Goal: Task Accomplishment & Management: Manage account settings

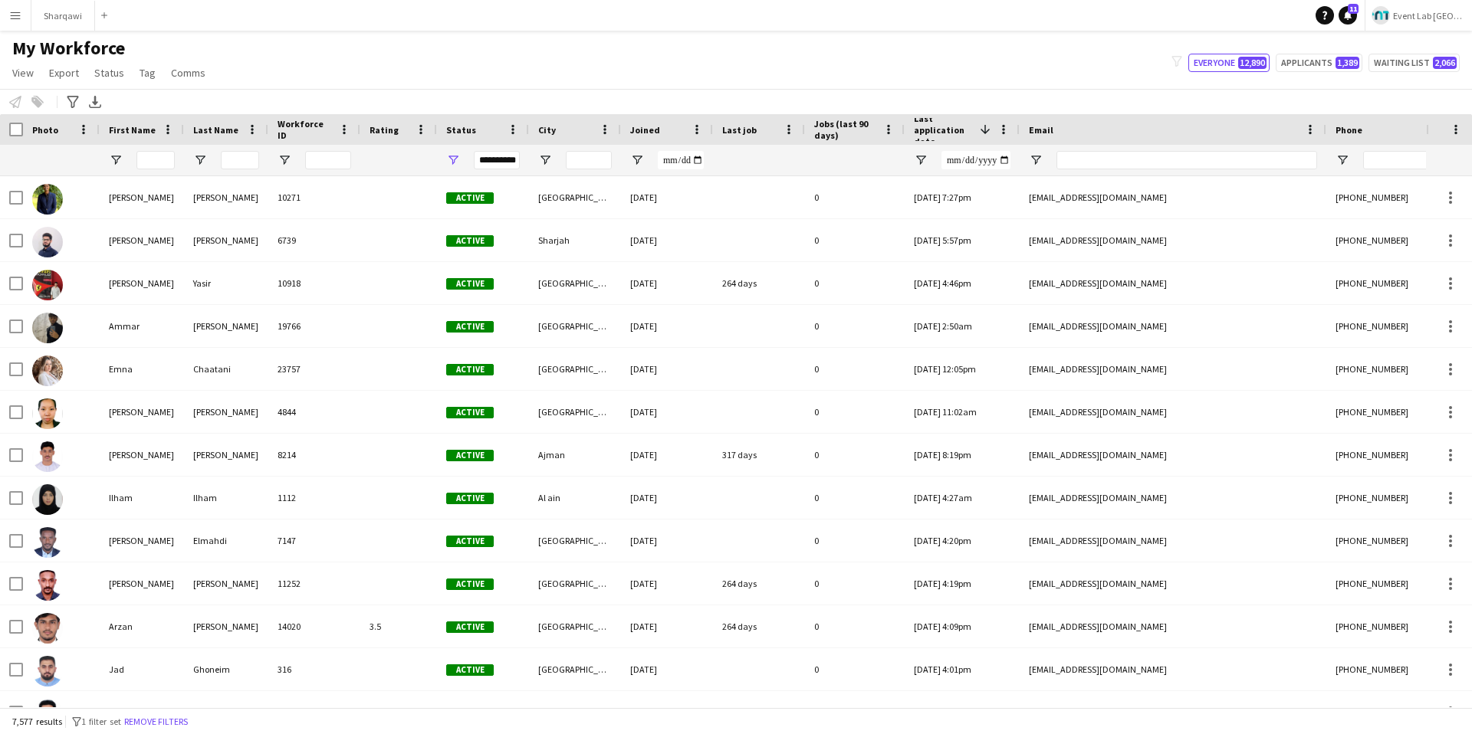
click at [4, 9] on button "Menu" at bounding box center [15, 15] width 31 height 31
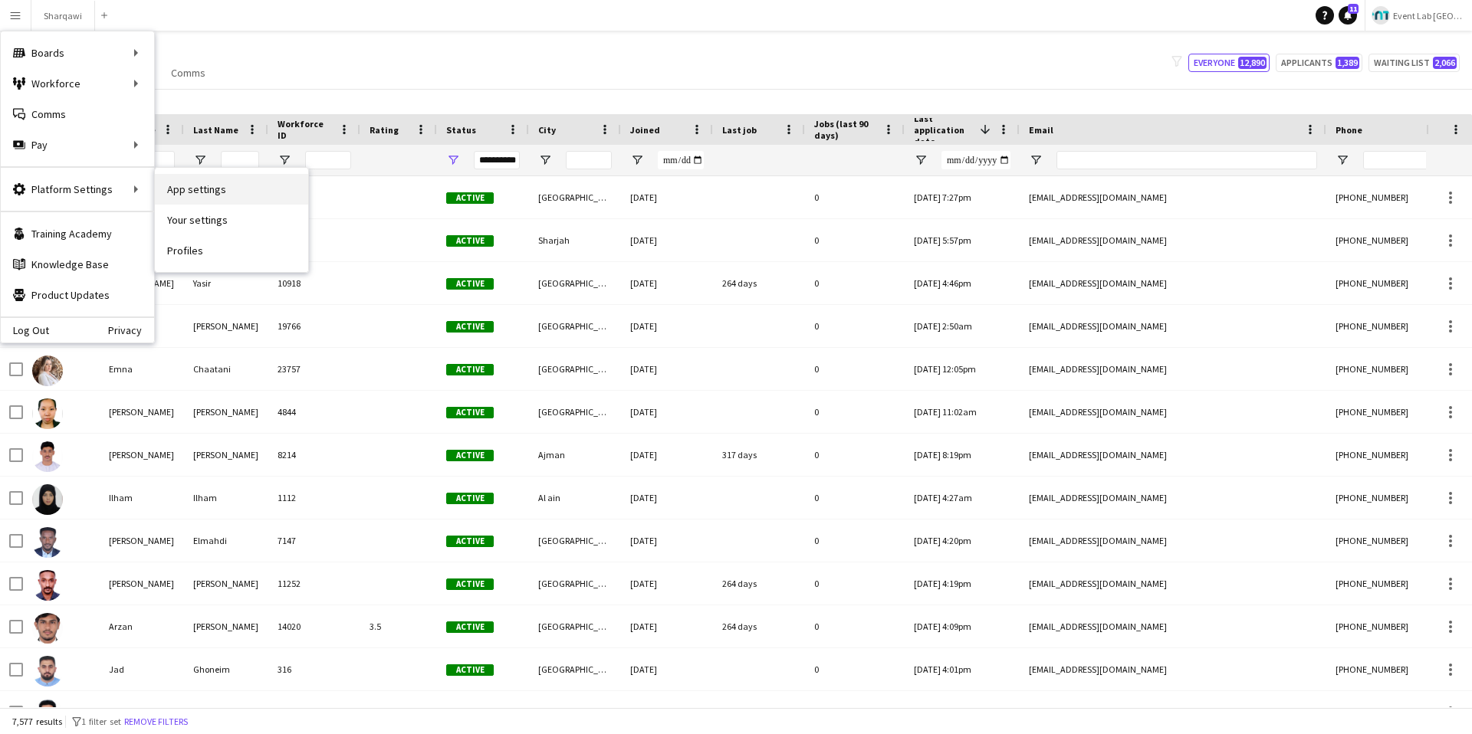
click at [203, 193] on link "App settings" at bounding box center [231, 189] width 153 height 31
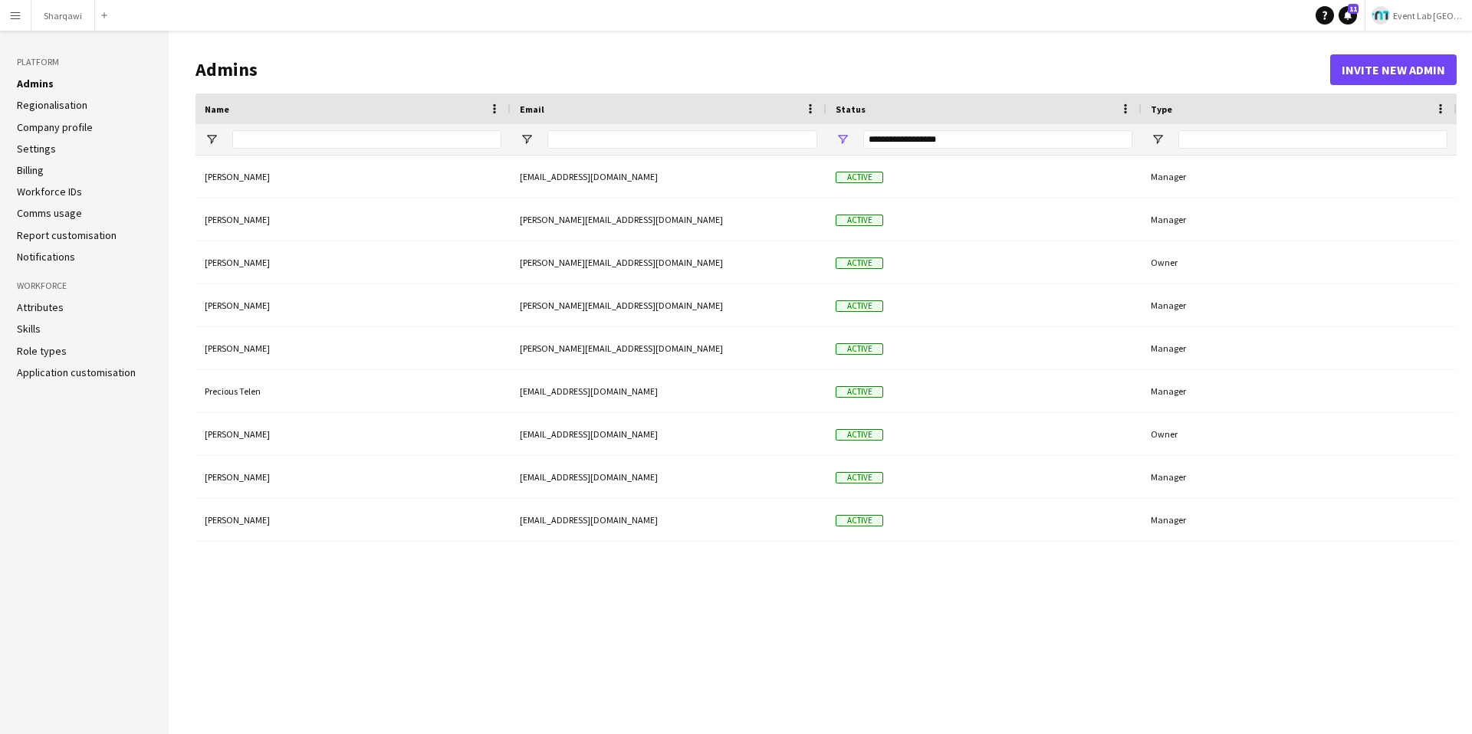
click at [14, 23] on button "Menu" at bounding box center [15, 15] width 31 height 31
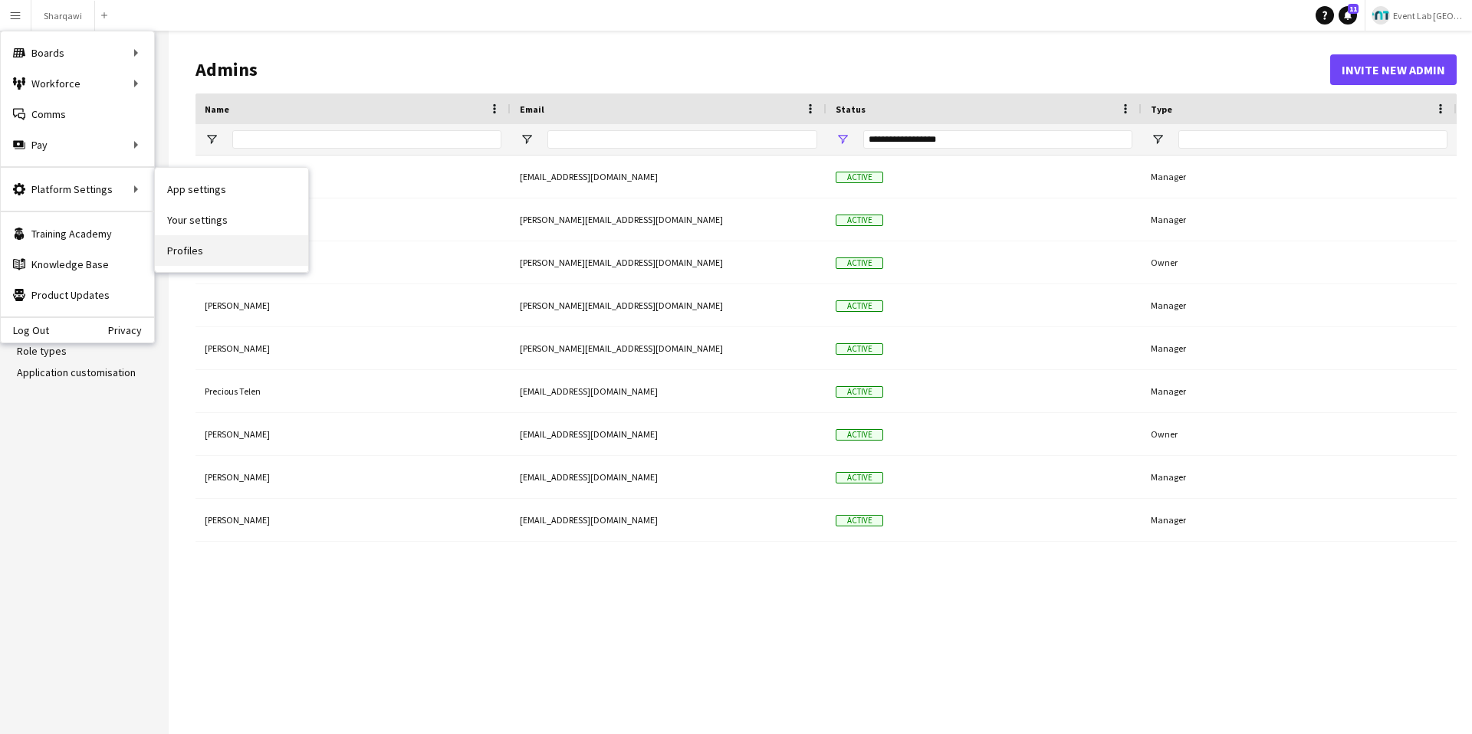
click at [228, 258] on link "Profiles" at bounding box center [231, 250] width 153 height 31
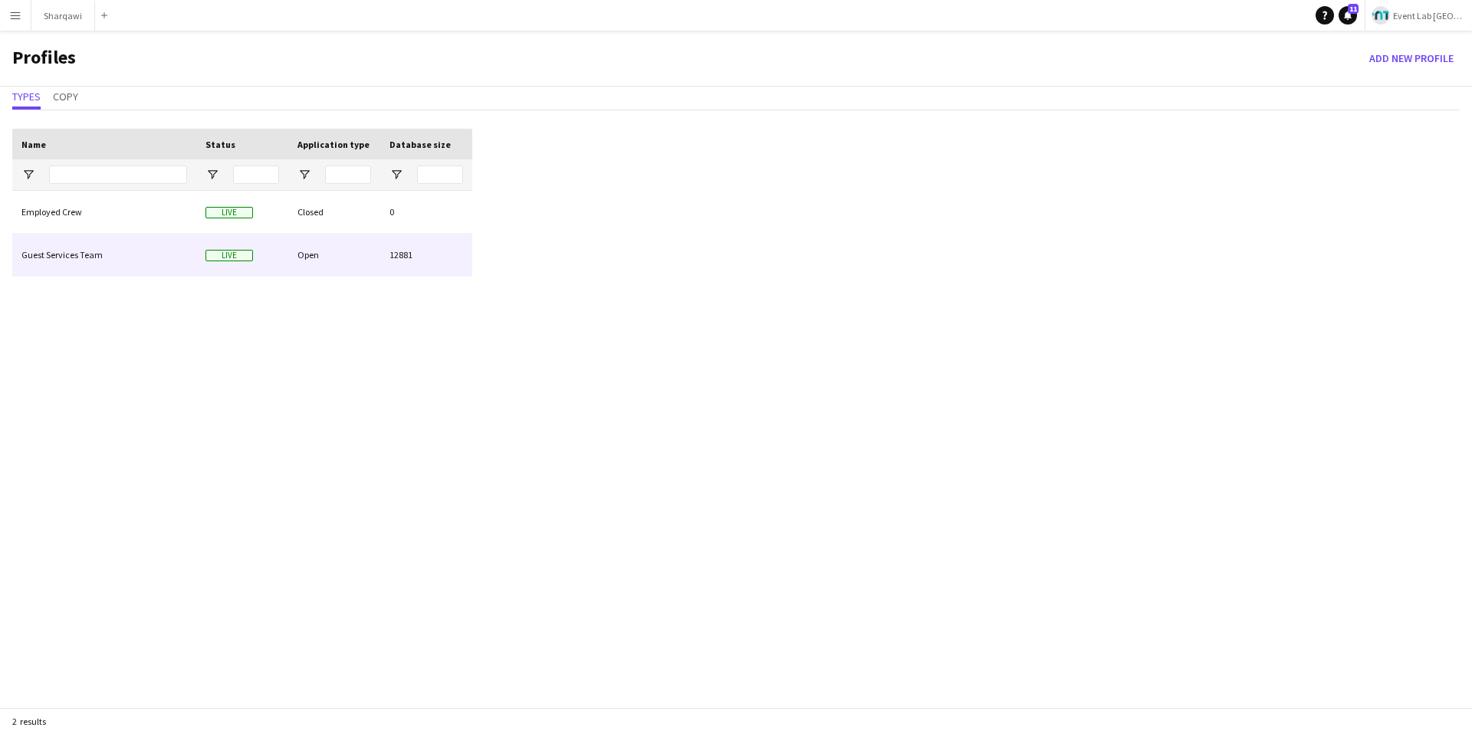
click at [105, 261] on div "Guest Services Team" at bounding box center [104, 255] width 184 height 42
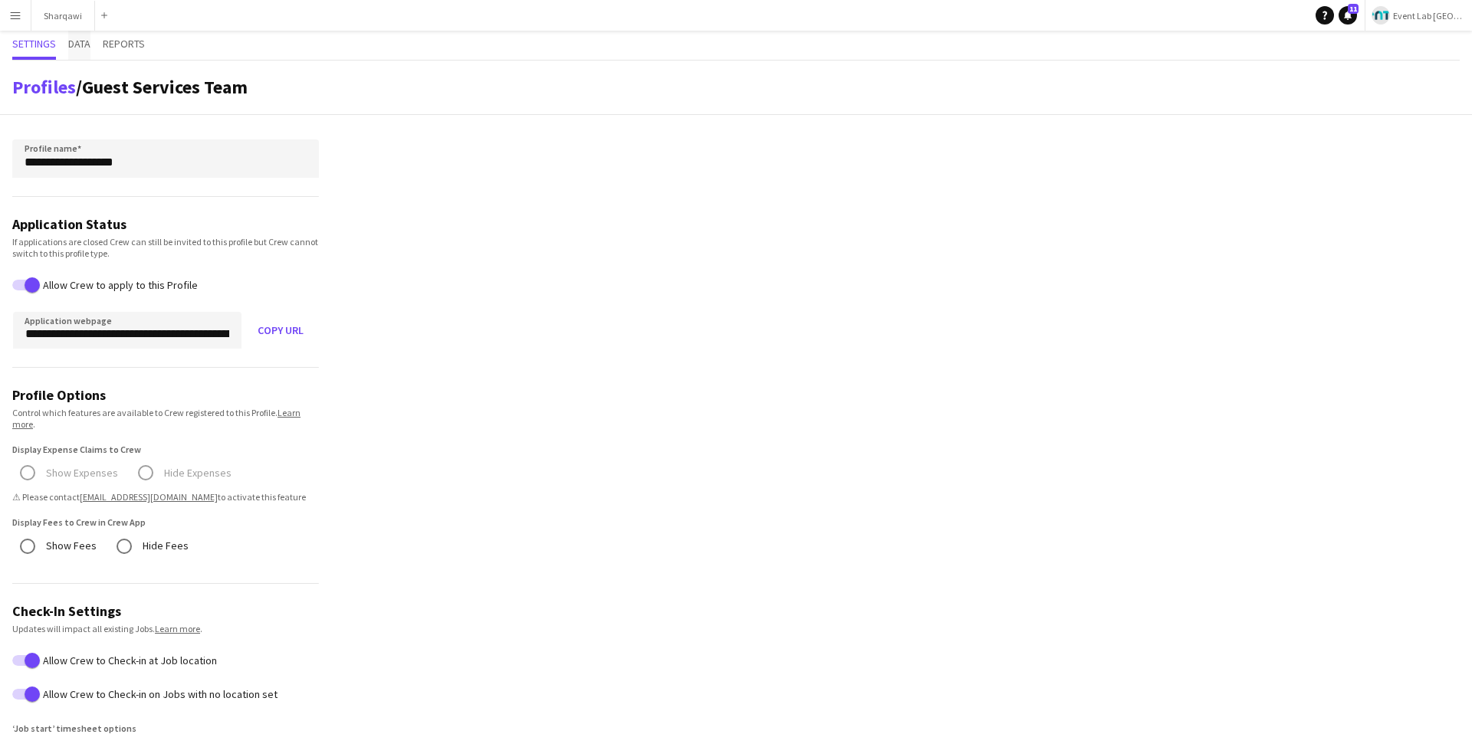
click at [88, 35] on span "Data" at bounding box center [79, 45] width 22 height 29
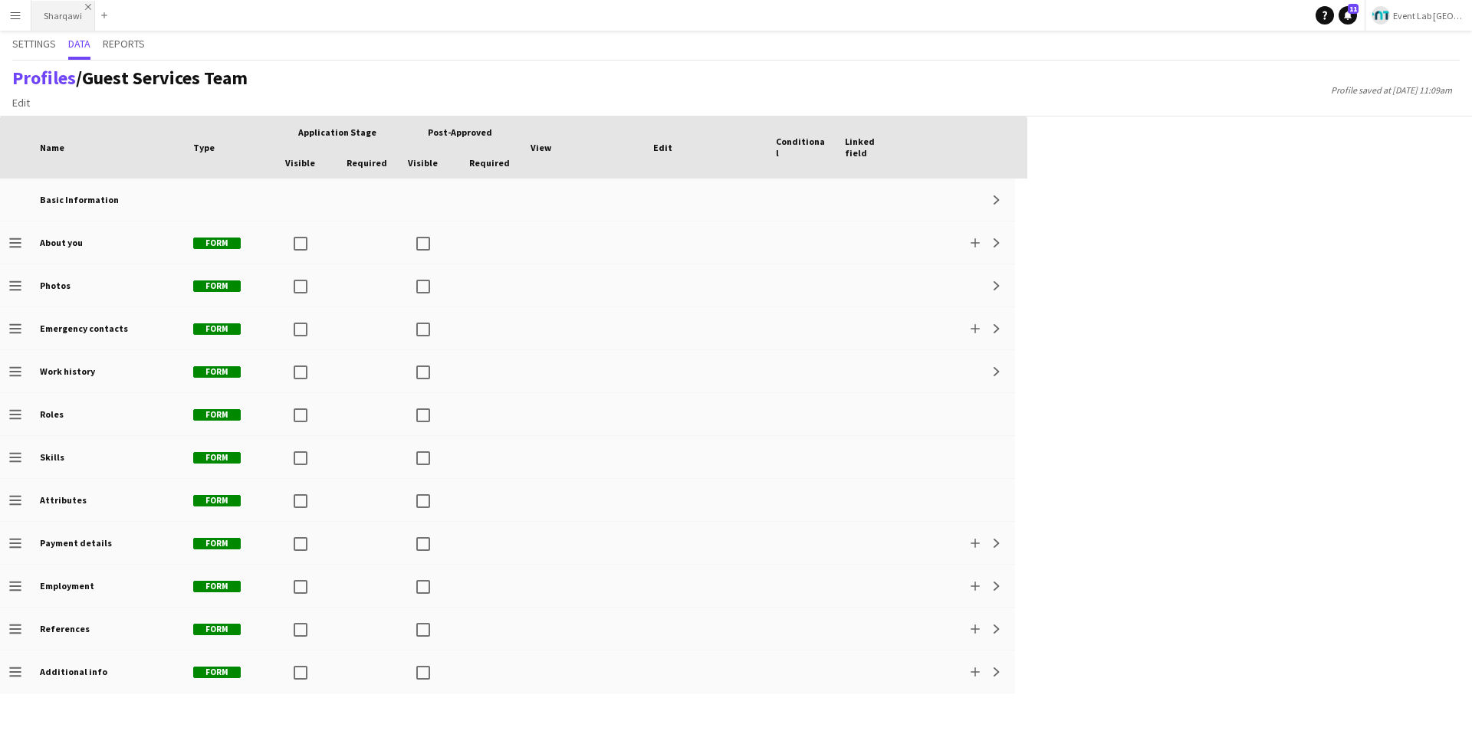
click at [85, 4] on app-icon "Close" at bounding box center [88, 7] width 6 height 6
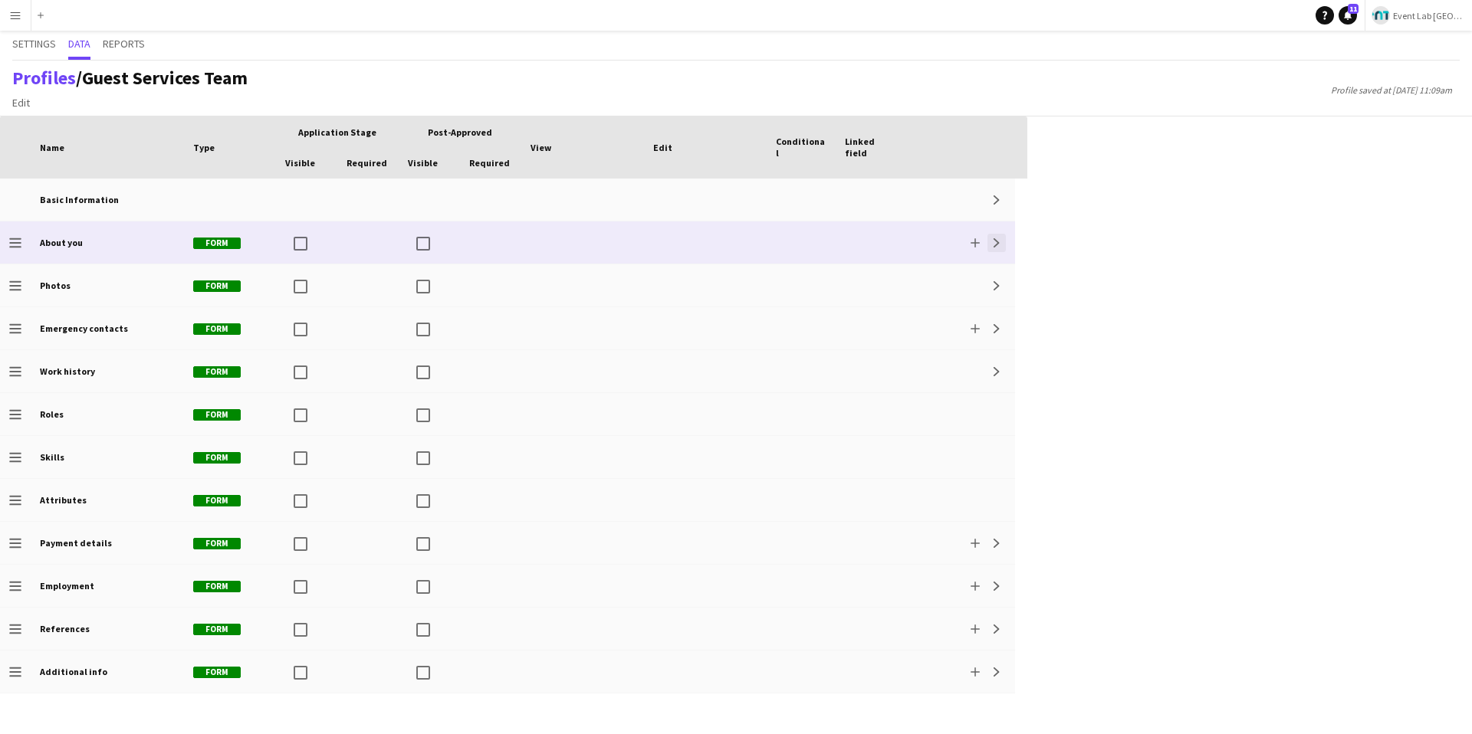
click at [999, 241] on app-icon "Expand" at bounding box center [996, 242] width 9 height 9
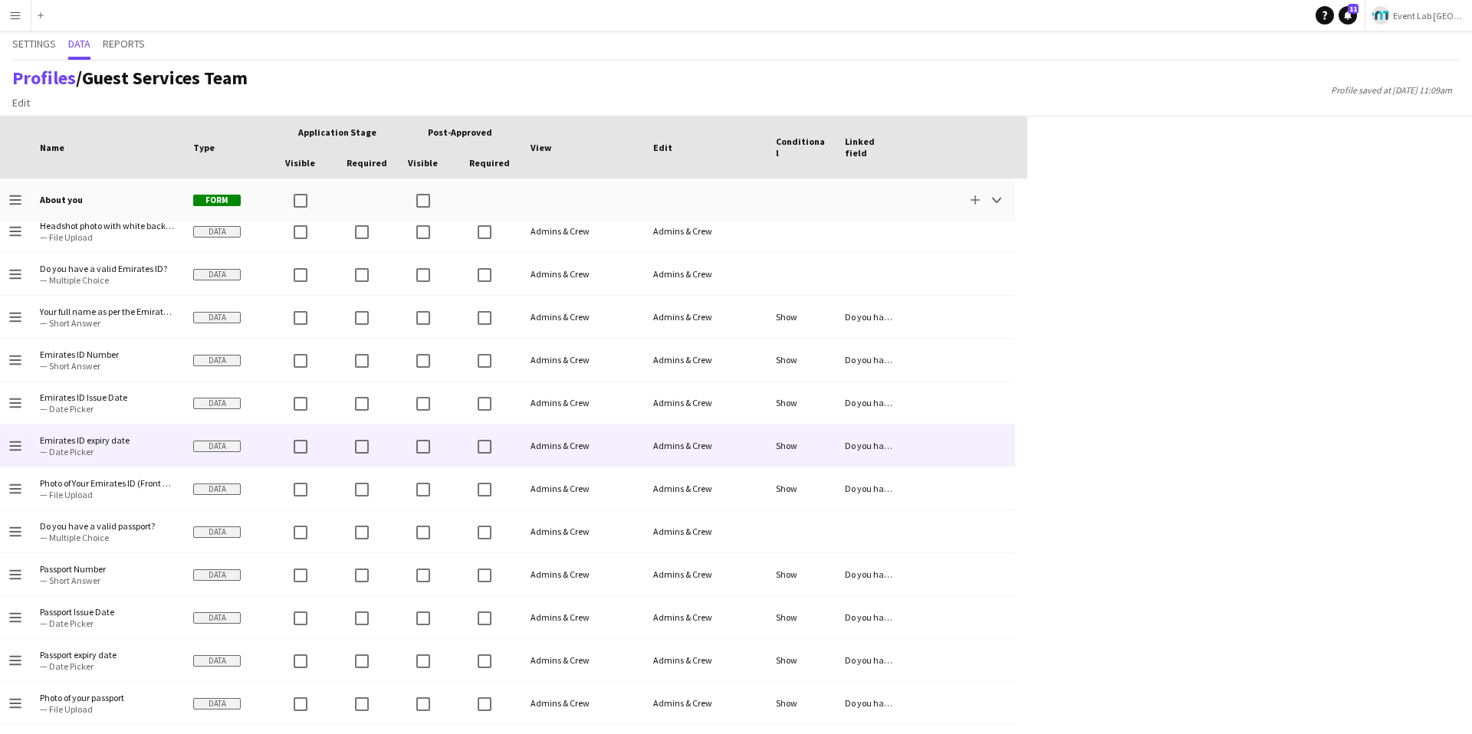
scroll to position [138, 0]
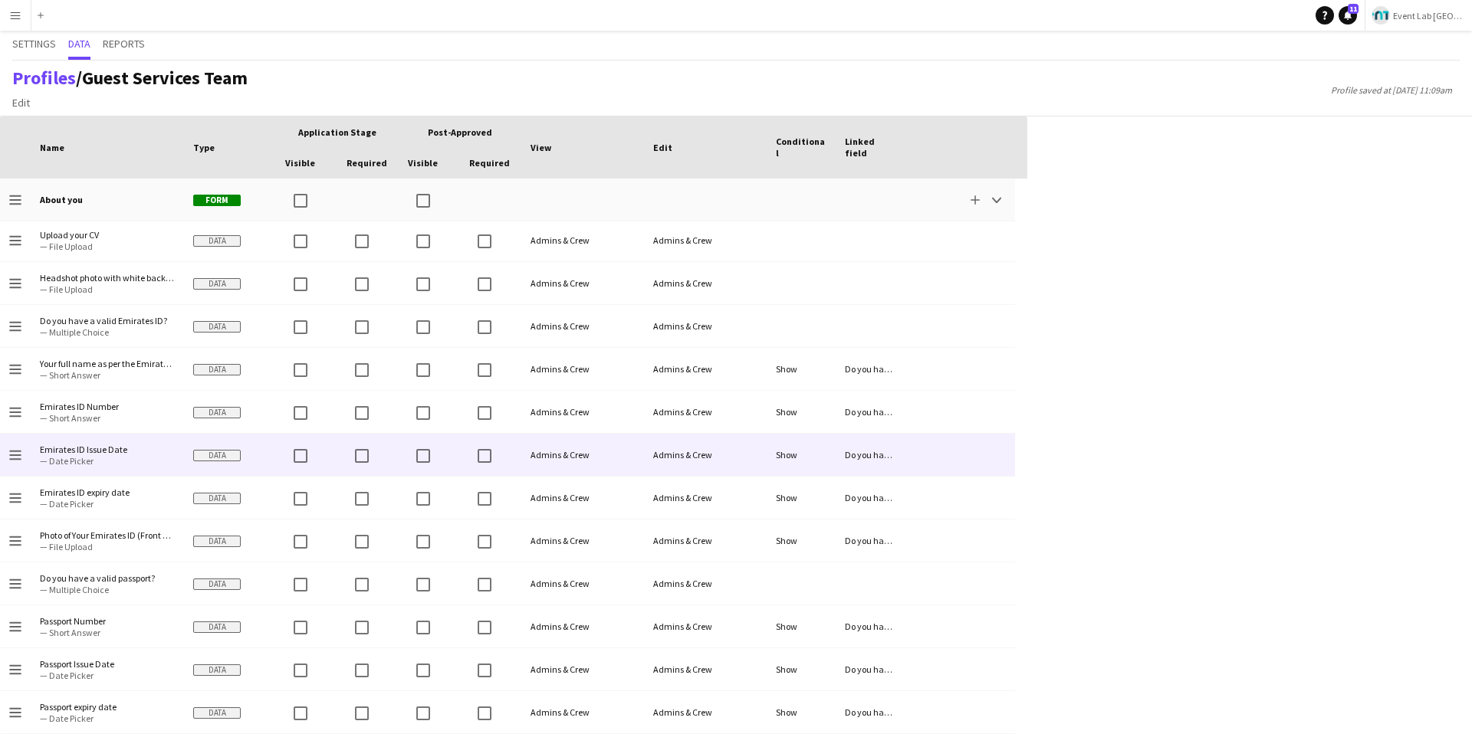
click at [793, 452] on div "Show" at bounding box center [800, 455] width 69 height 42
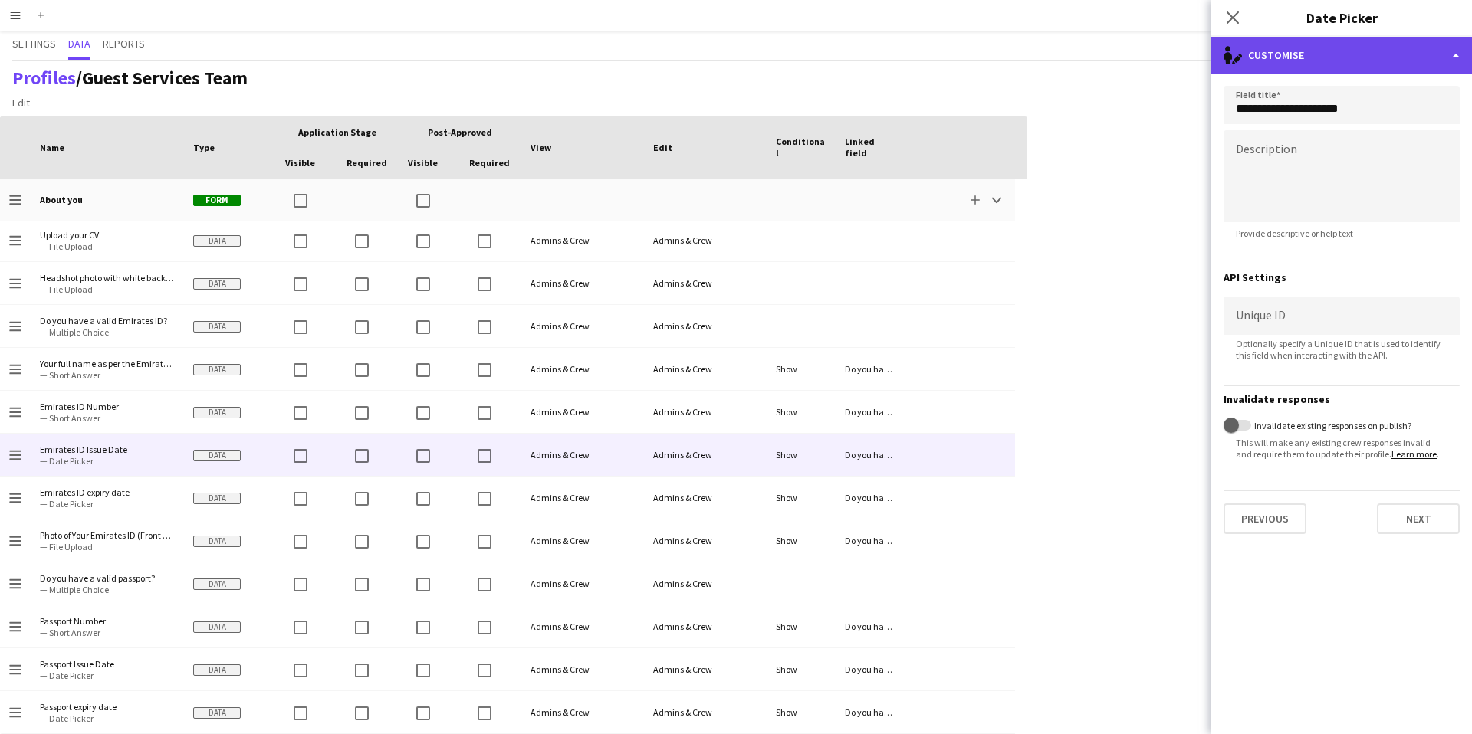
click at [1352, 71] on div "single-neutral-actions-edit-1 Customise" at bounding box center [1341, 55] width 261 height 37
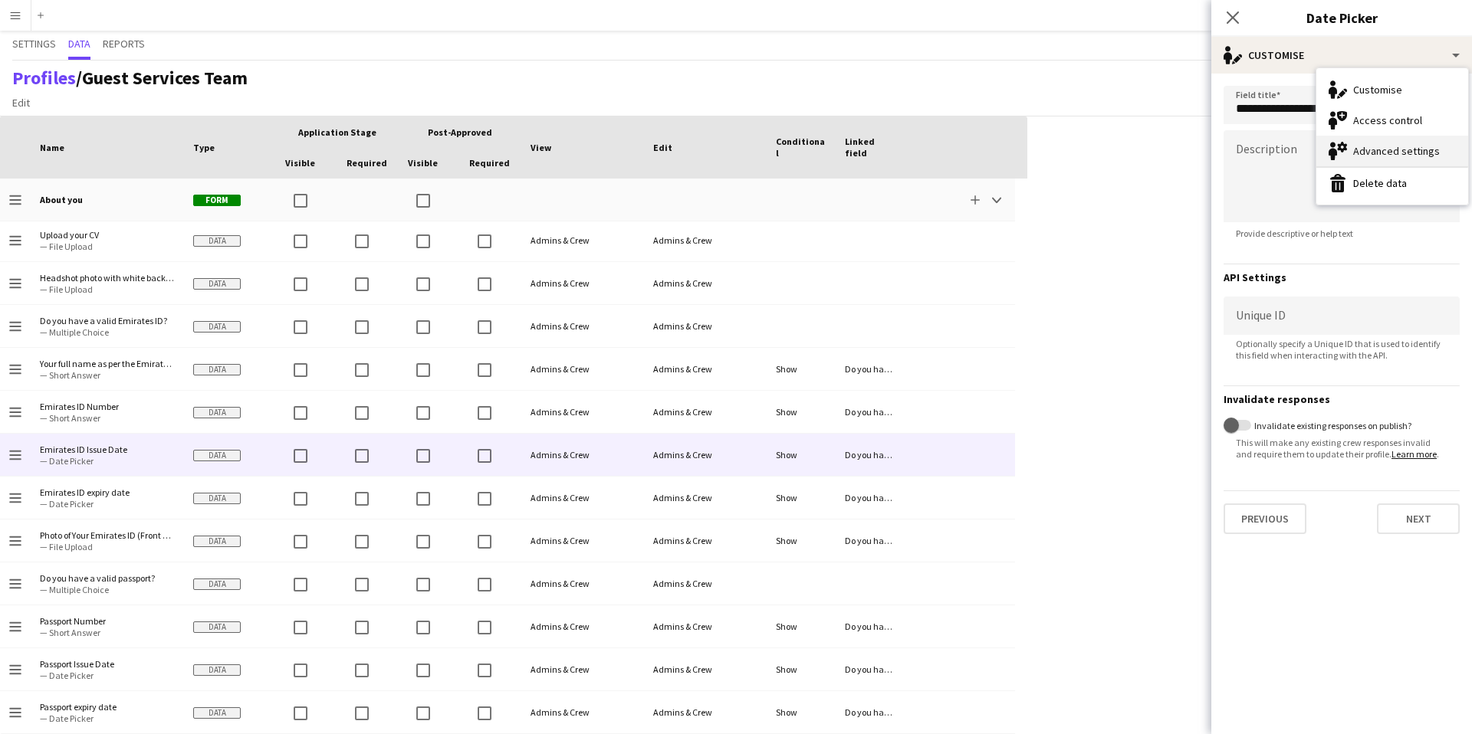
click at [1360, 147] on div "Advanced settings Advanced settings" at bounding box center [1392, 151] width 152 height 31
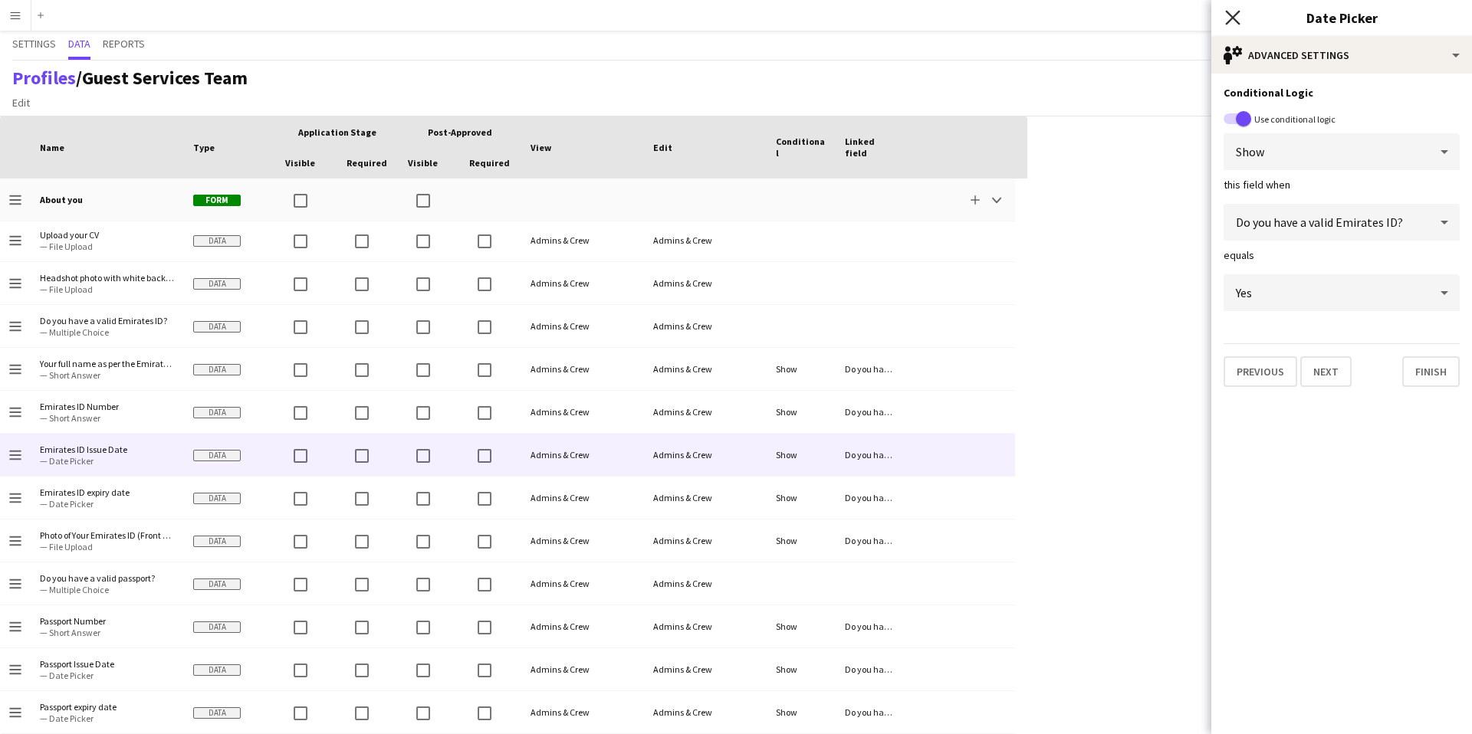
click at [1233, 18] on icon at bounding box center [1232, 17] width 15 height 15
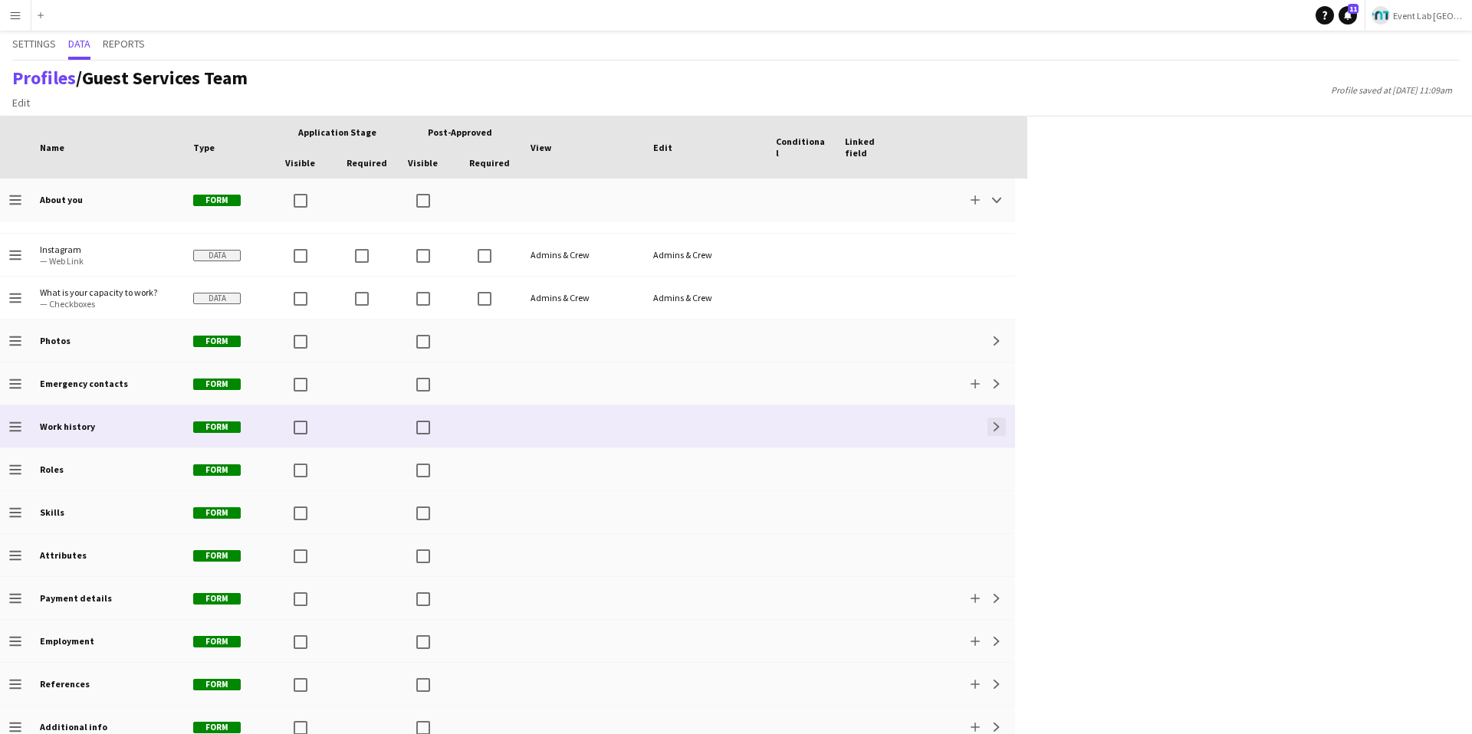
click at [993, 425] on app-icon "Expand" at bounding box center [996, 426] width 9 height 9
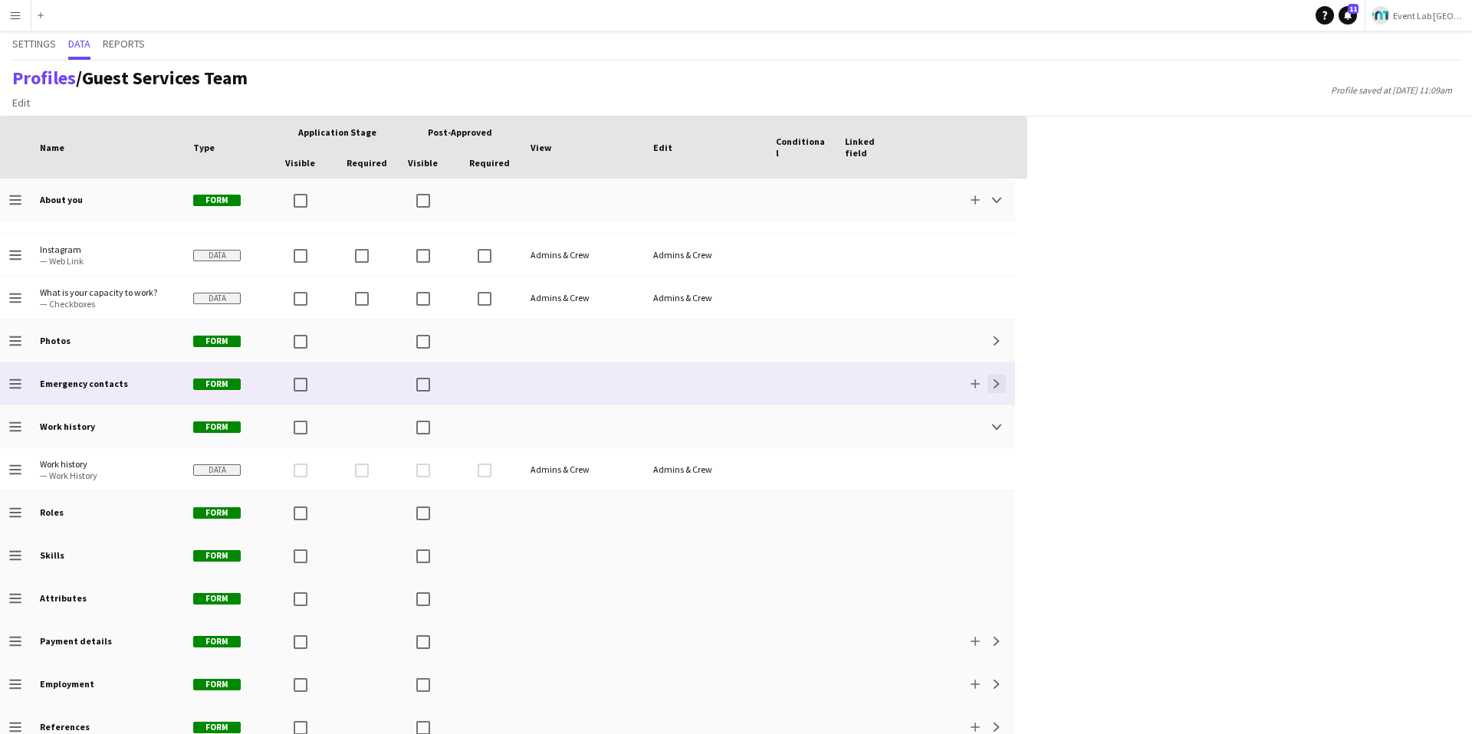
click at [996, 385] on app-icon "Expand" at bounding box center [996, 383] width 9 height 9
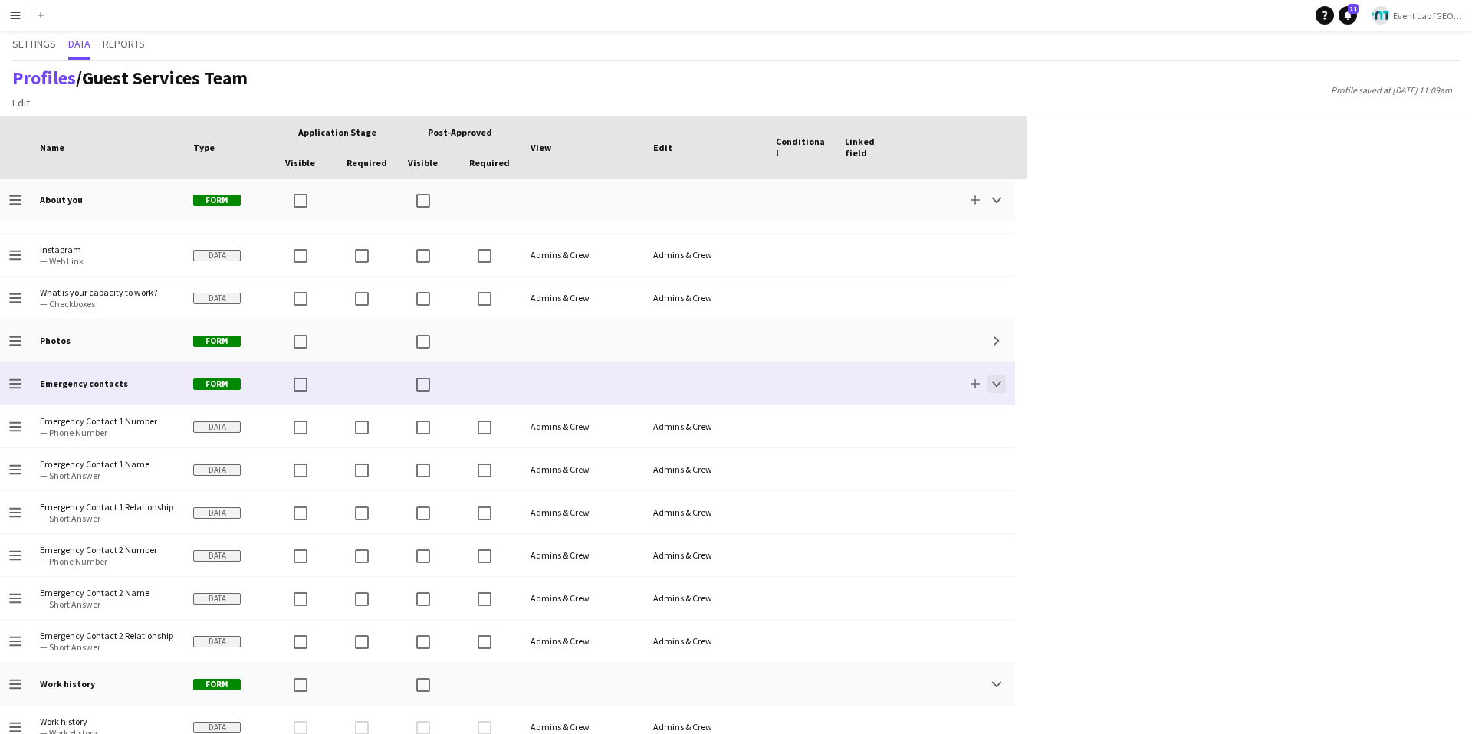
click at [996, 385] on app-icon "Collapse" at bounding box center [996, 383] width 9 height 9
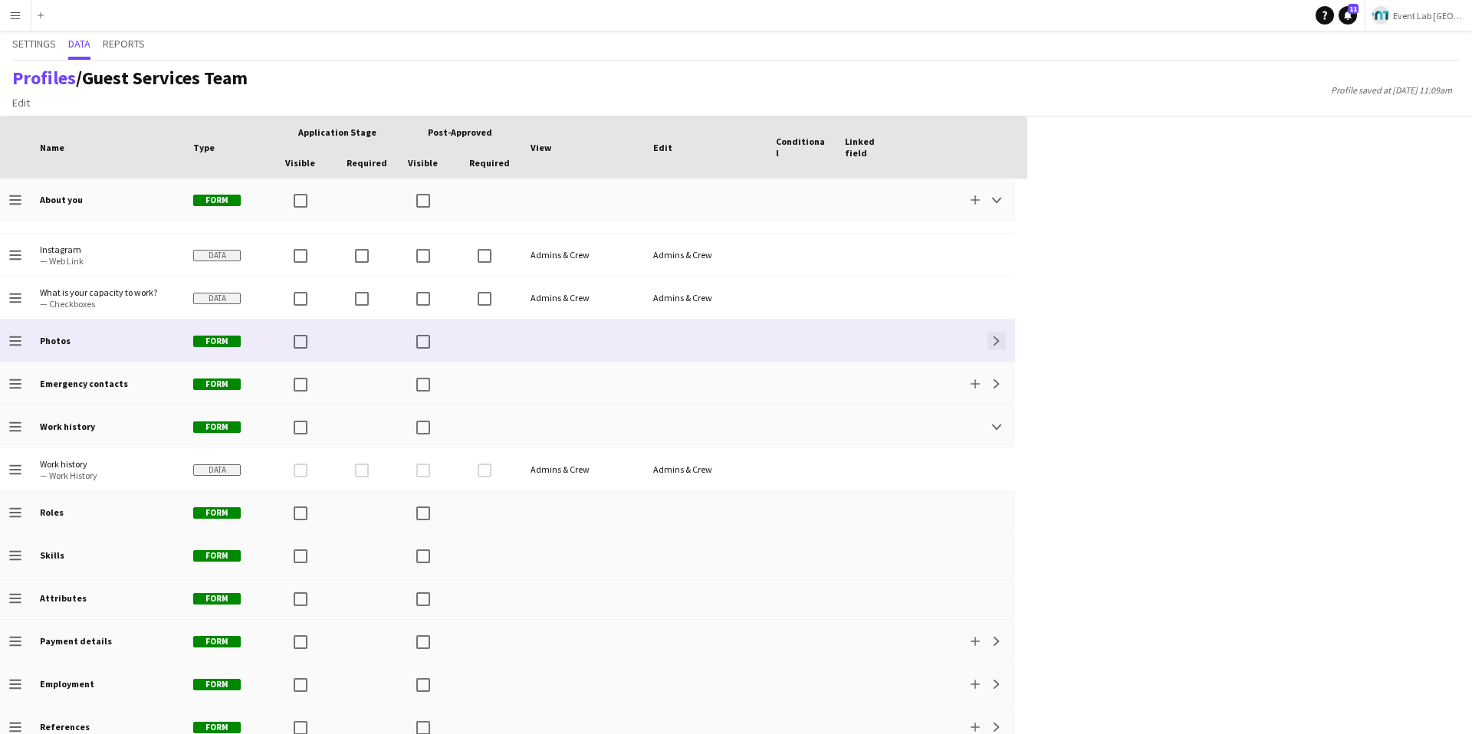
click at [995, 346] on button "Expand" at bounding box center [996, 341] width 18 height 18
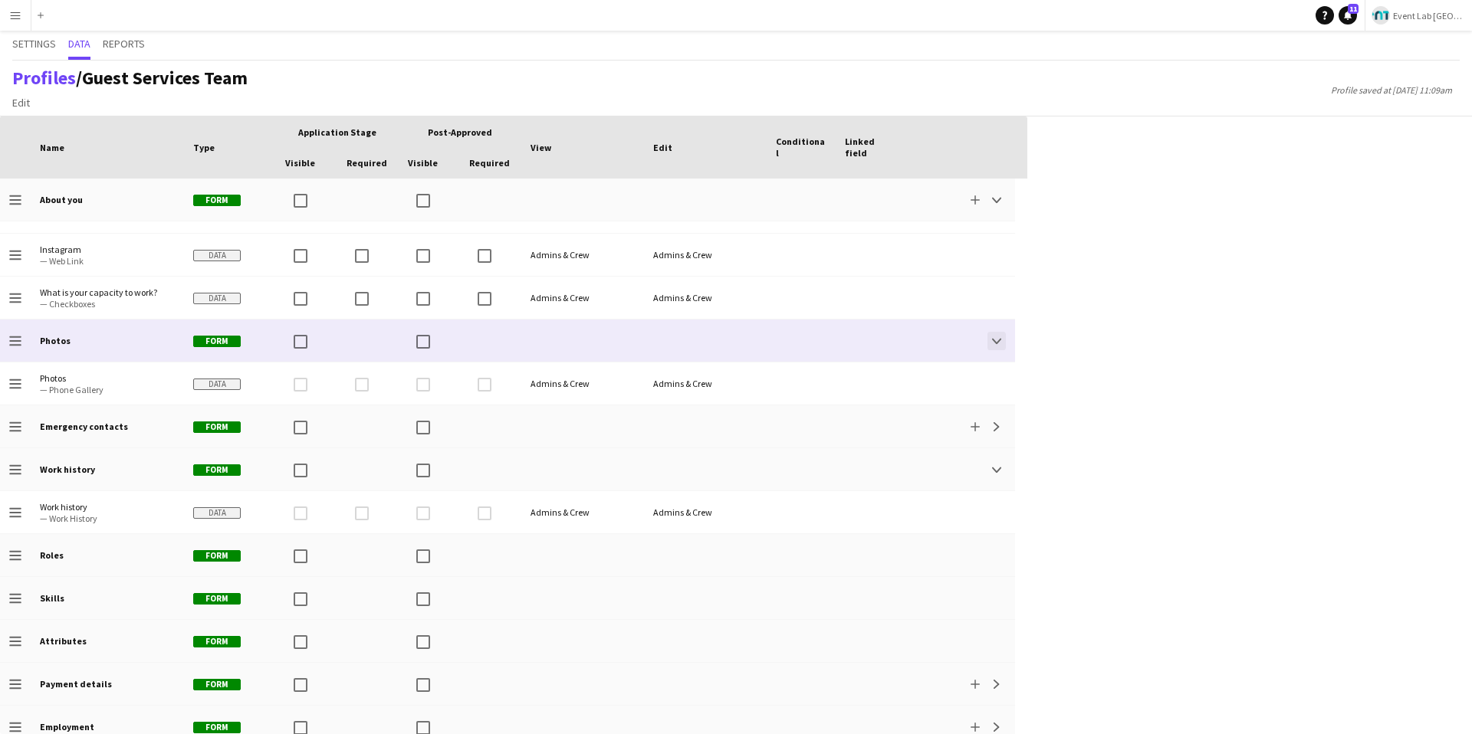
click at [995, 346] on button "Collapse" at bounding box center [996, 341] width 18 height 18
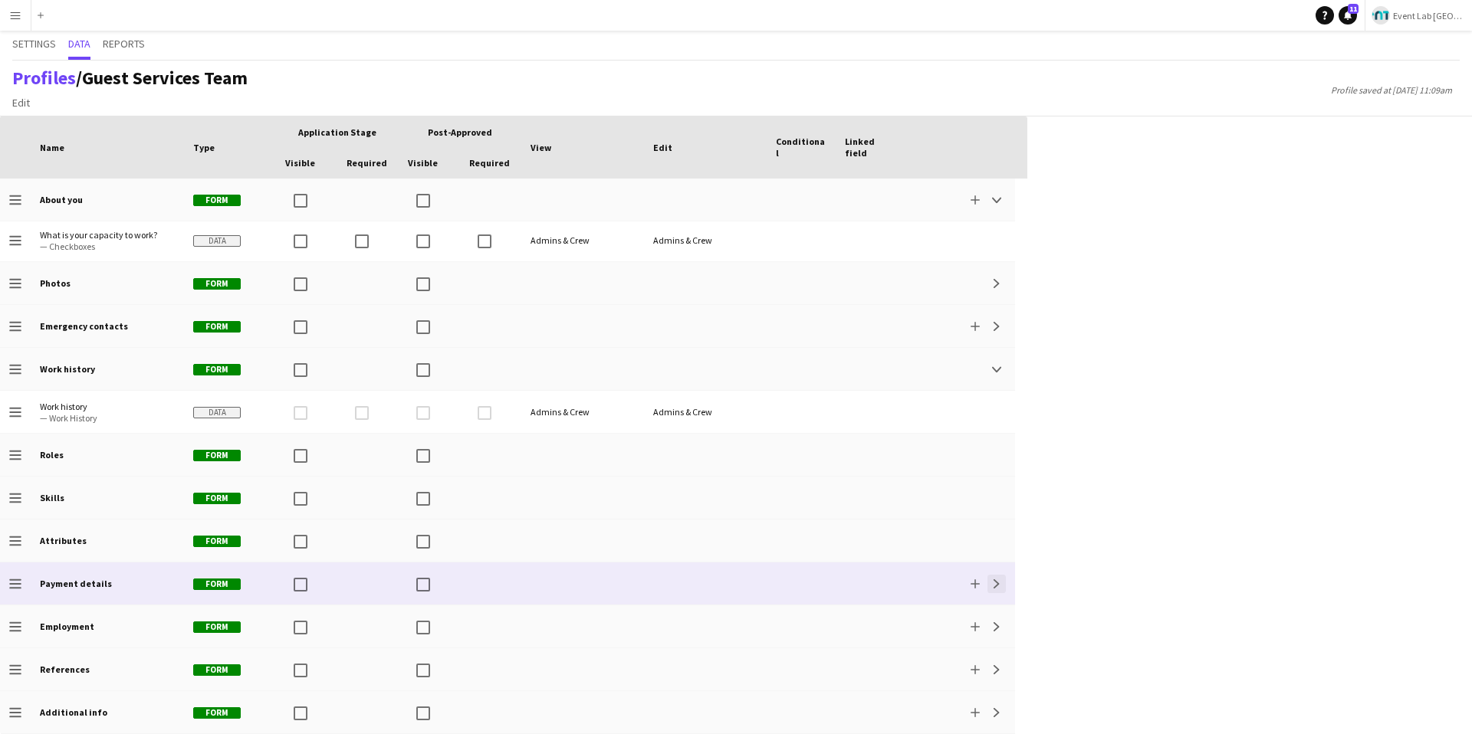
click at [989, 586] on button "Expand" at bounding box center [996, 584] width 18 height 18
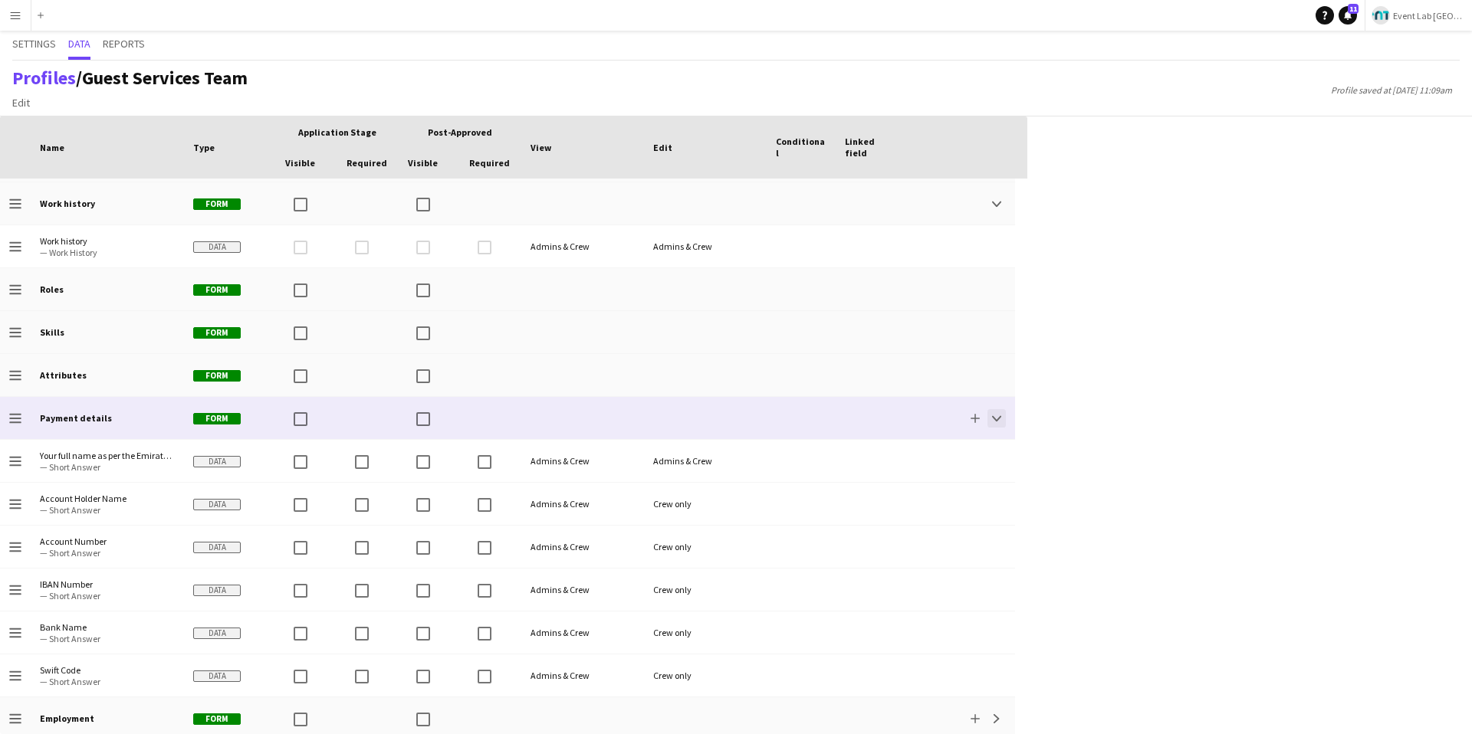
click at [1001, 421] on button "Collapse" at bounding box center [996, 418] width 18 height 18
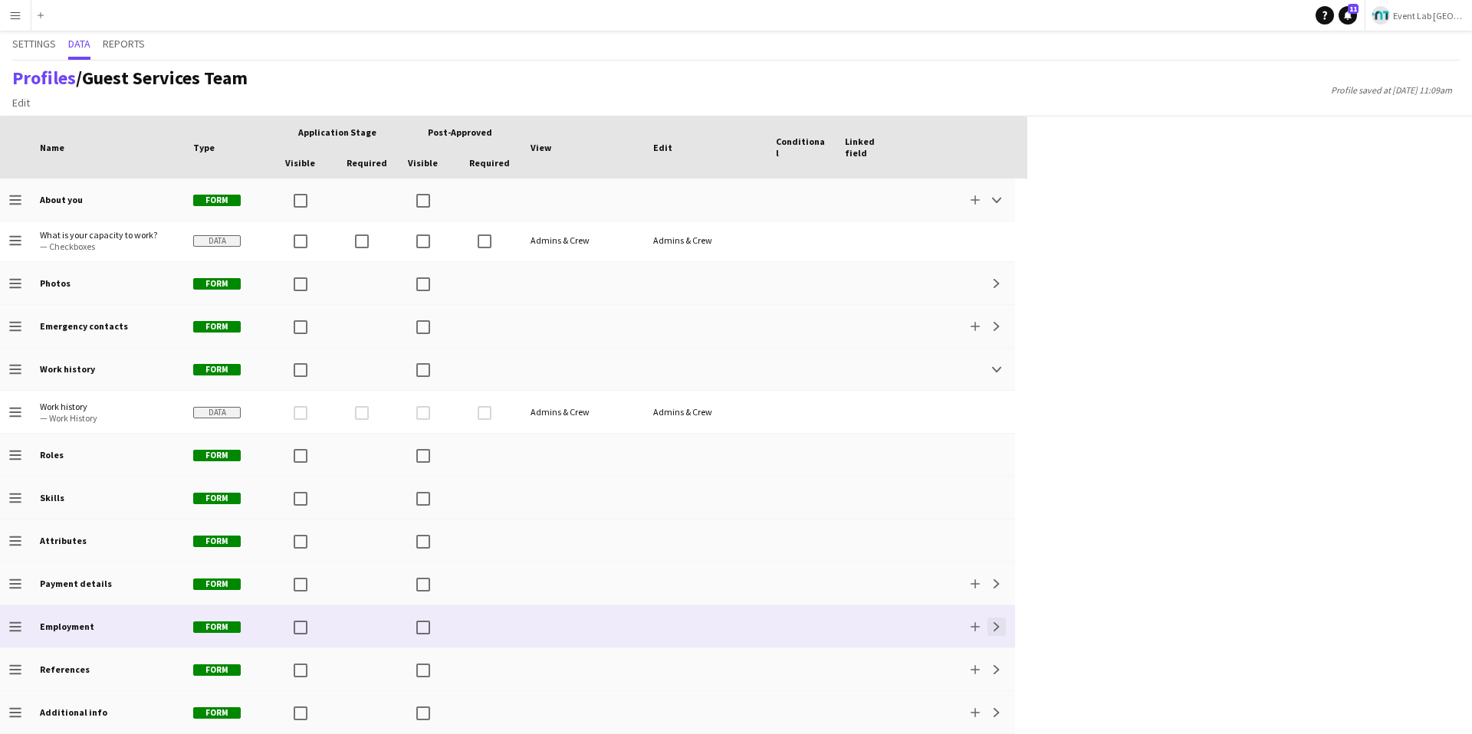
click at [996, 625] on app-icon "Expand" at bounding box center [996, 626] width 9 height 9
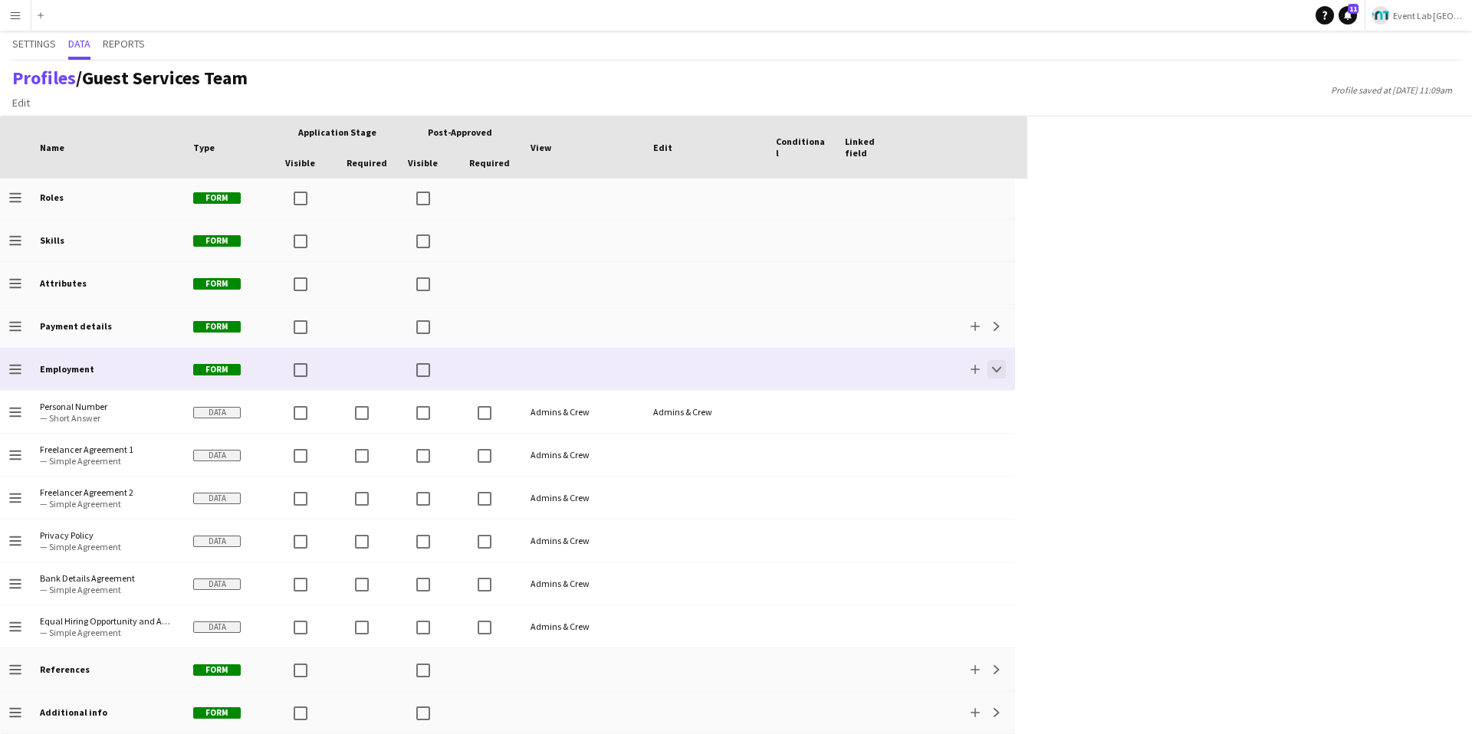
click at [993, 370] on app-icon "Collapse" at bounding box center [996, 369] width 9 height 9
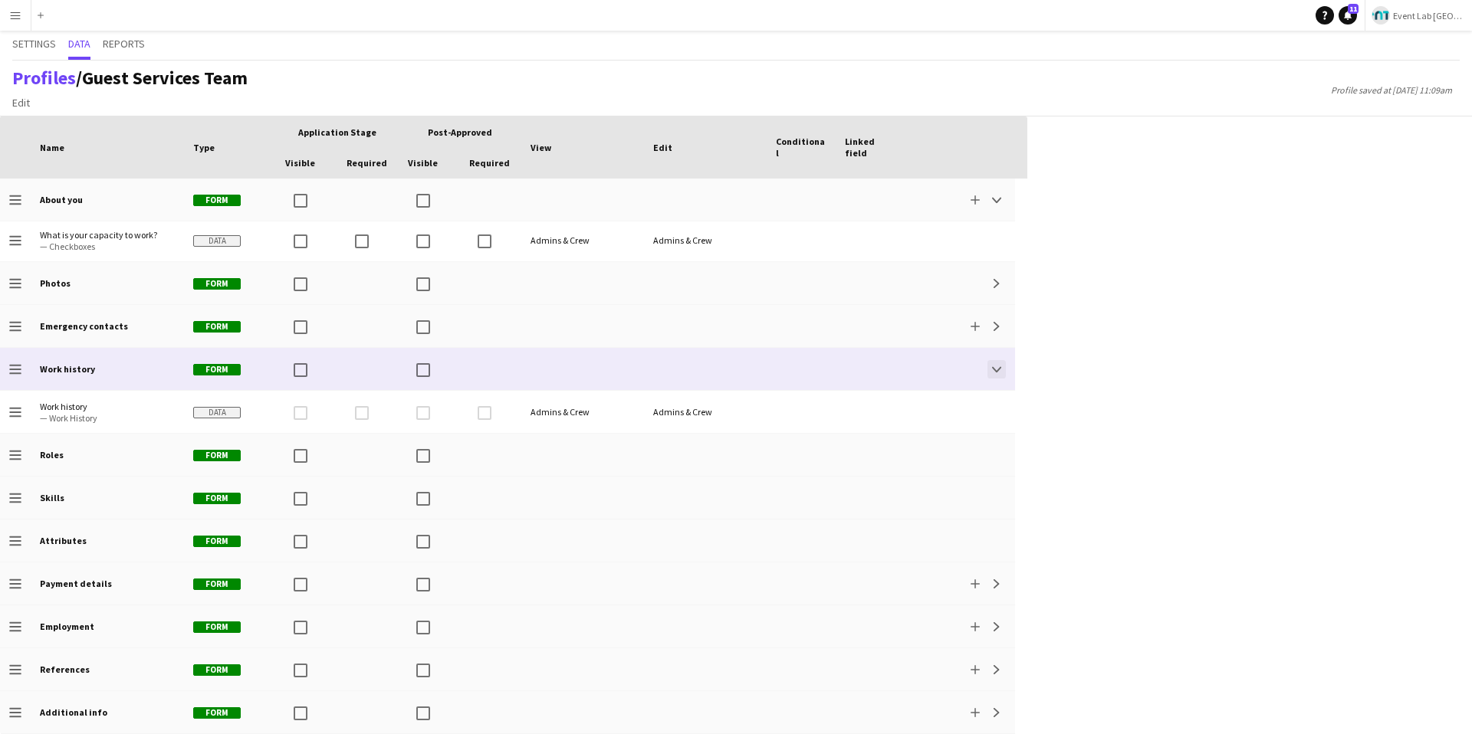
click at [996, 372] on app-icon "Collapse" at bounding box center [996, 369] width 9 height 9
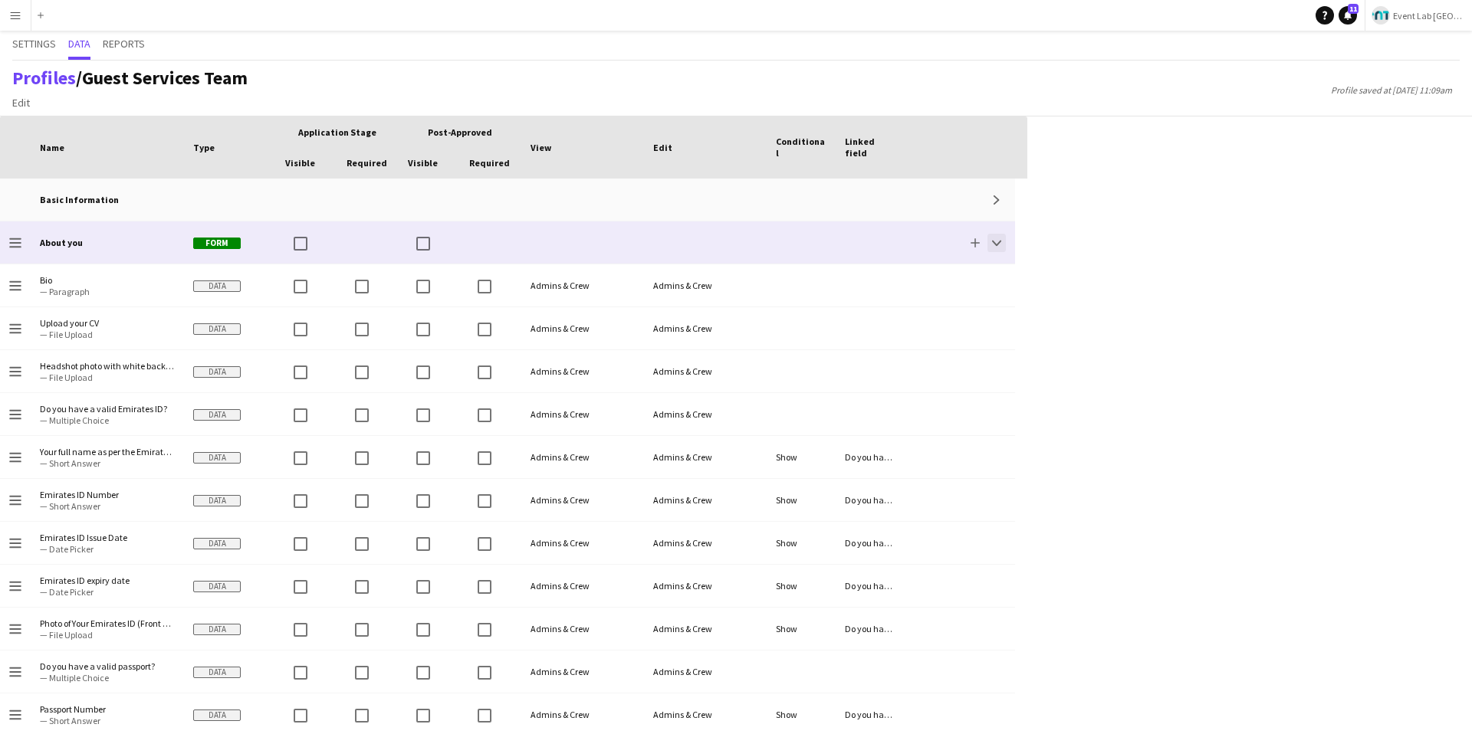
click at [998, 239] on app-icon "Collapse" at bounding box center [996, 242] width 9 height 9
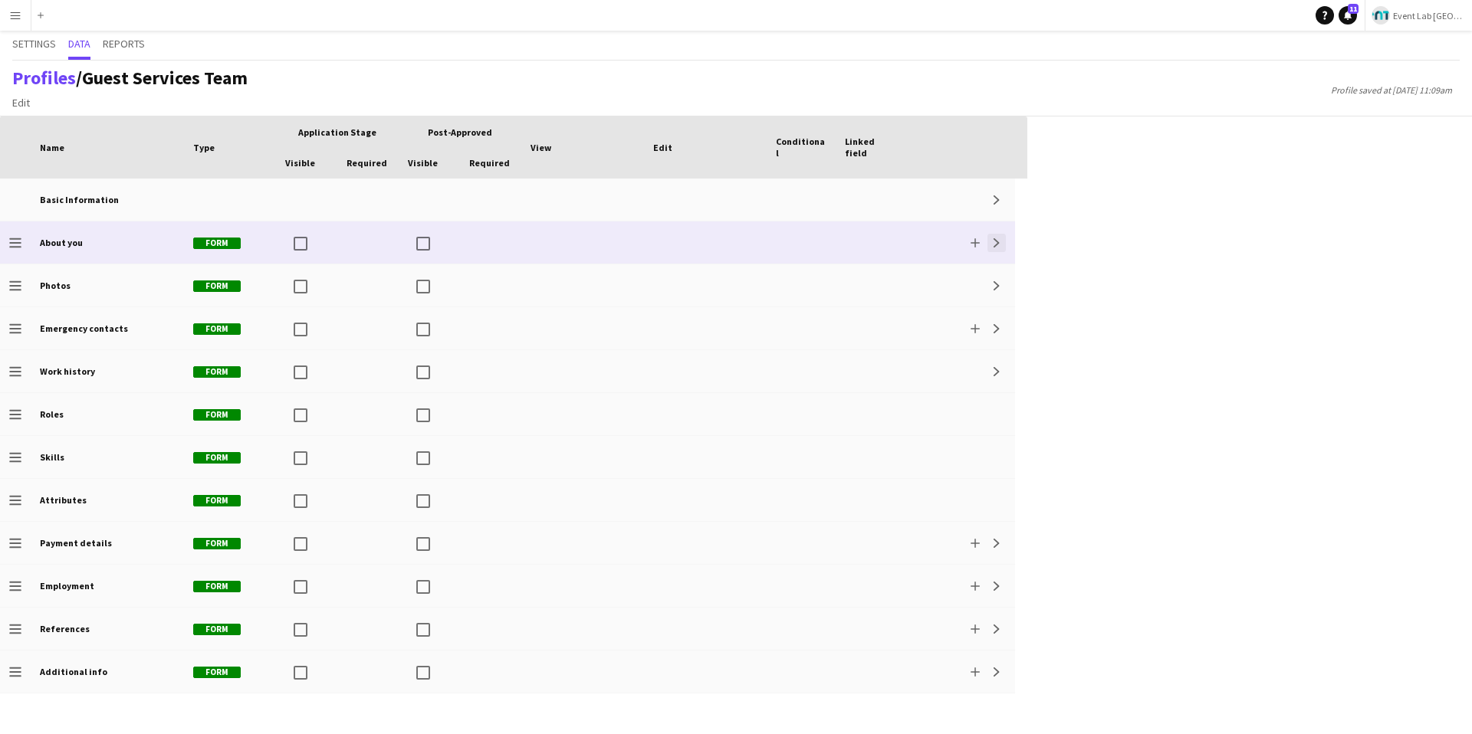
click at [999, 244] on app-icon "Expand" at bounding box center [996, 242] width 9 height 9
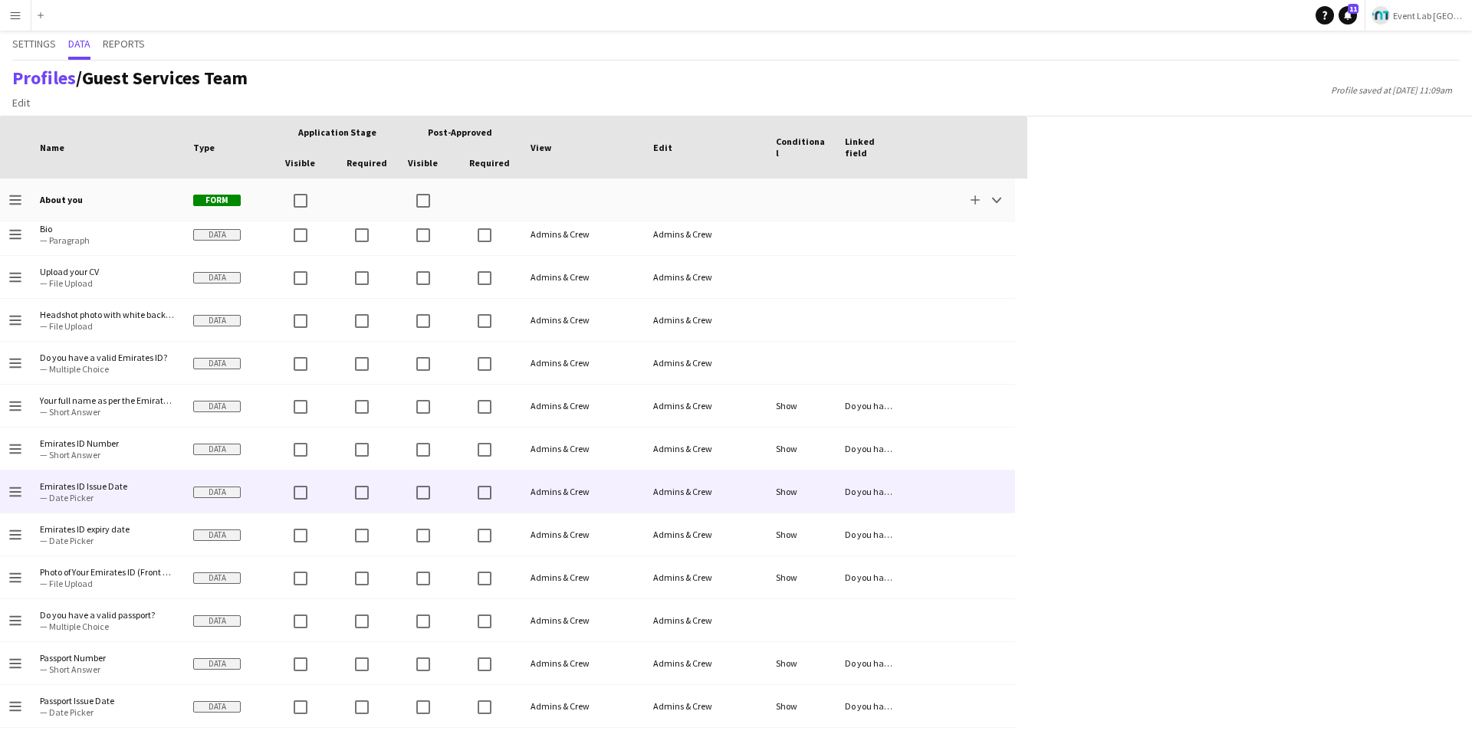
click at [248, 499] on div "Data" at bounding box center [230, 492] width 92 height 42
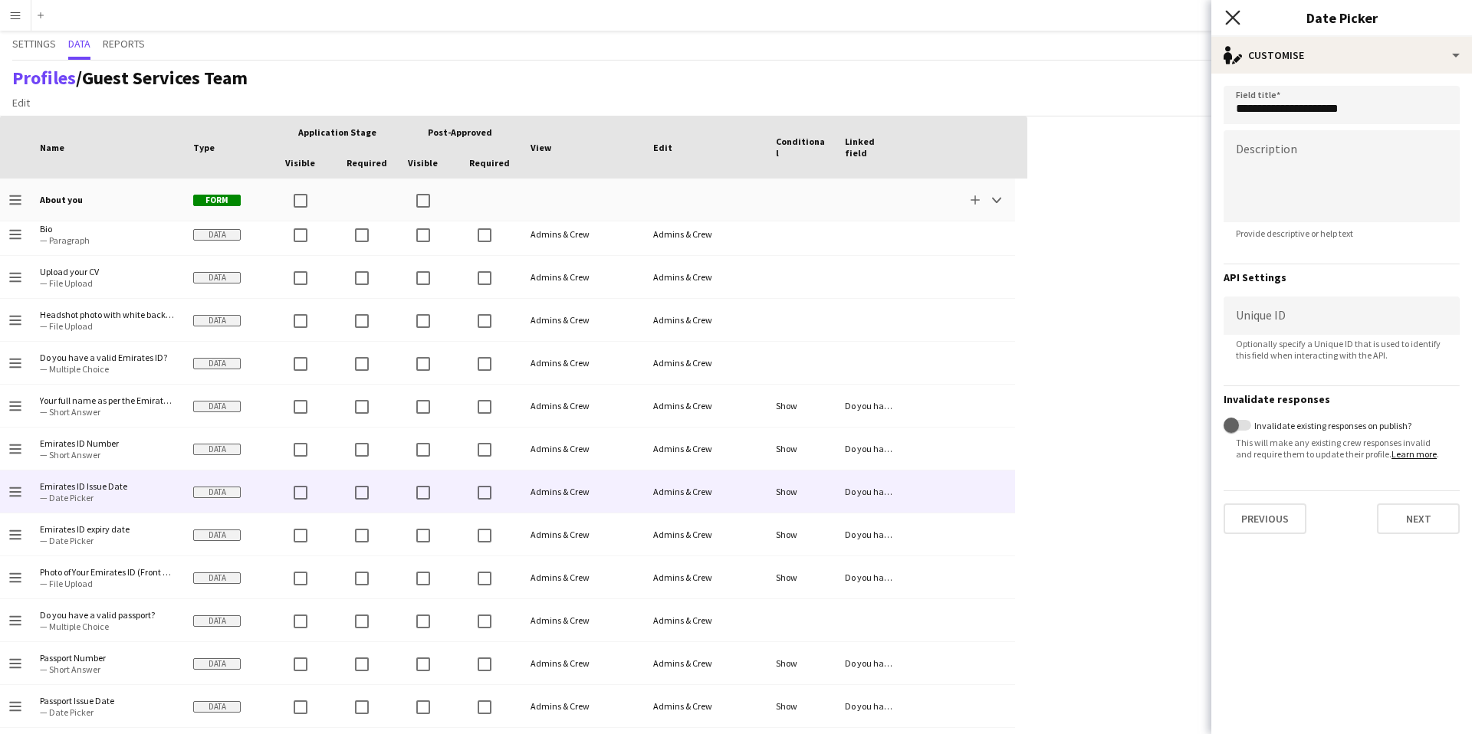
click at [1230, 20] on icon at bounding box center [1232, 17] width 15 height 15
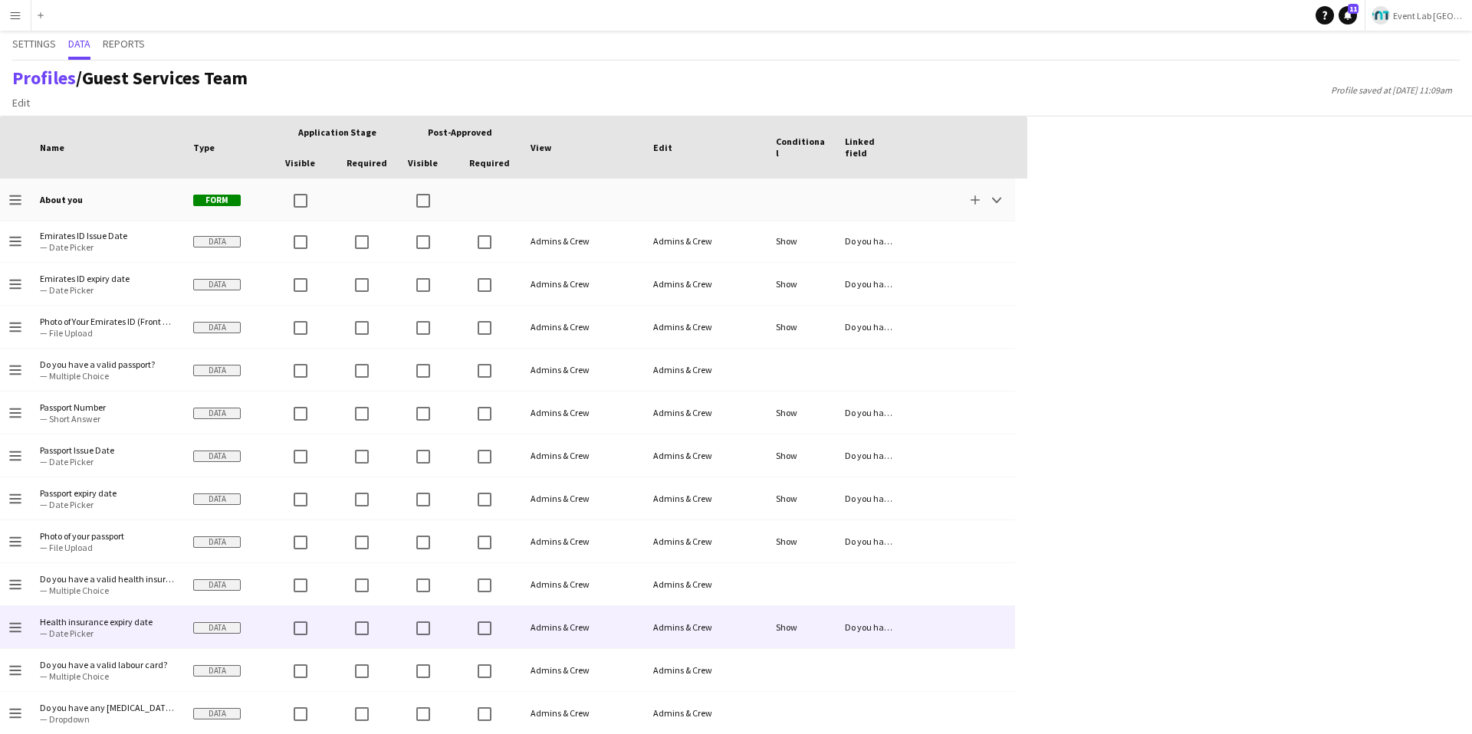
scroll to position [0, 0]
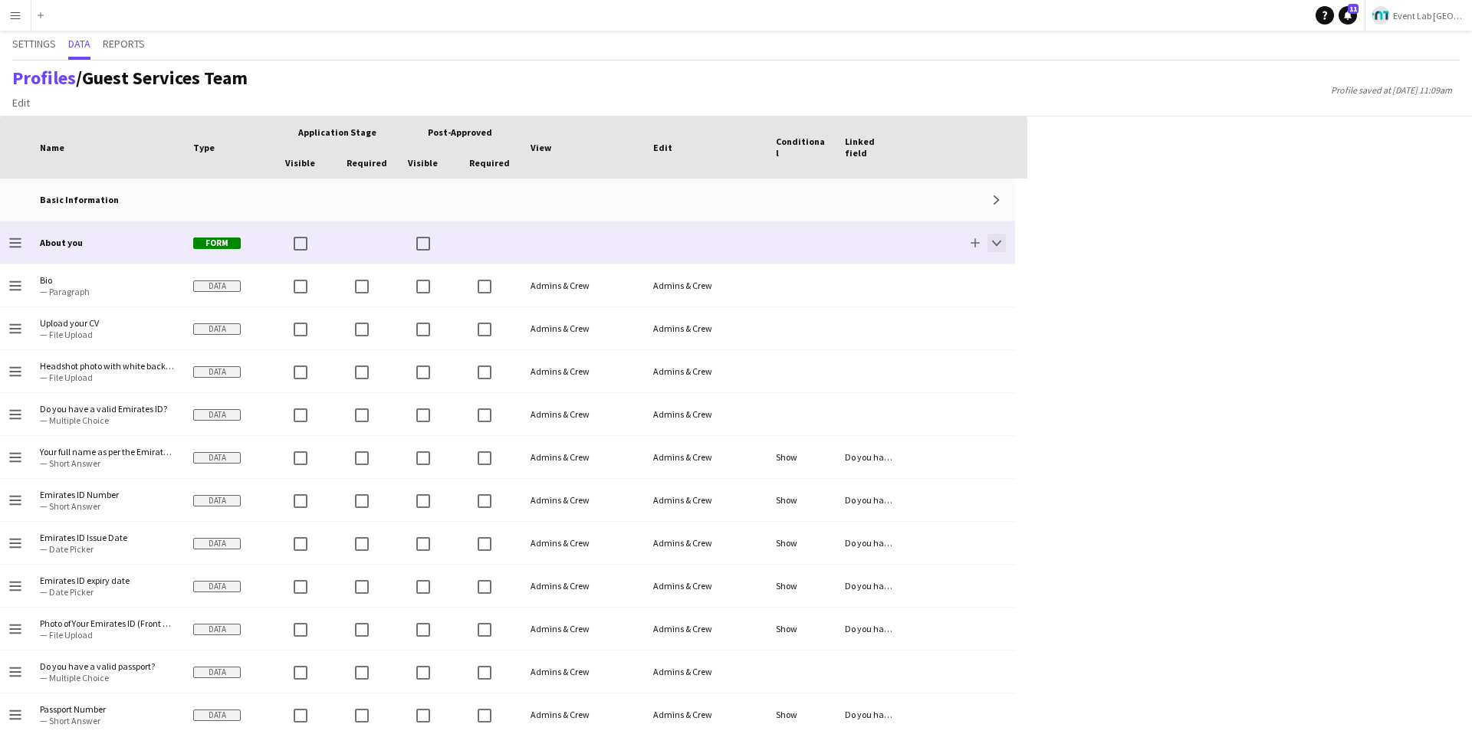
click at [991, 247] on button "Collapse" at bounding box center [996, 243] width 18 height 18
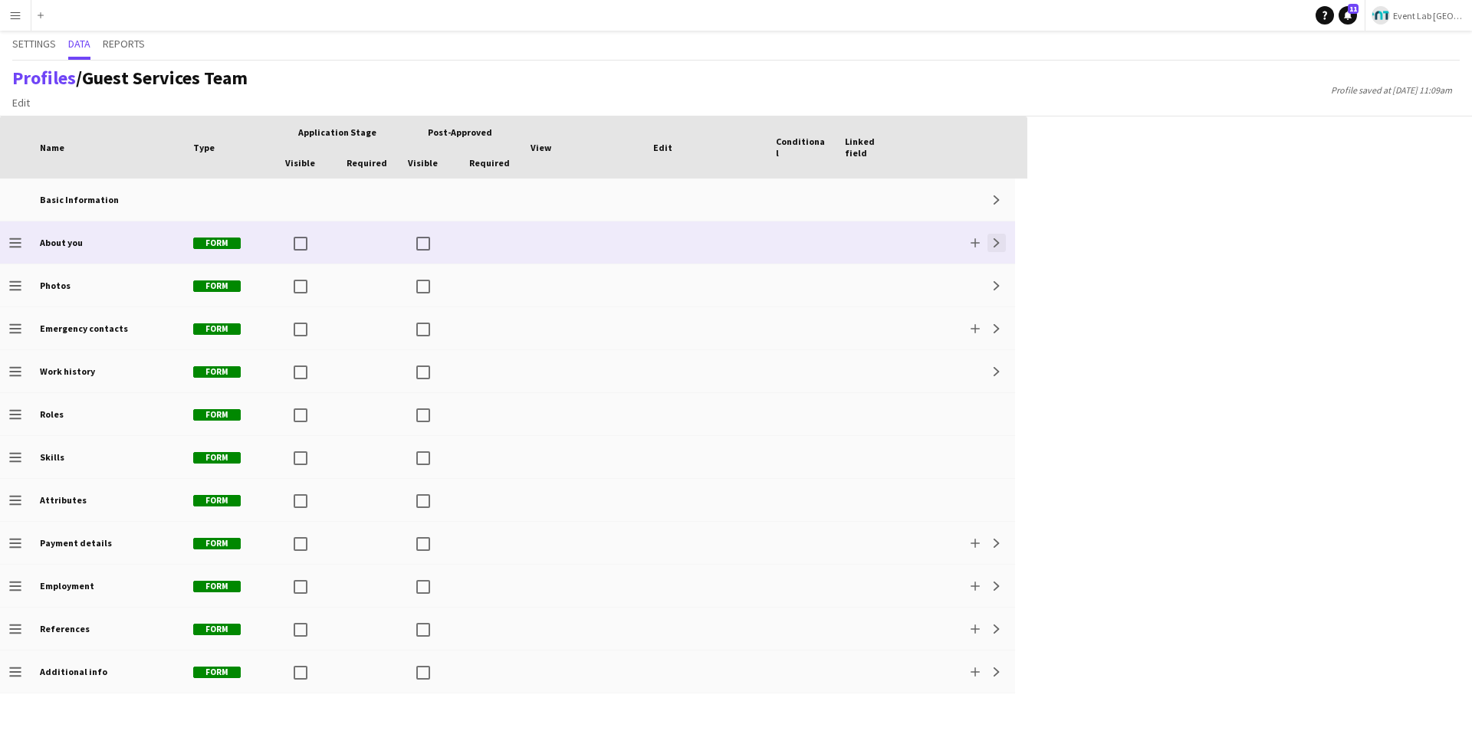
click at [998, 241] on app-icon "Expand" at bounding box center [996, 242] width 9 height 9
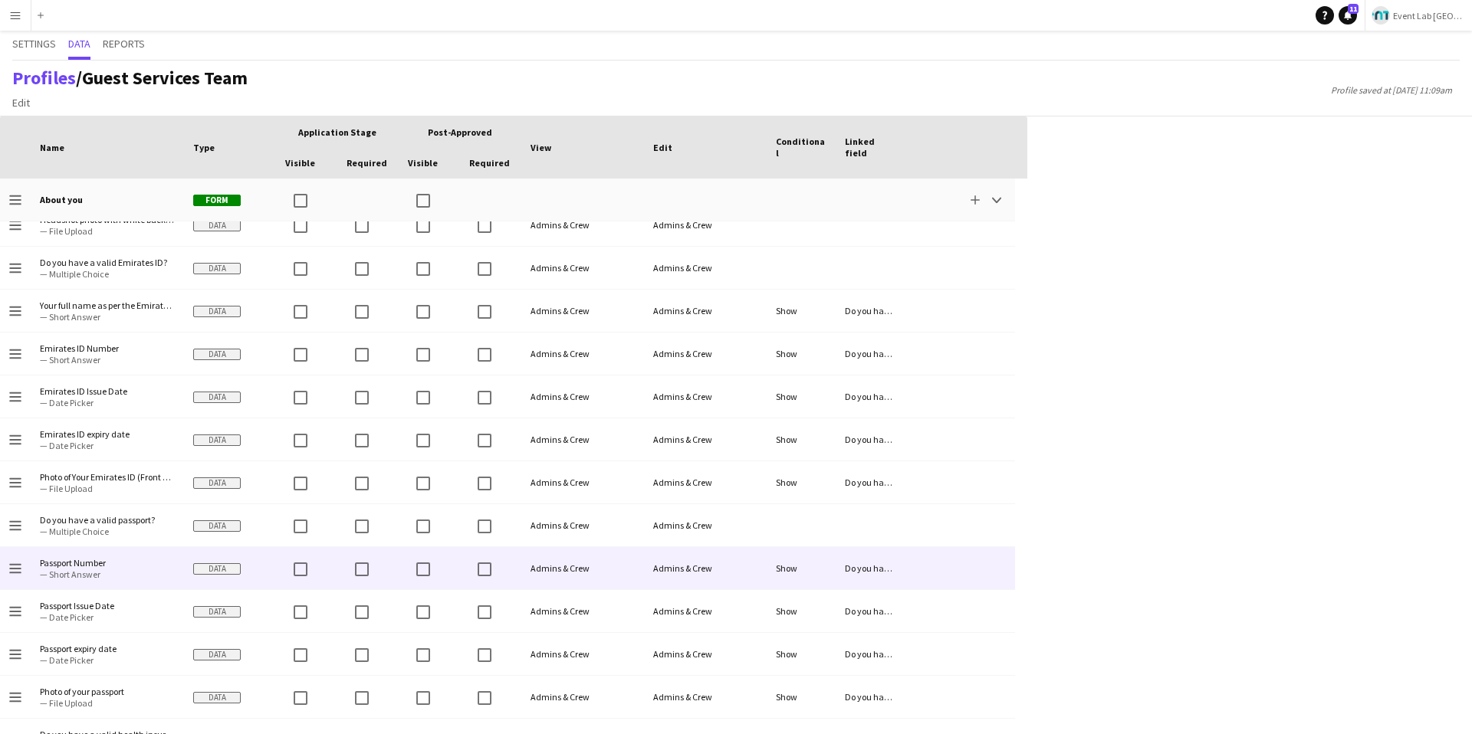
scroll to position [330, 0]
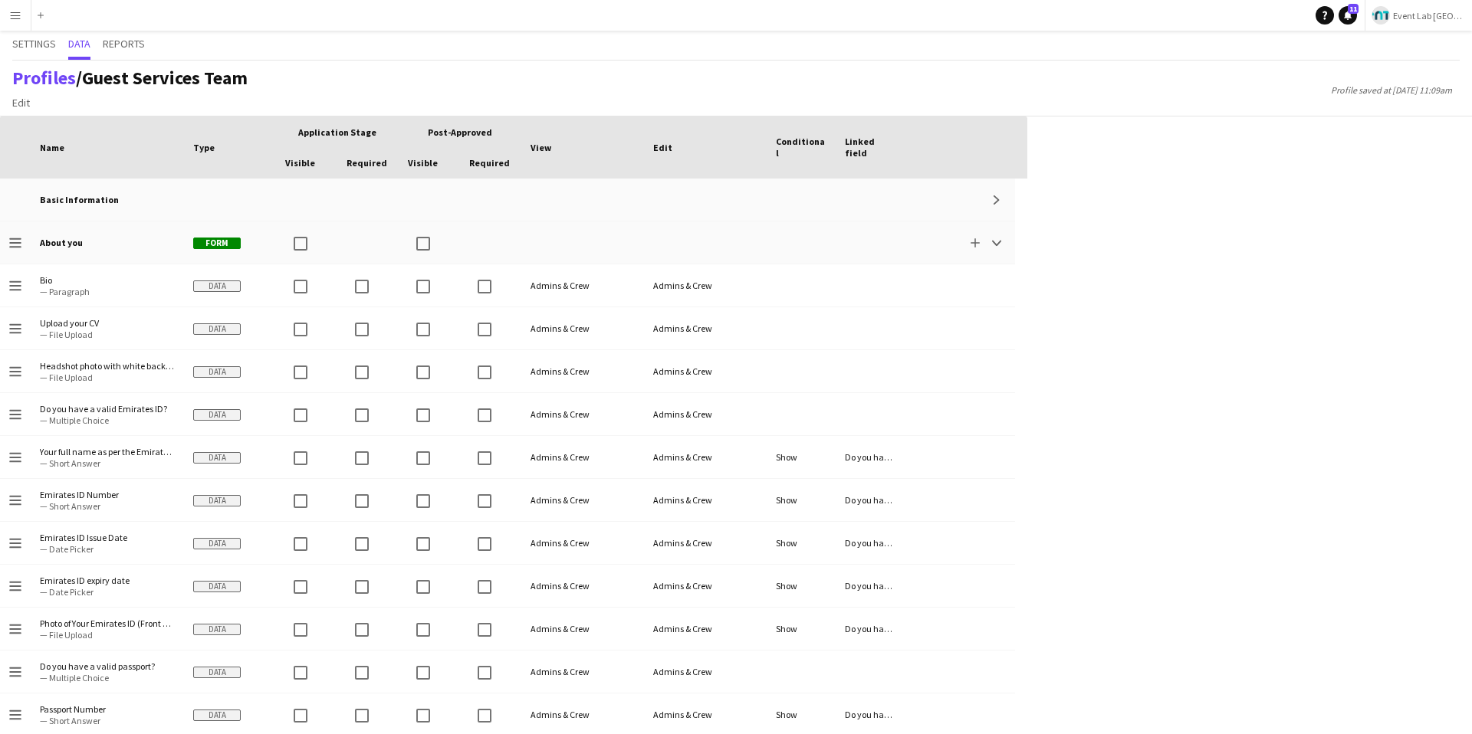
click at [9, 21] on app-icon "Menu" at bounding box center [15, 15] width 12 height 12
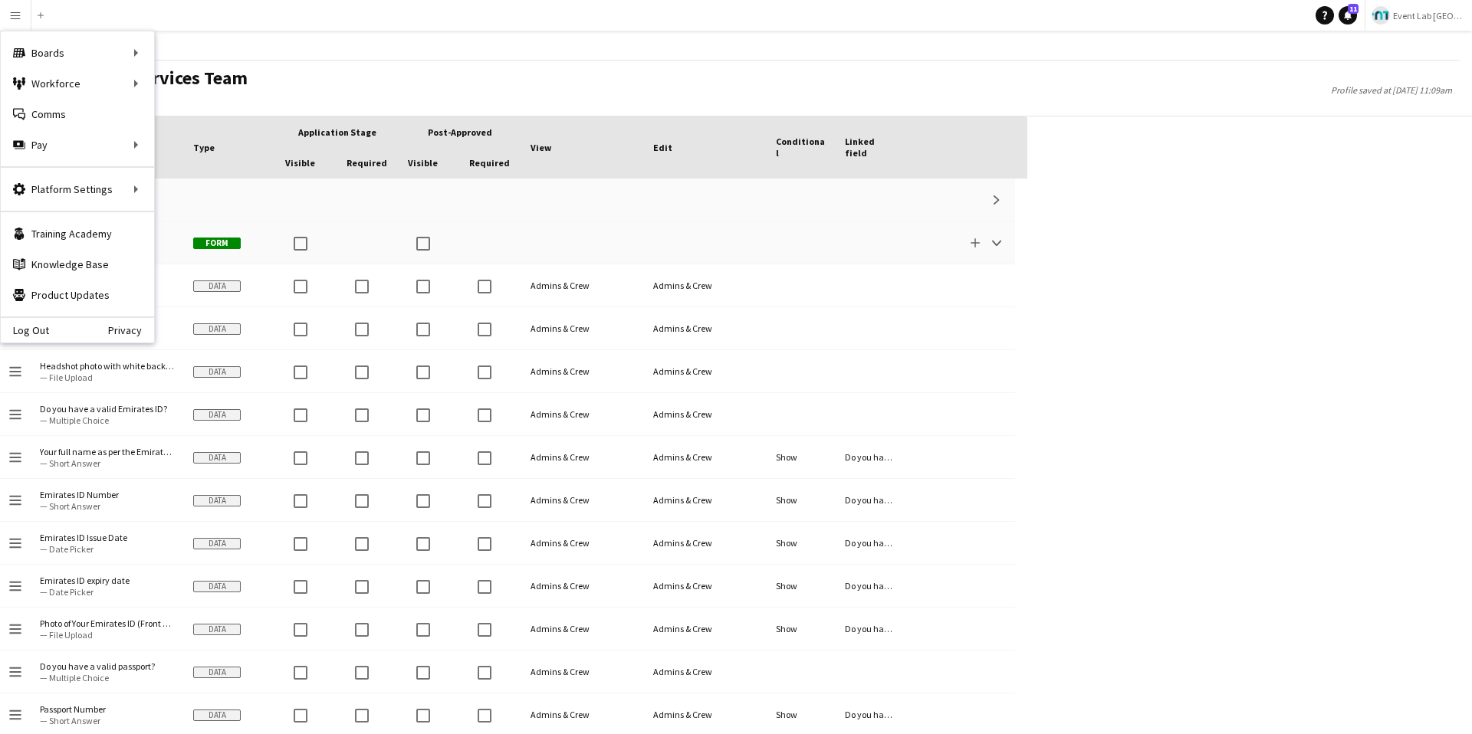
click at [1206, 146] on div "Press SPACE to select this row Drag here to set row groups Drag here to set col…" at bounding box center [736, 426] width 1472 height 618
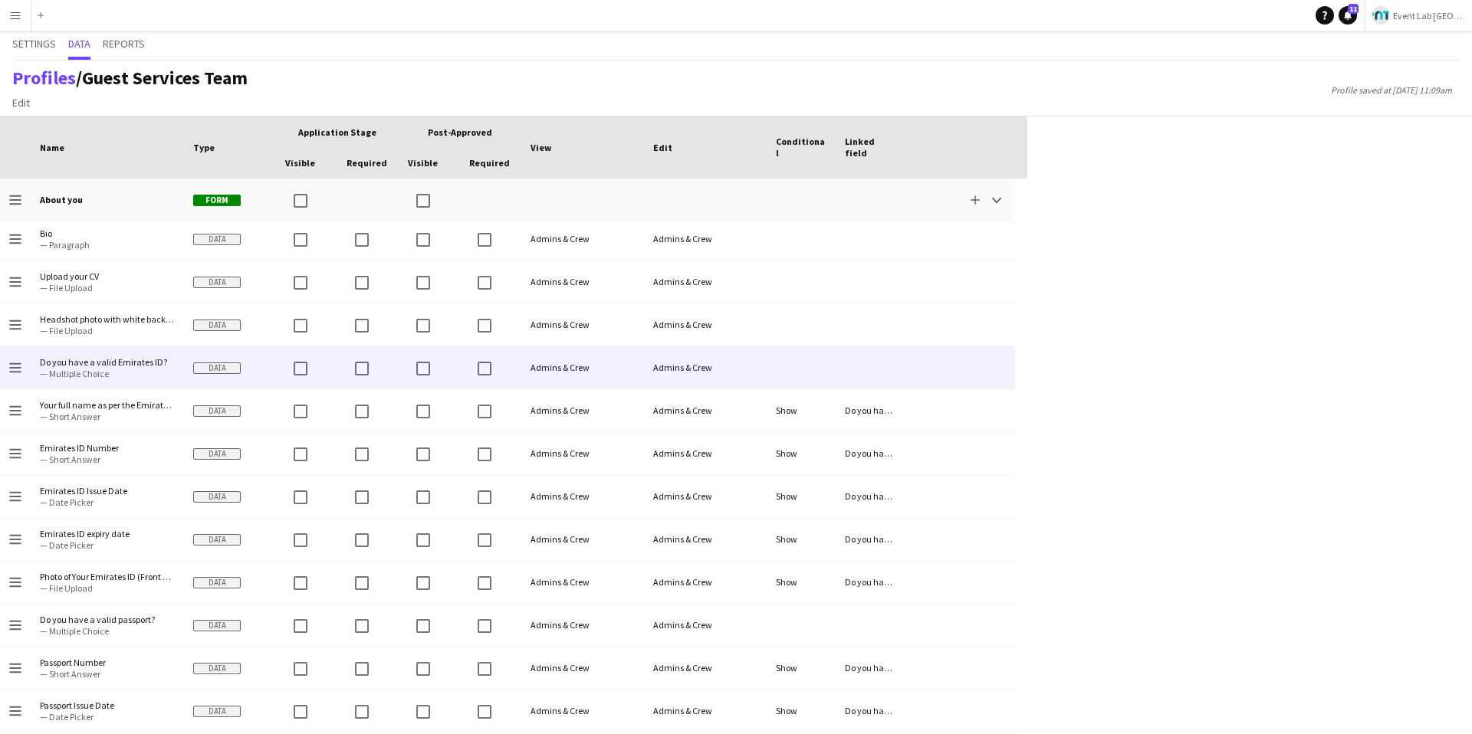
click at [648, 360] on div "Admins & Crew" at bounding box center [705, 367] width 123 height 42
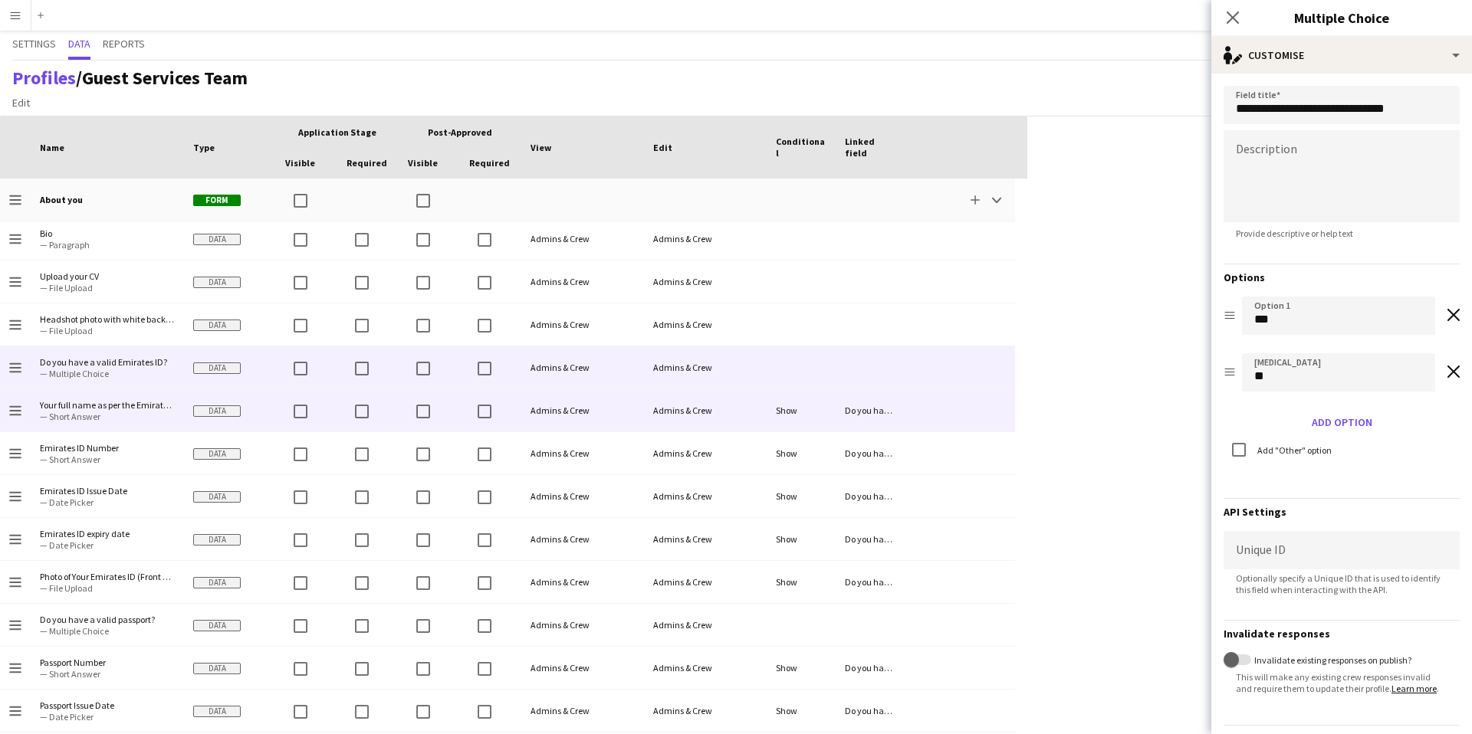
click at [542, 412] on div "Admins & Crew" at bounding box center [582, 410] width 123 height 42
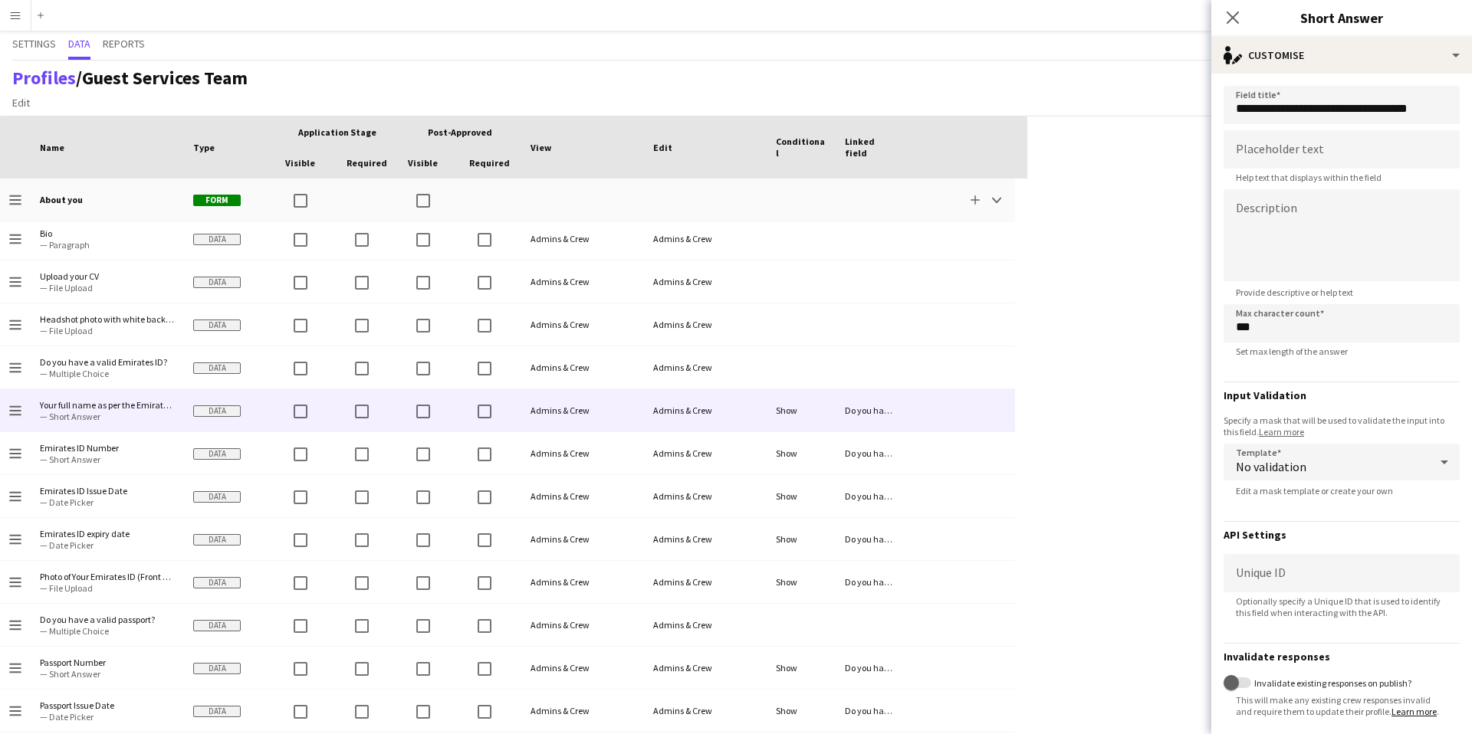
click at [1088, 301] on div "Press SPACE to select this row. Drag here to set row groups Drag here to set co…" at bounding box center [736, 426] width 1472 height 618
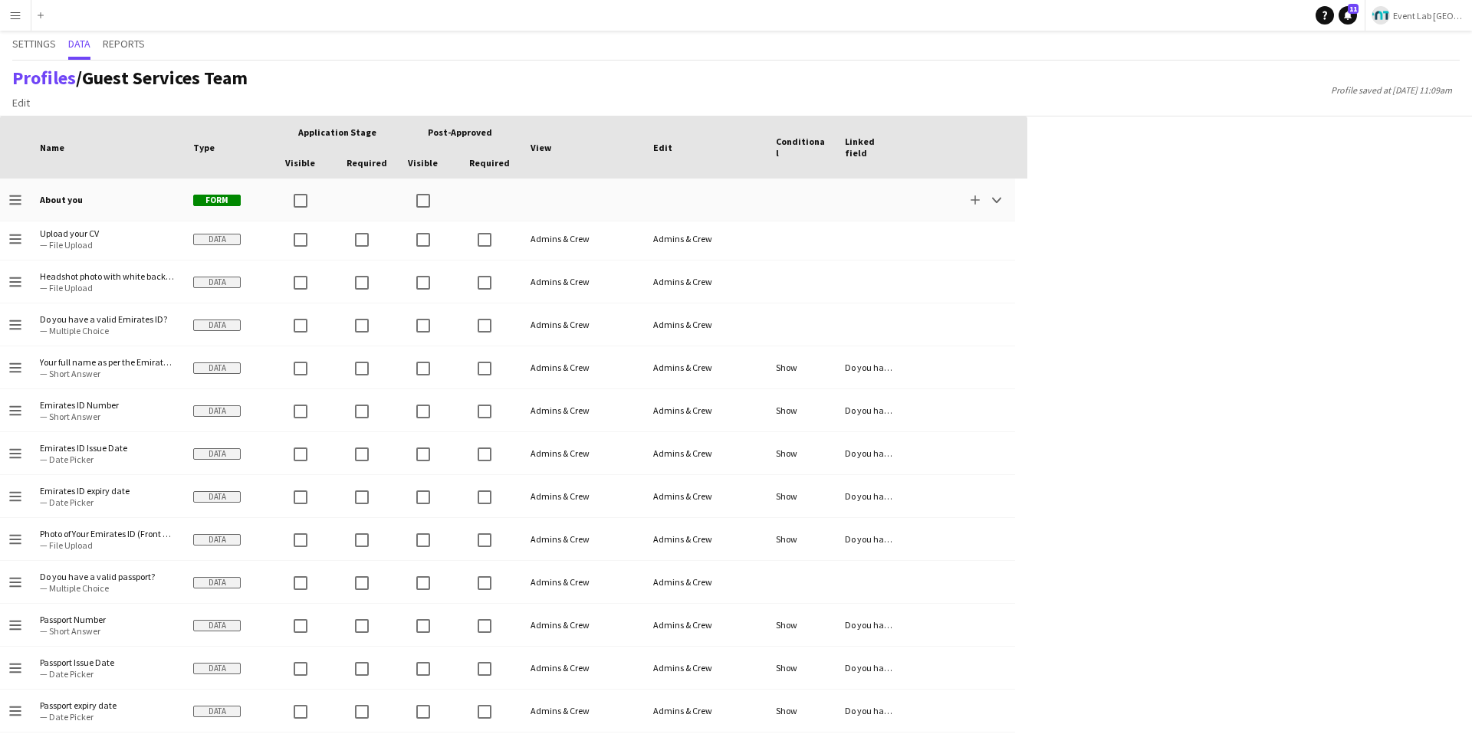
click at [12, 24] on button "Menu" at bounding box center [15, 15] width 31 height 31
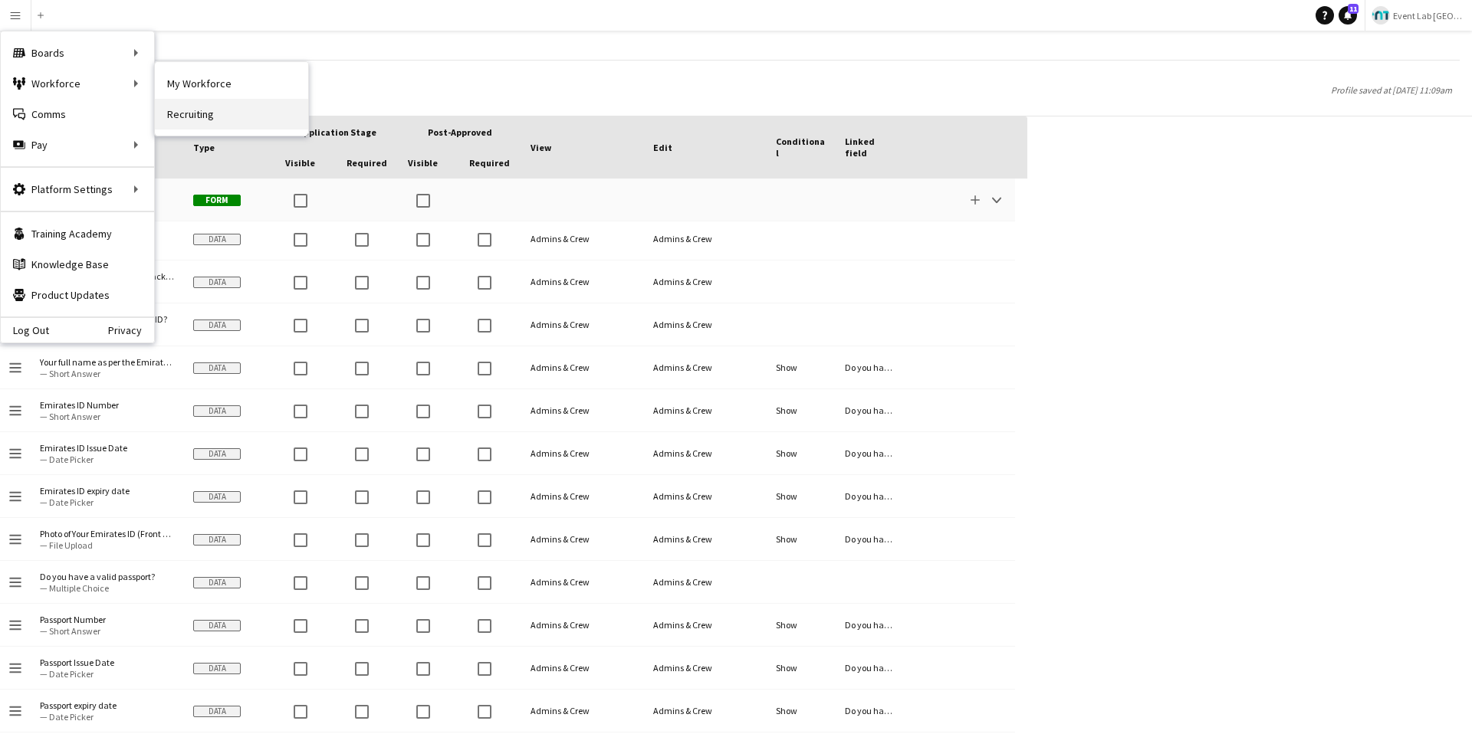
click at [189, 111] on link "Recruiting" at bounding box center [231, 114] width 153 height 31
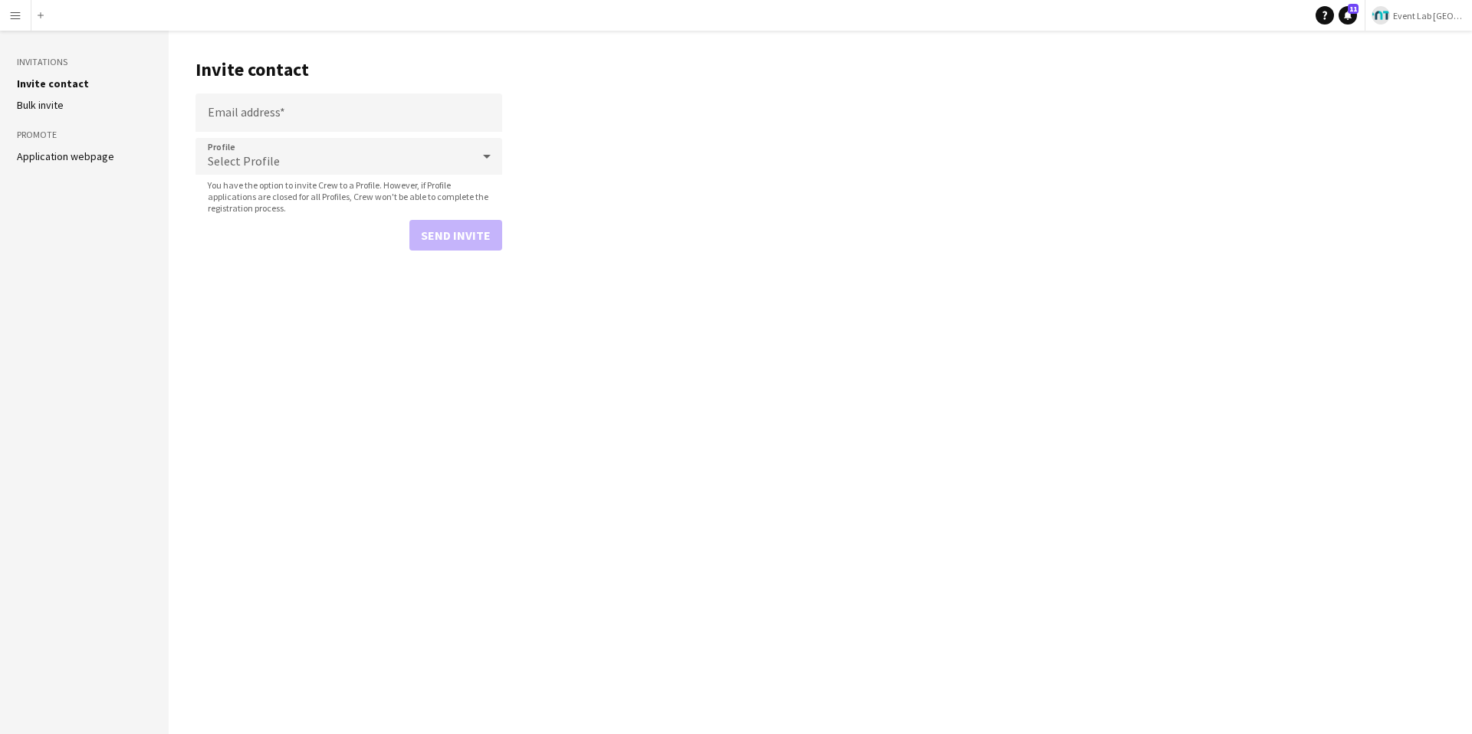
click at [63, 156] on link "Application webpage" at bounding box center [65, 156] width 97 height 14
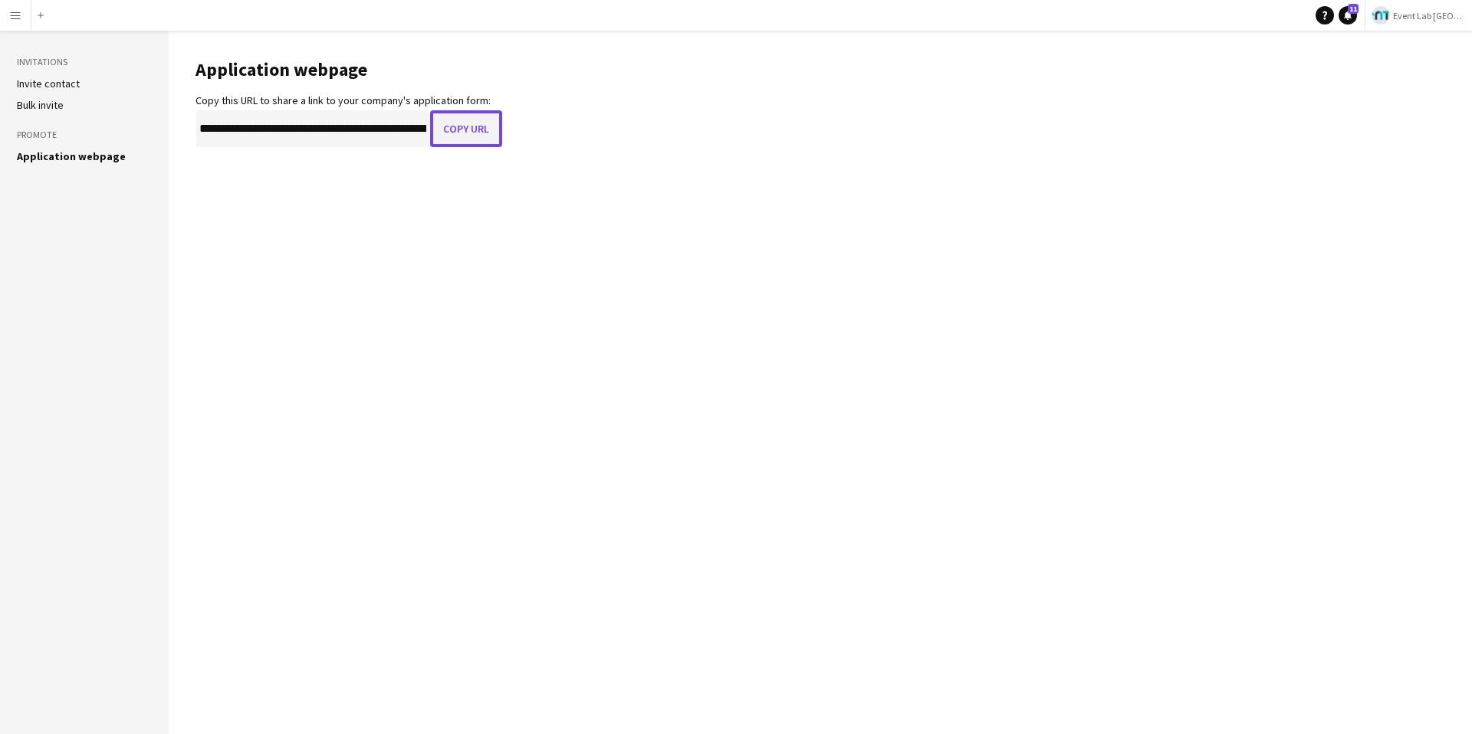
click at [455, 129] on button "Copy URL" at bounding box center [466, 128] width 72 height 37
click at [4, 1] on button "Menu" at bounding box center [15, 15] width 31 height 31
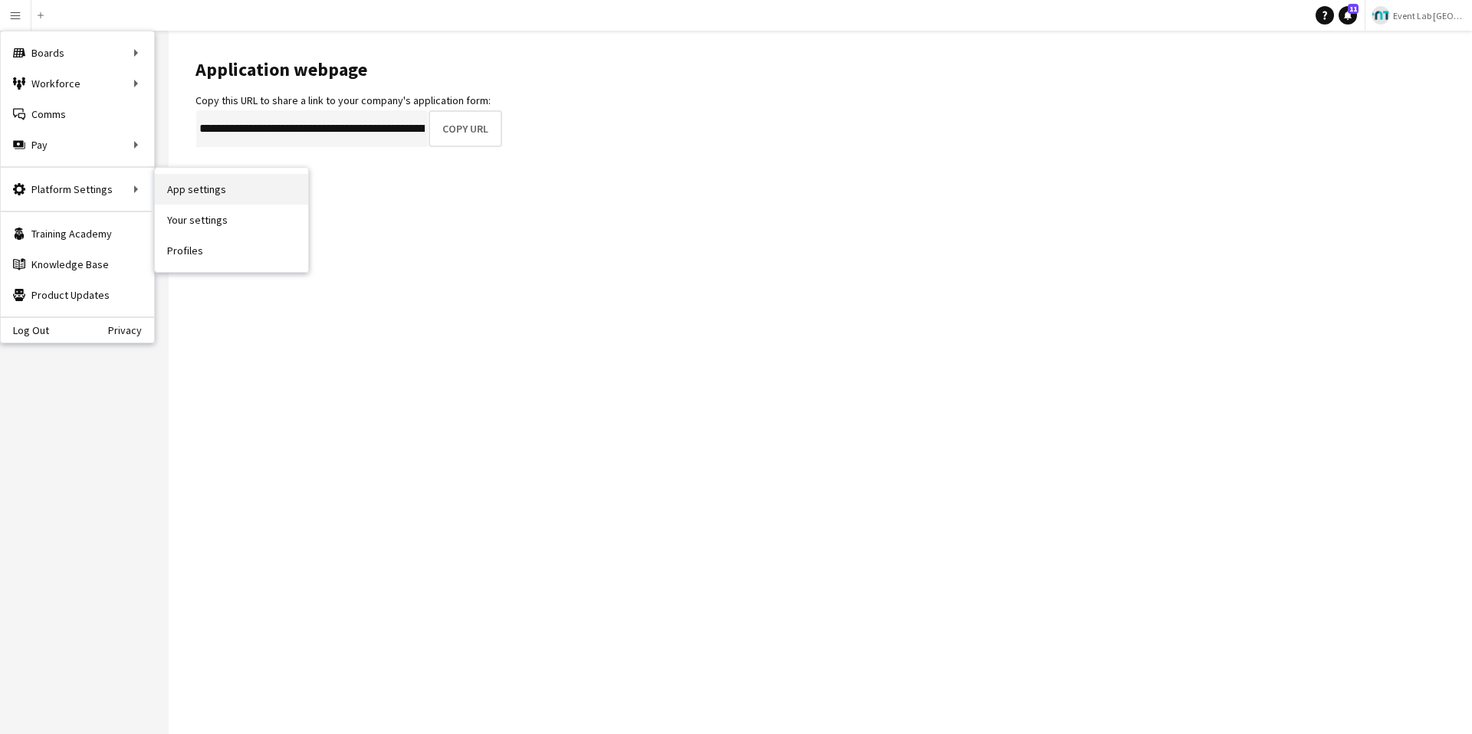
click at [187, 192] on link "App settings" at bounding box center [231, 189] width 153 height 31
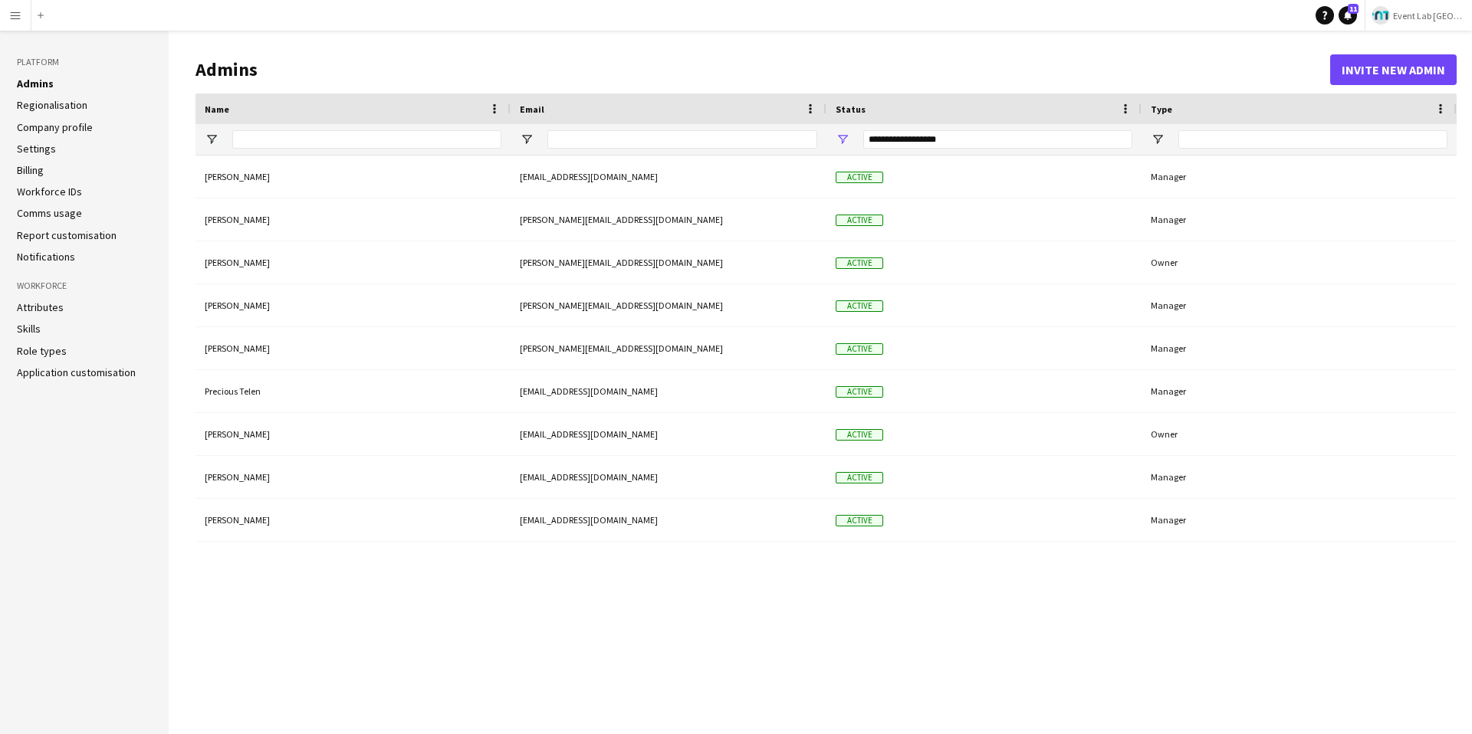
click at [12, 26] on button "Menu" at bounding box center [15, 15] width 31 height 31
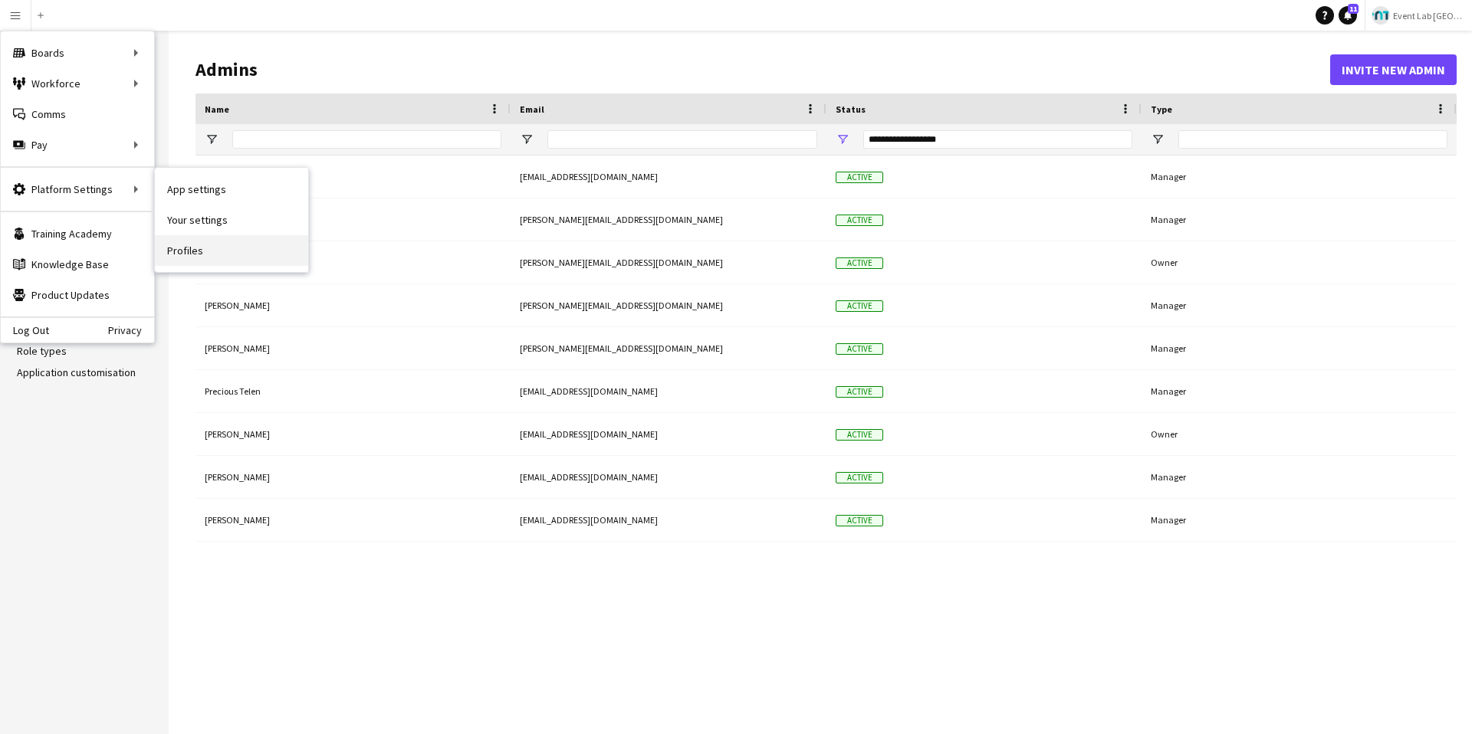
click at [182, 254] on link "Profiles" at bounding box center [231, 250] width 153 height 31
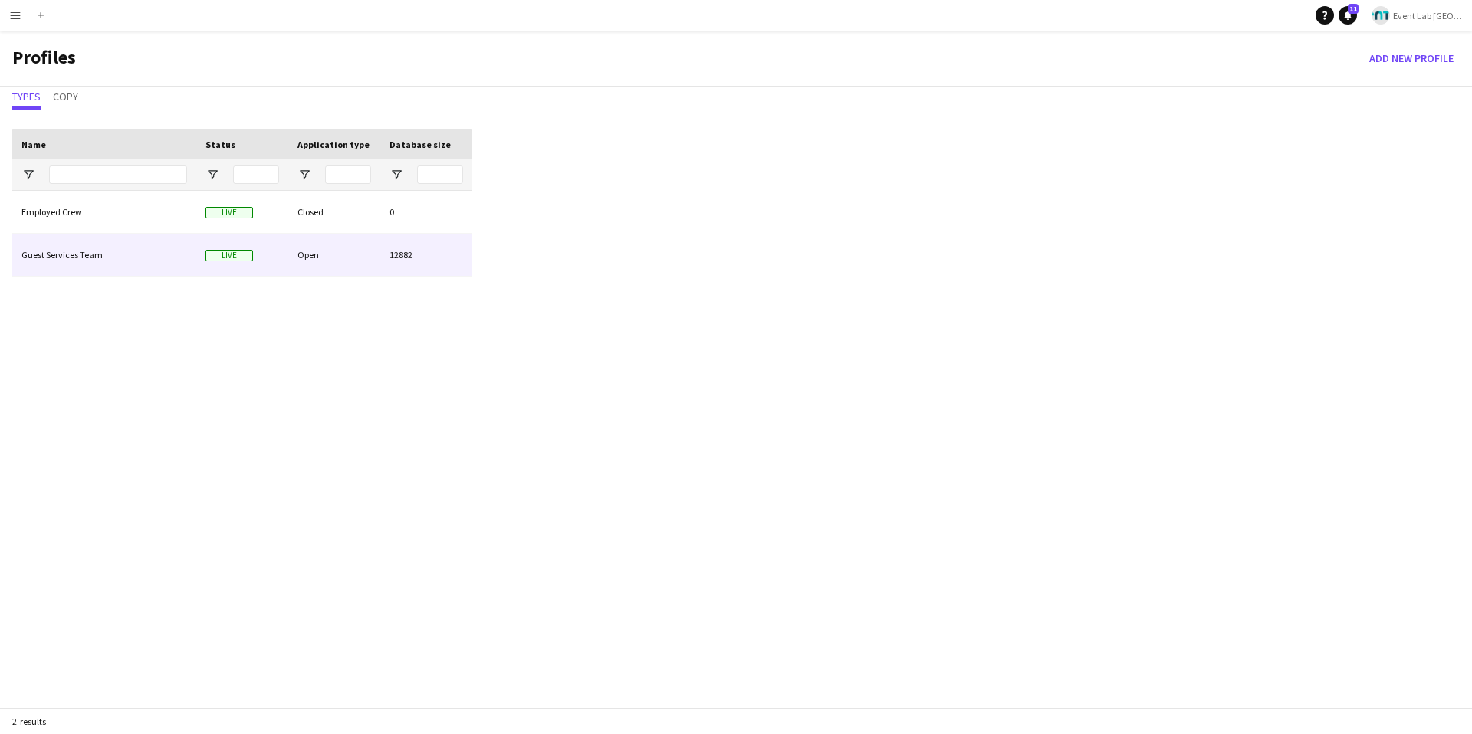
click at [153, 245] on div "Guest Services Team" at bounding box center [104, 255] width 184 height 42
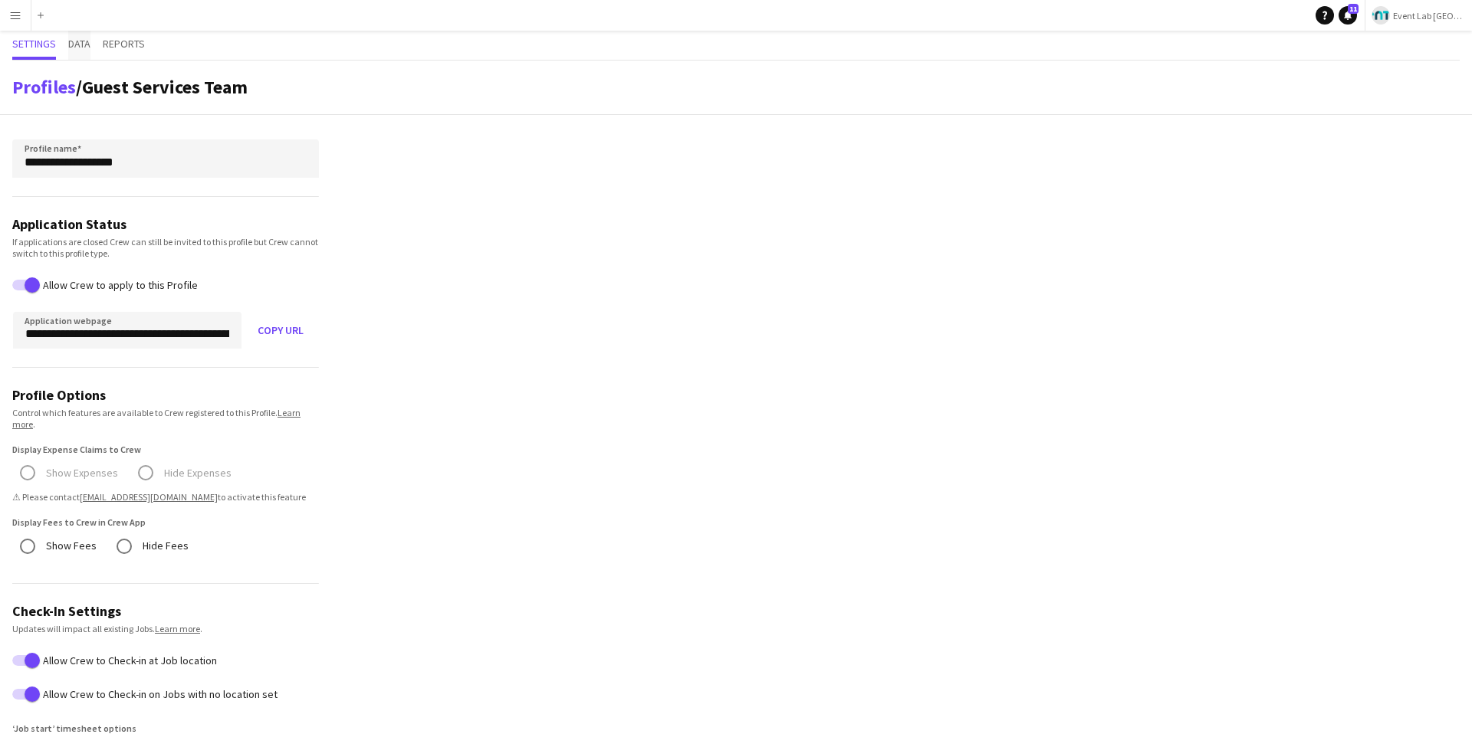
click at [73, 38] on span "Data" at bounding box center [79, 43] width 22 height 11
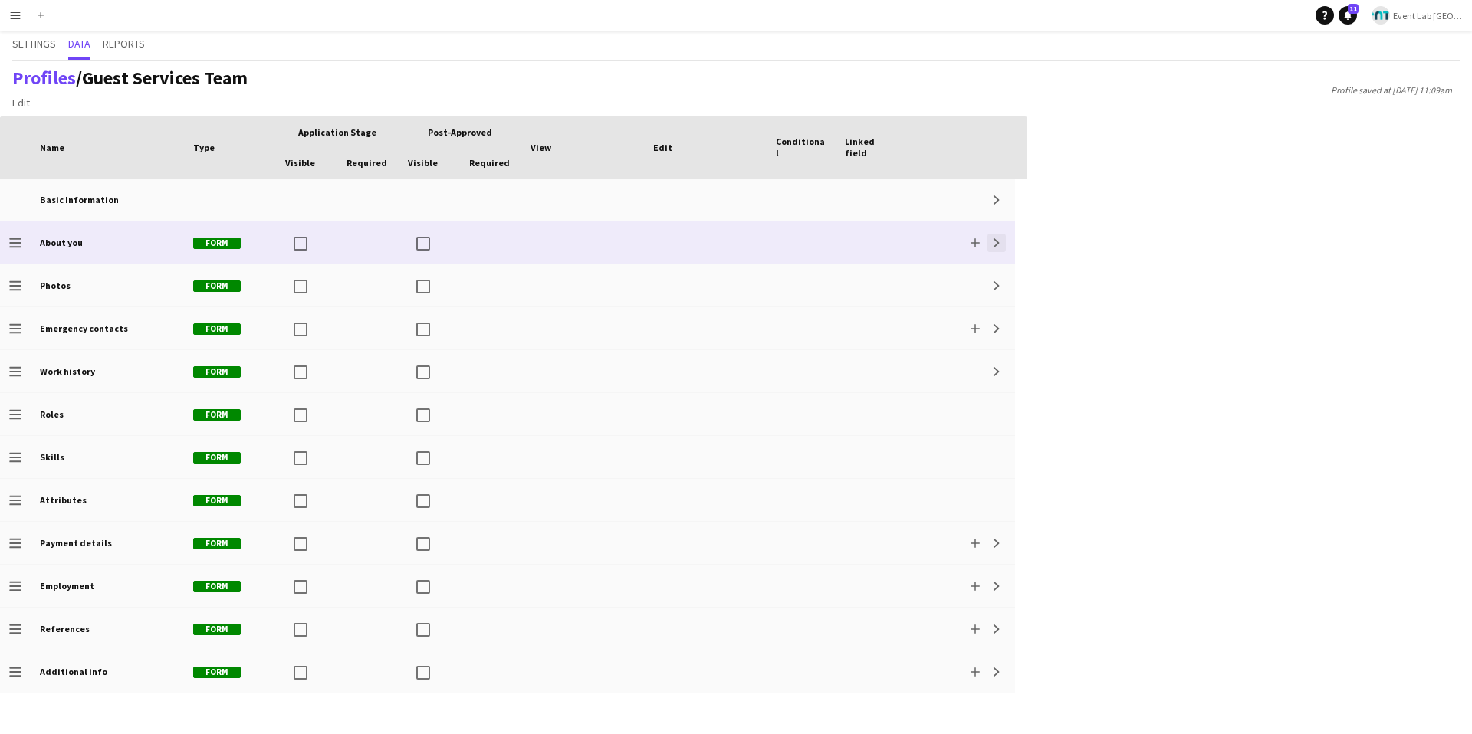
click at [990, 246] on button "Expand" at bounding box center [996, 243] width 18 height 18
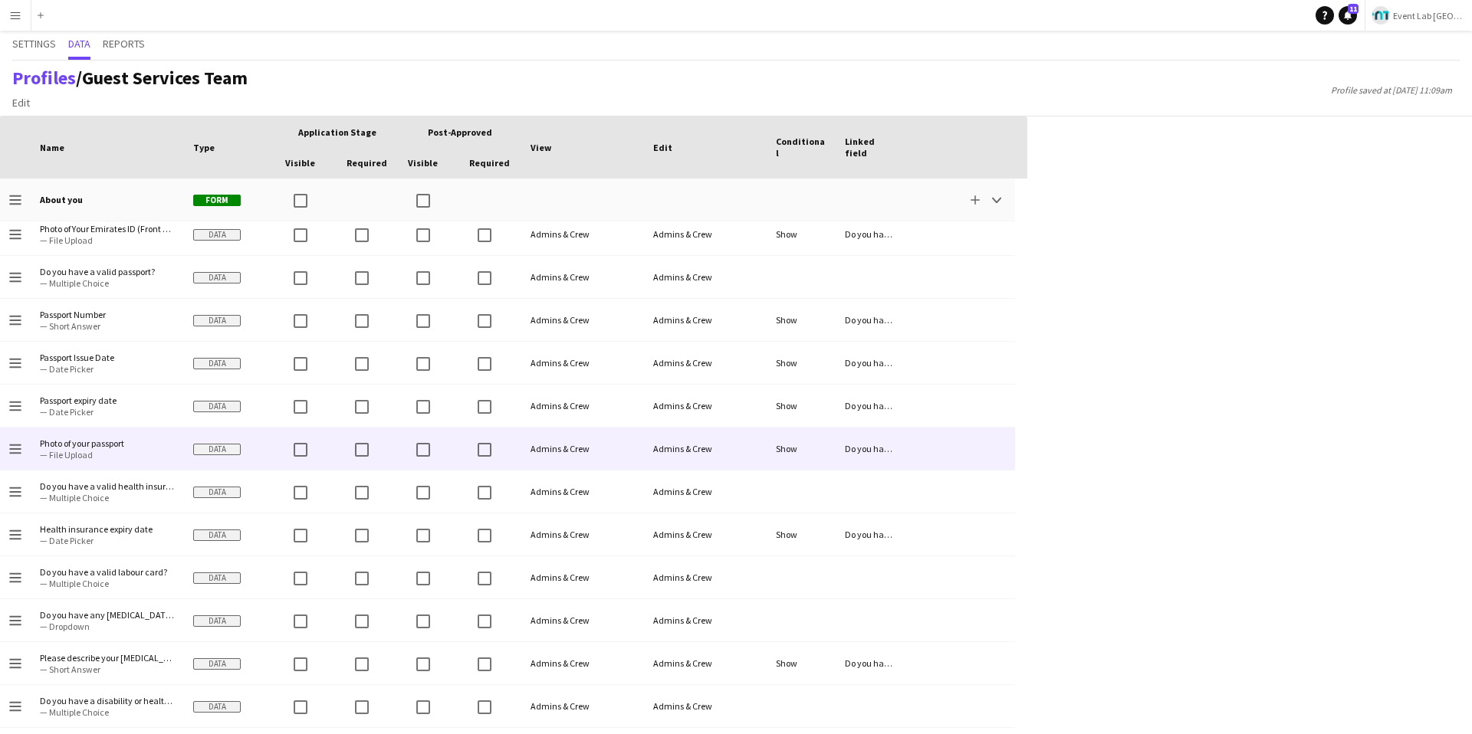
scroll to position [464, 0]
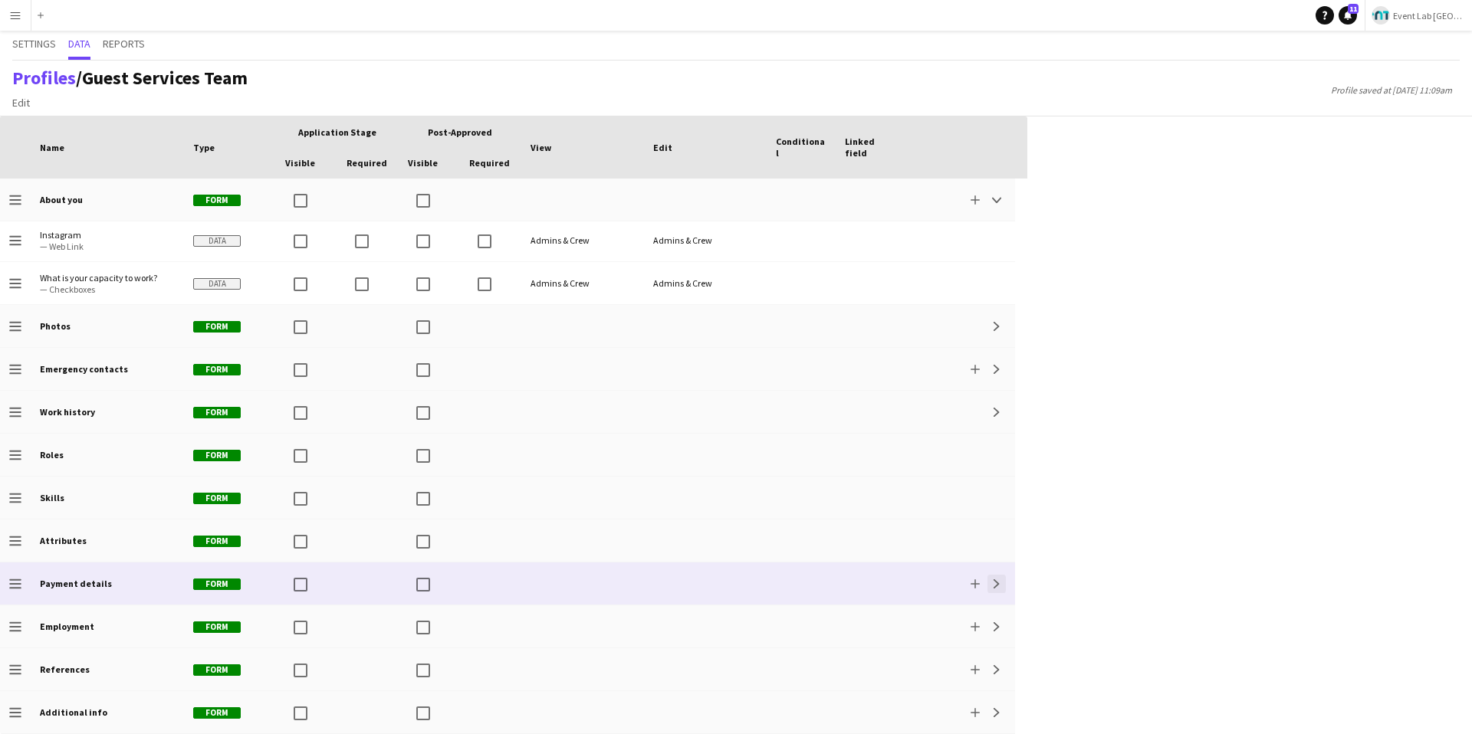
click at [993, 579] on app-icon "Expand" at bounding box center [996, 583] width 9 height 9
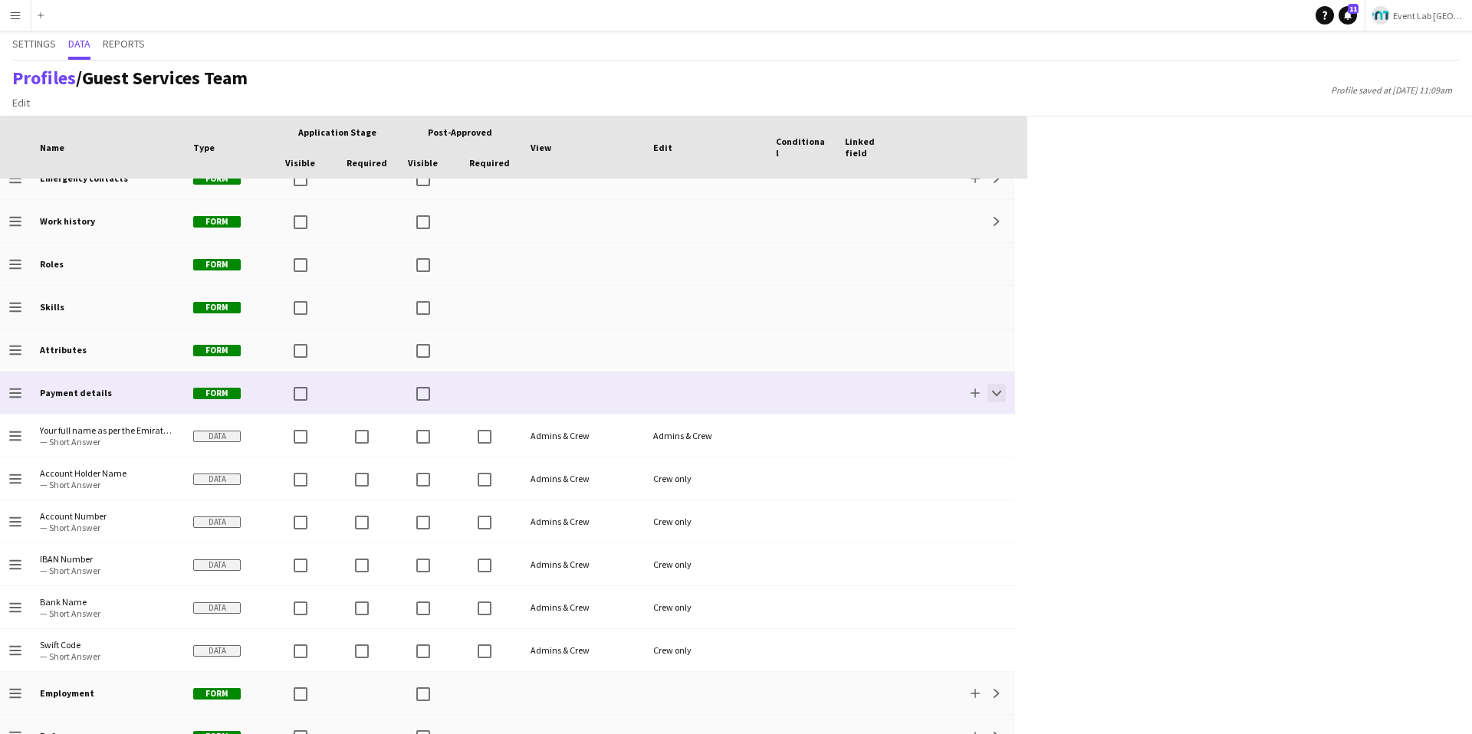
click at [996, 399] on button "Collapse" at bounding box center [996, 393] width 18 height 18
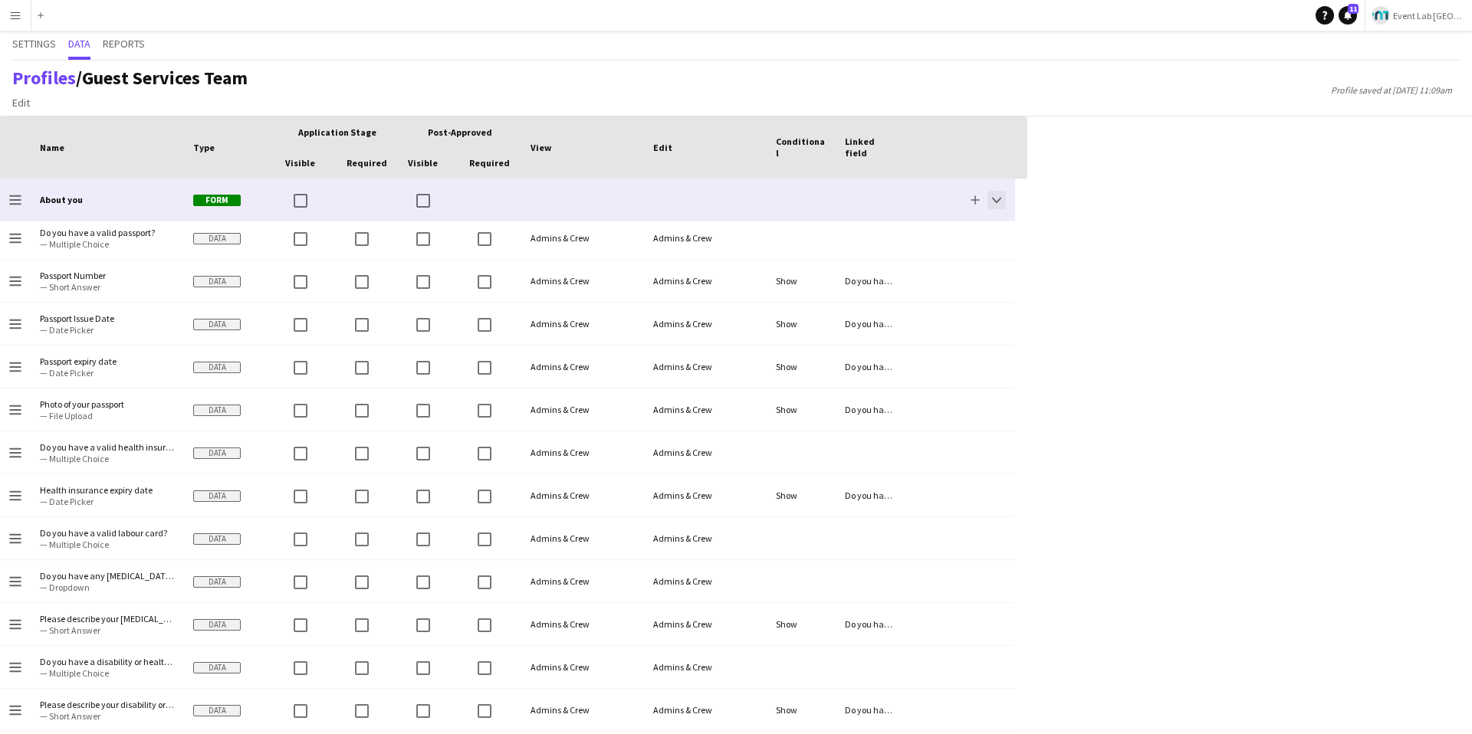
click at [996, 200] on app-icon "Collapse" at bounding box center [996, 199] width 9 height 9
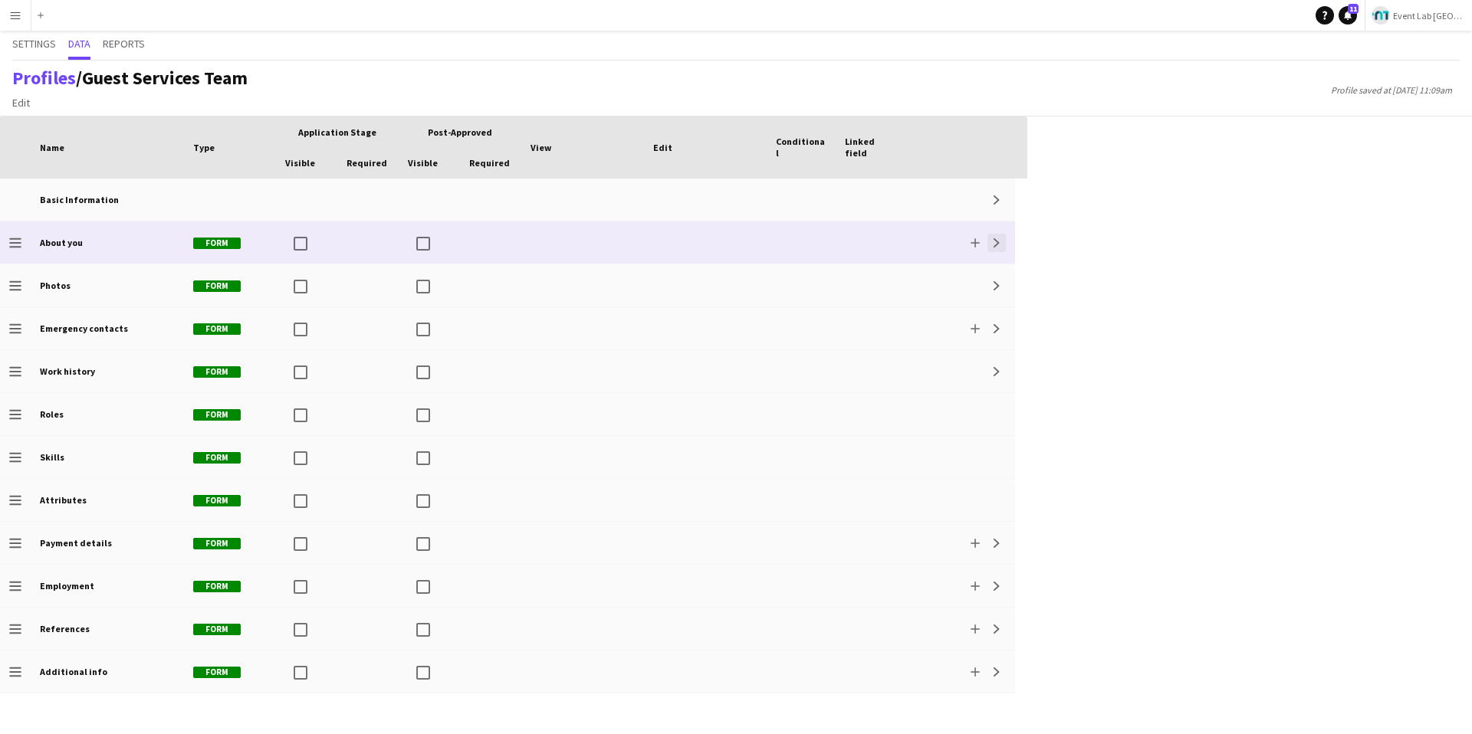
click at [994, 241] on app-icon "Expand" at bounding box center [996, 242] width 9 height 9
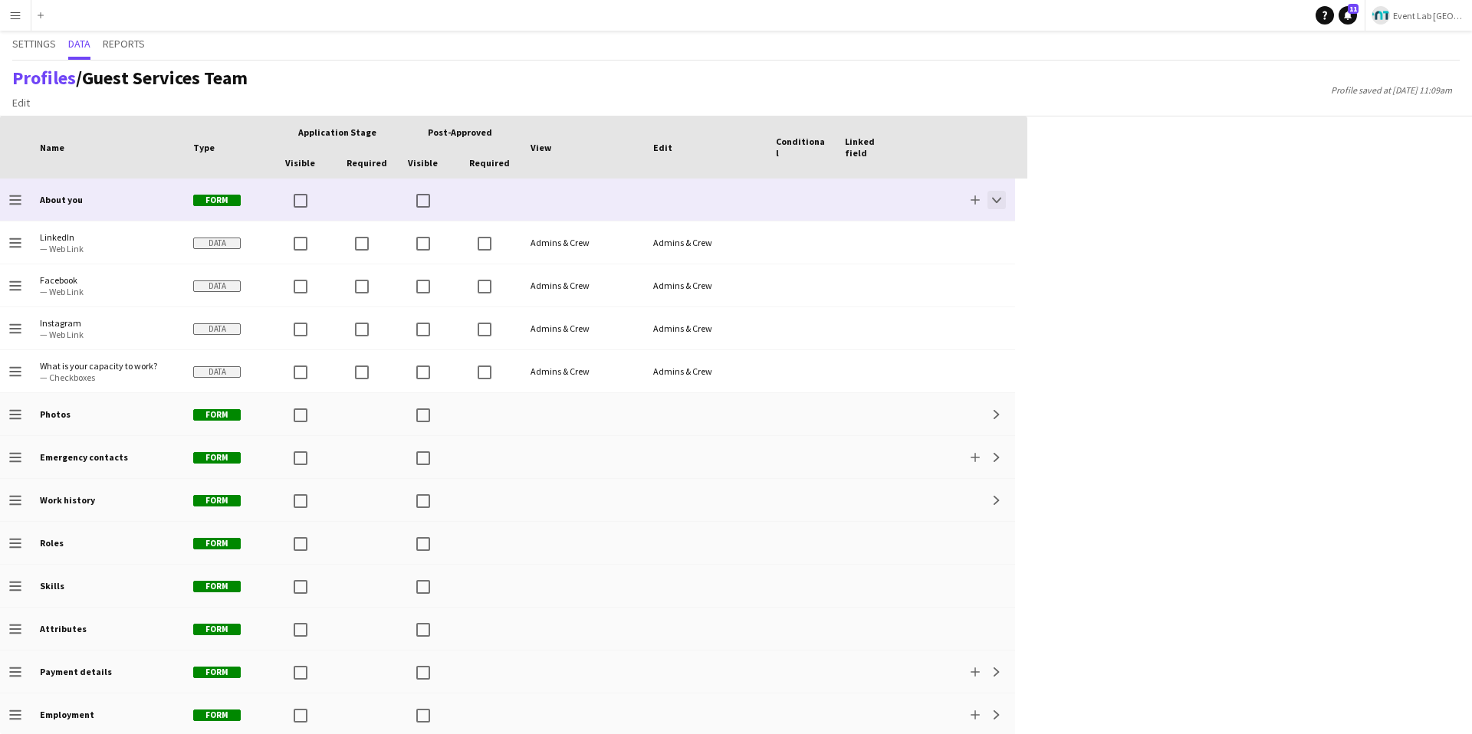
click at [1000, 196] on app-icon "Collapse" at bounding box center [996, 199] width 9 height 9
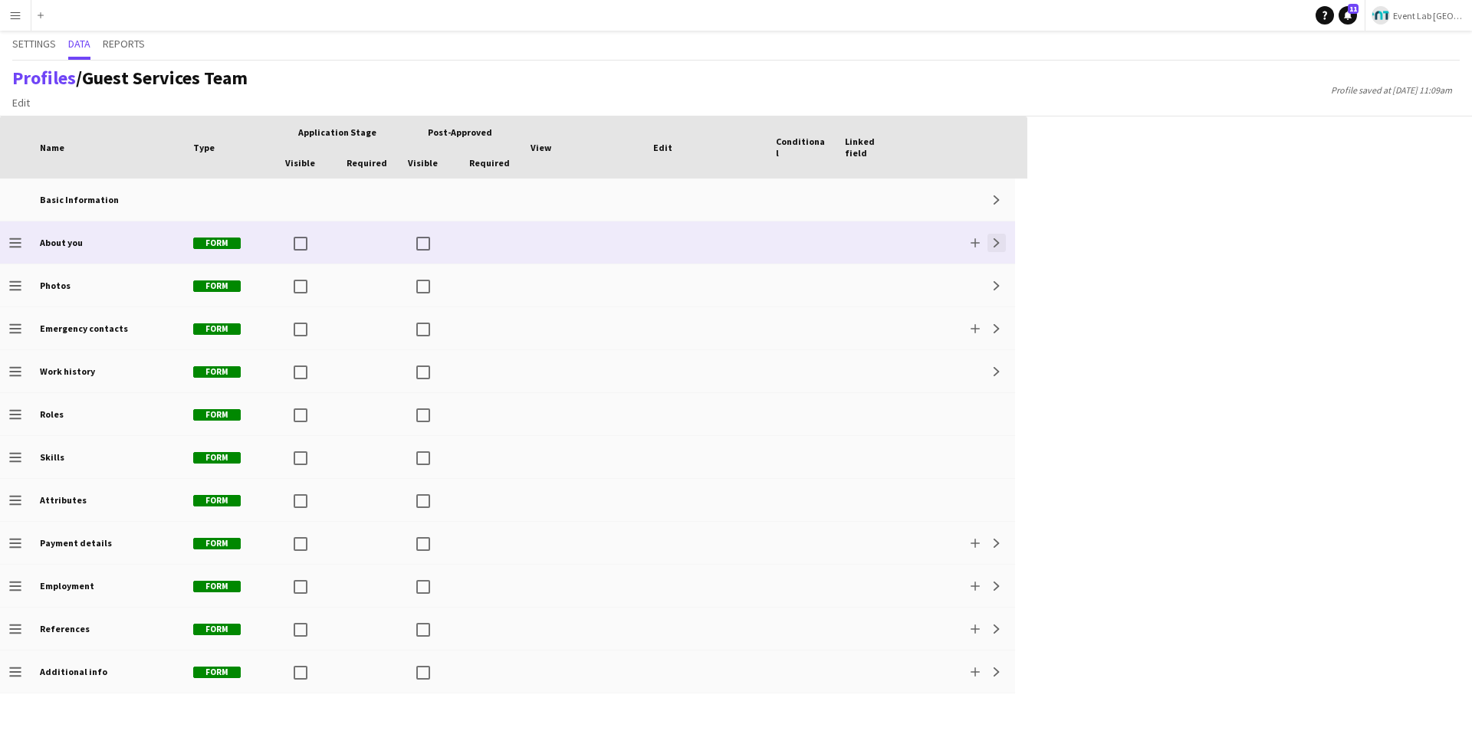
click at [989, 240] on button "Expand" at bounding box center [996, 243] width 18 height 18
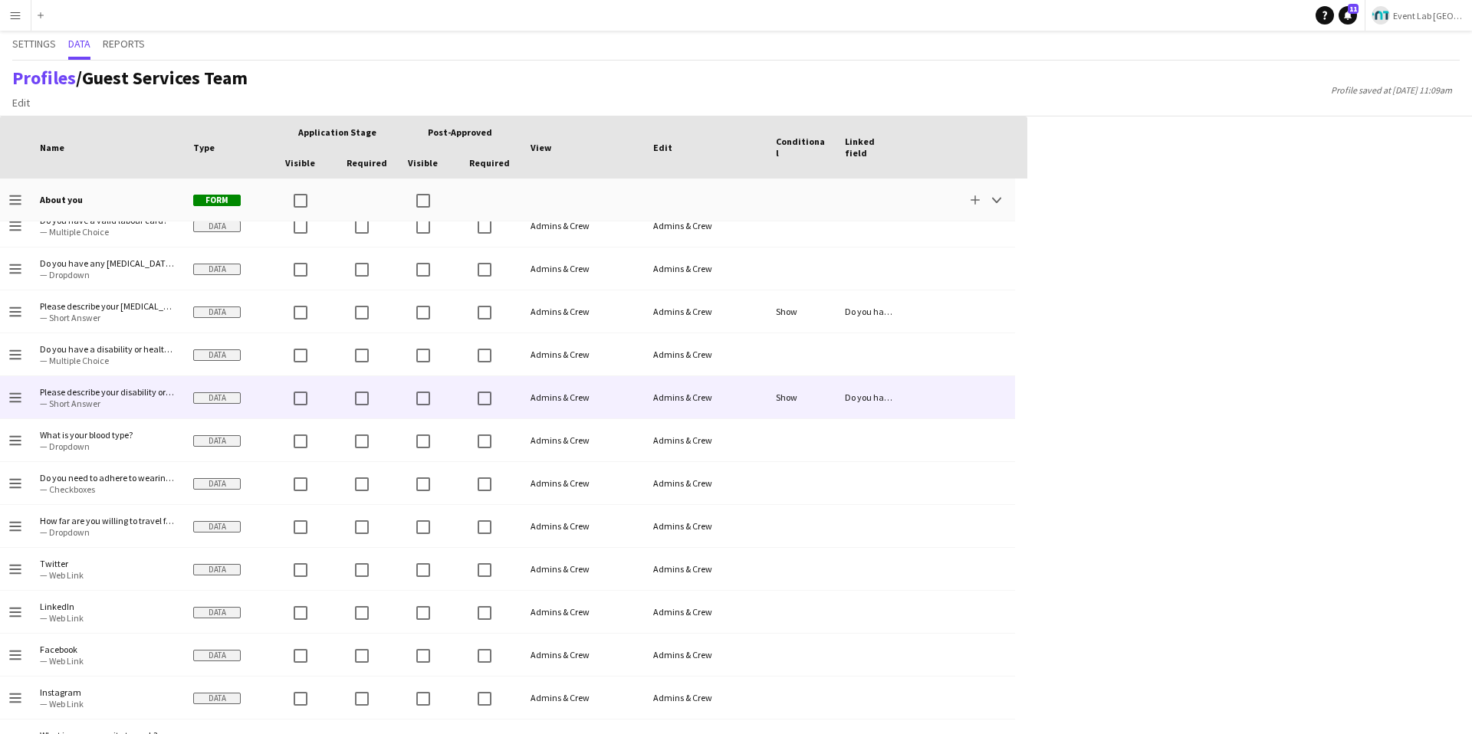
click at [91, 391] on span "Please describe your disability or health condition" at bounding box center [107, 391] width 135 height 11
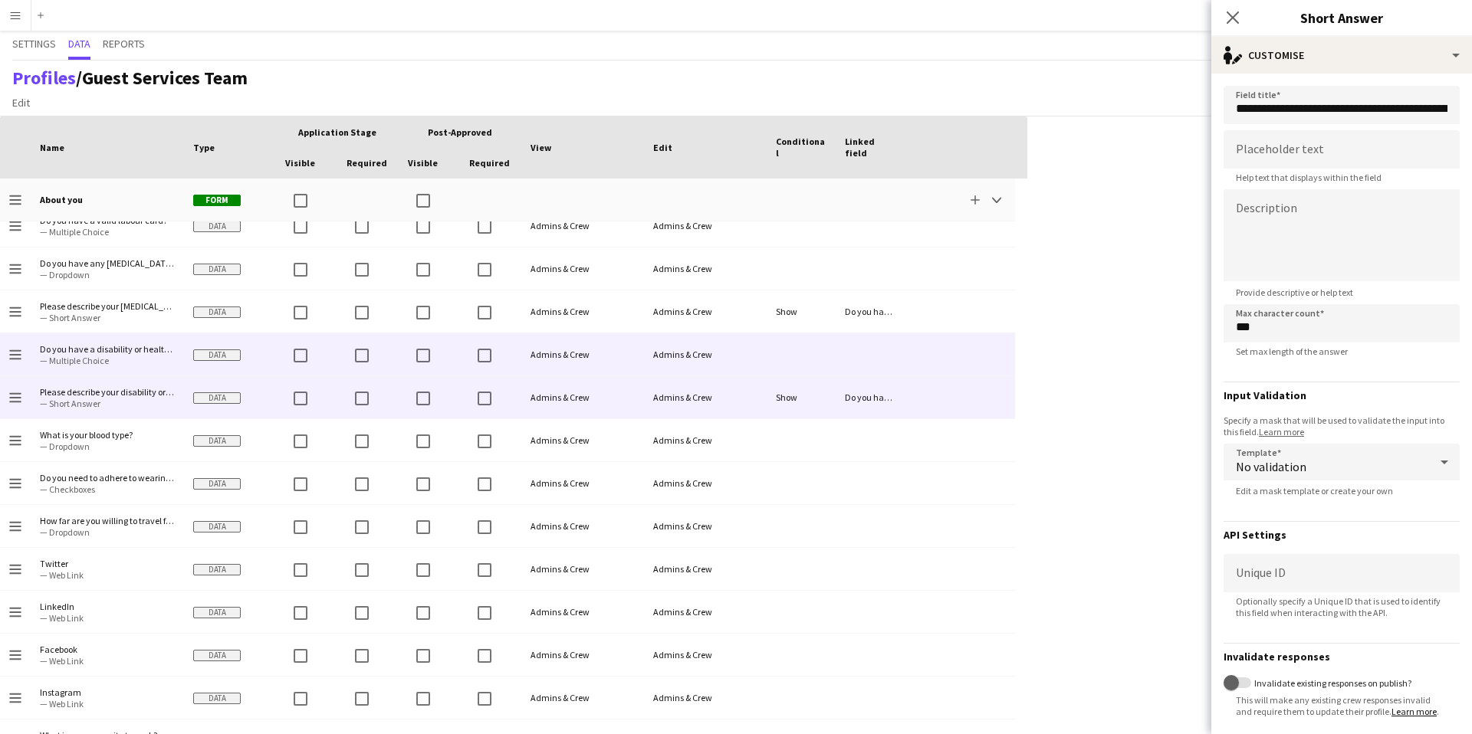
click at [110, 356] on span "— Multiple Choice" at bounding box center [107, 360] width 135 height 11
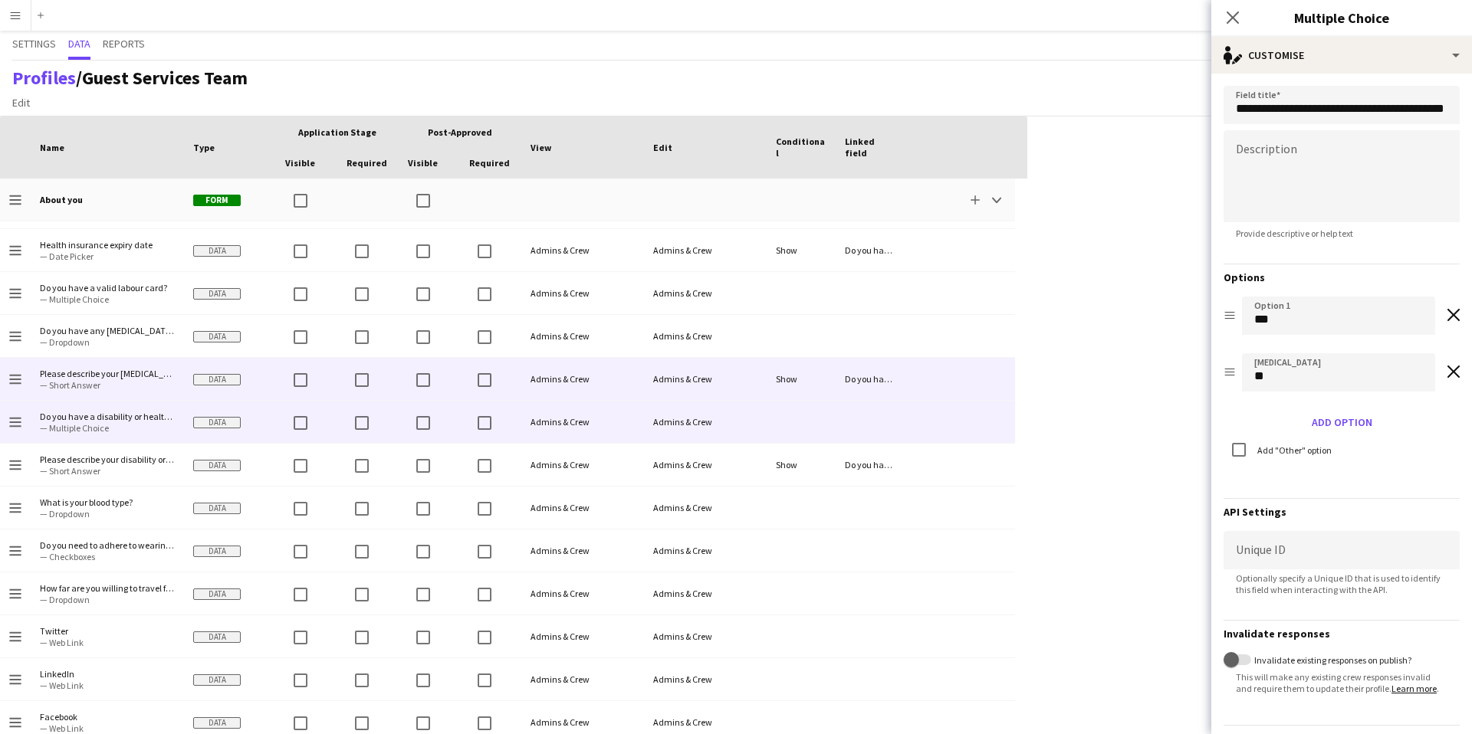
click at [143, 379] on span "— Short Answer" at bounding box center [107, 384] width 135 height 11
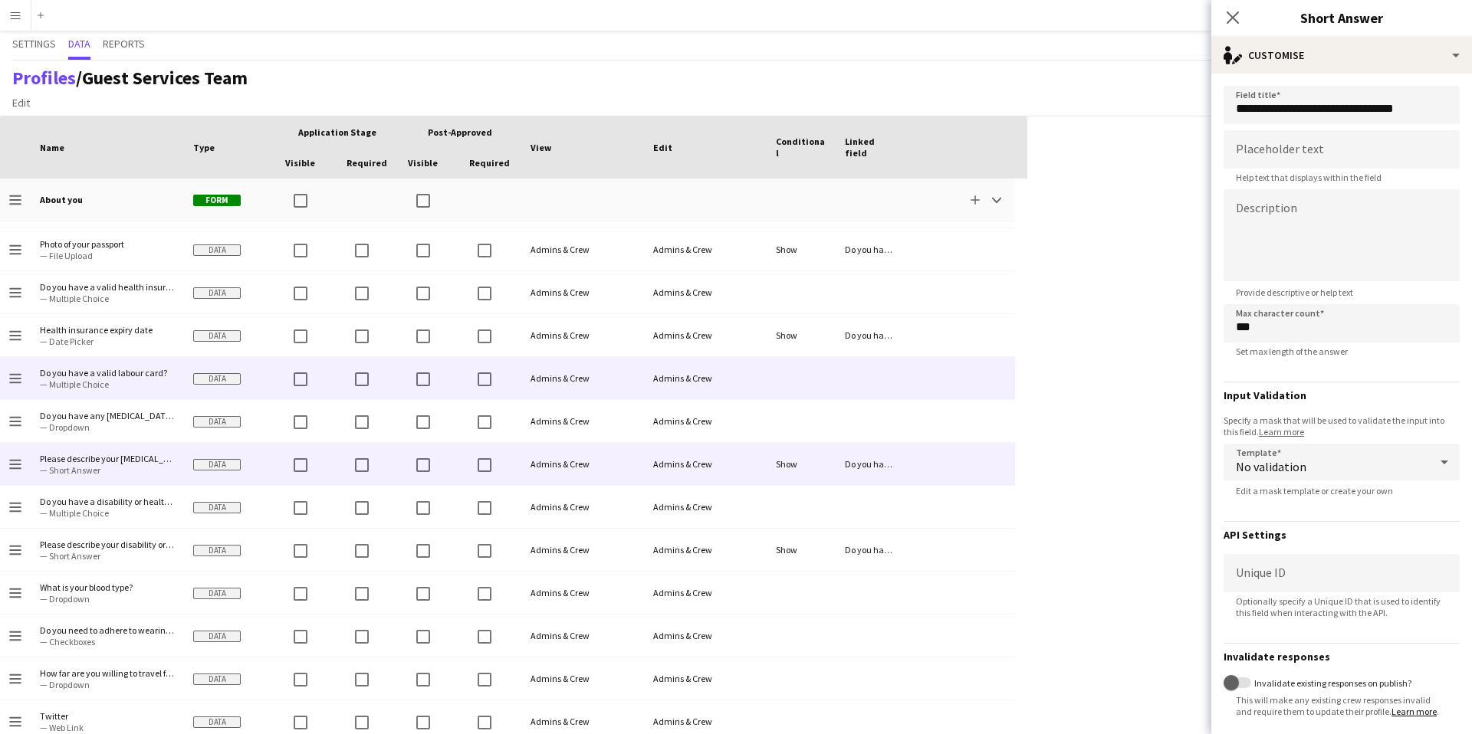
click at [150, 379] on span "— Multiple Choice" at bounding box center [107, 384] width 135 height 11
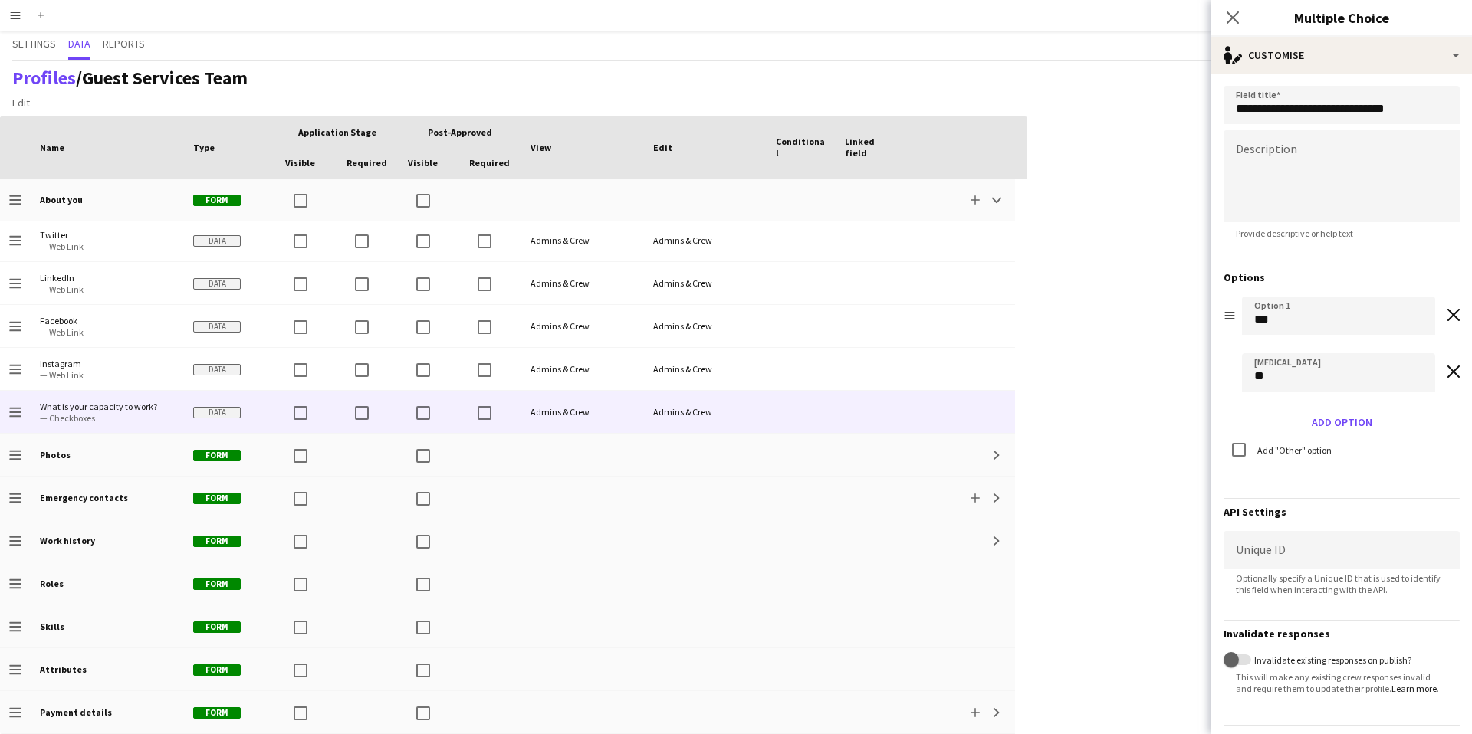
click at [143, 413] on span "— Checkboxes" at bounding box center [107, 417] width 135 height 11
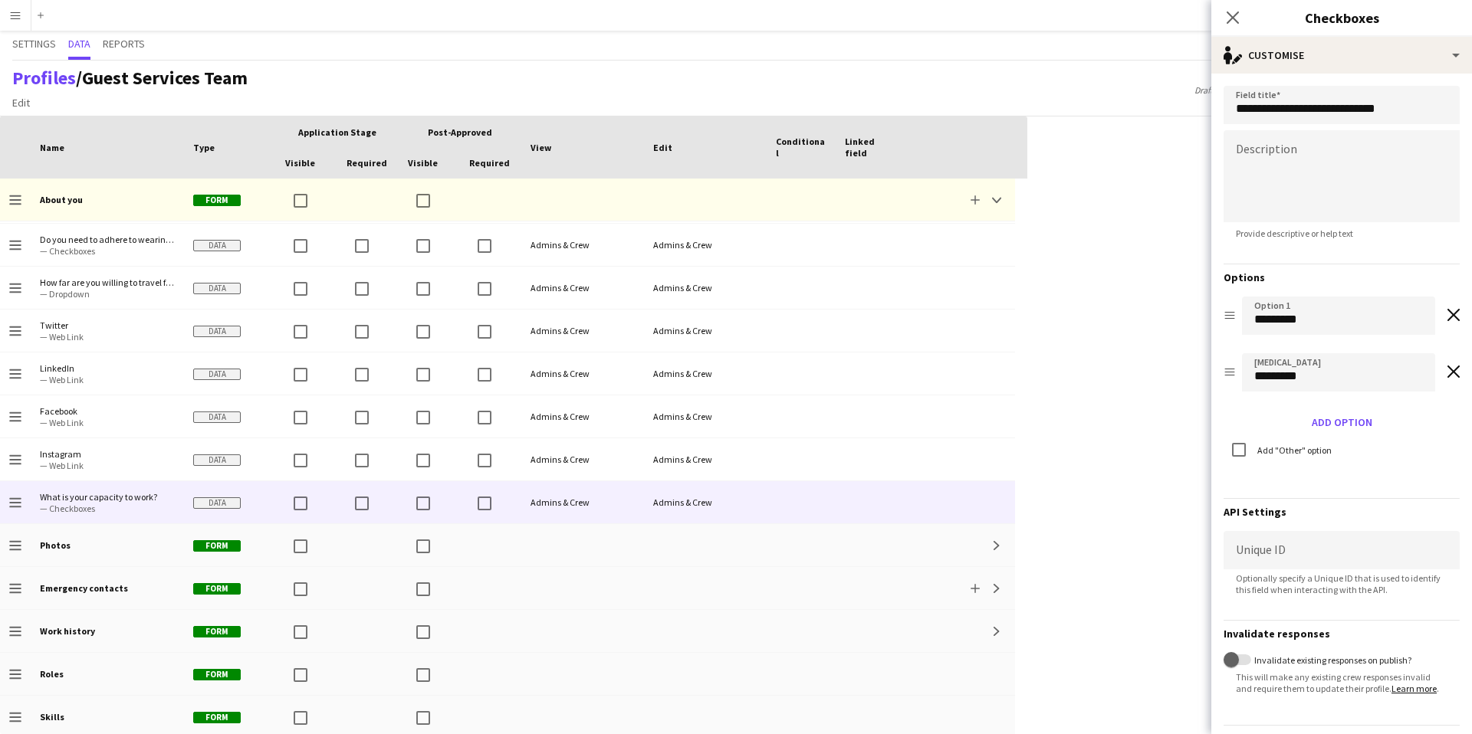
click at [1088, 303] on div "Press SPACE to select this row Drag here to set row groups Drag here to set col…" at bounding box center [736, 426] width 1472 height 618
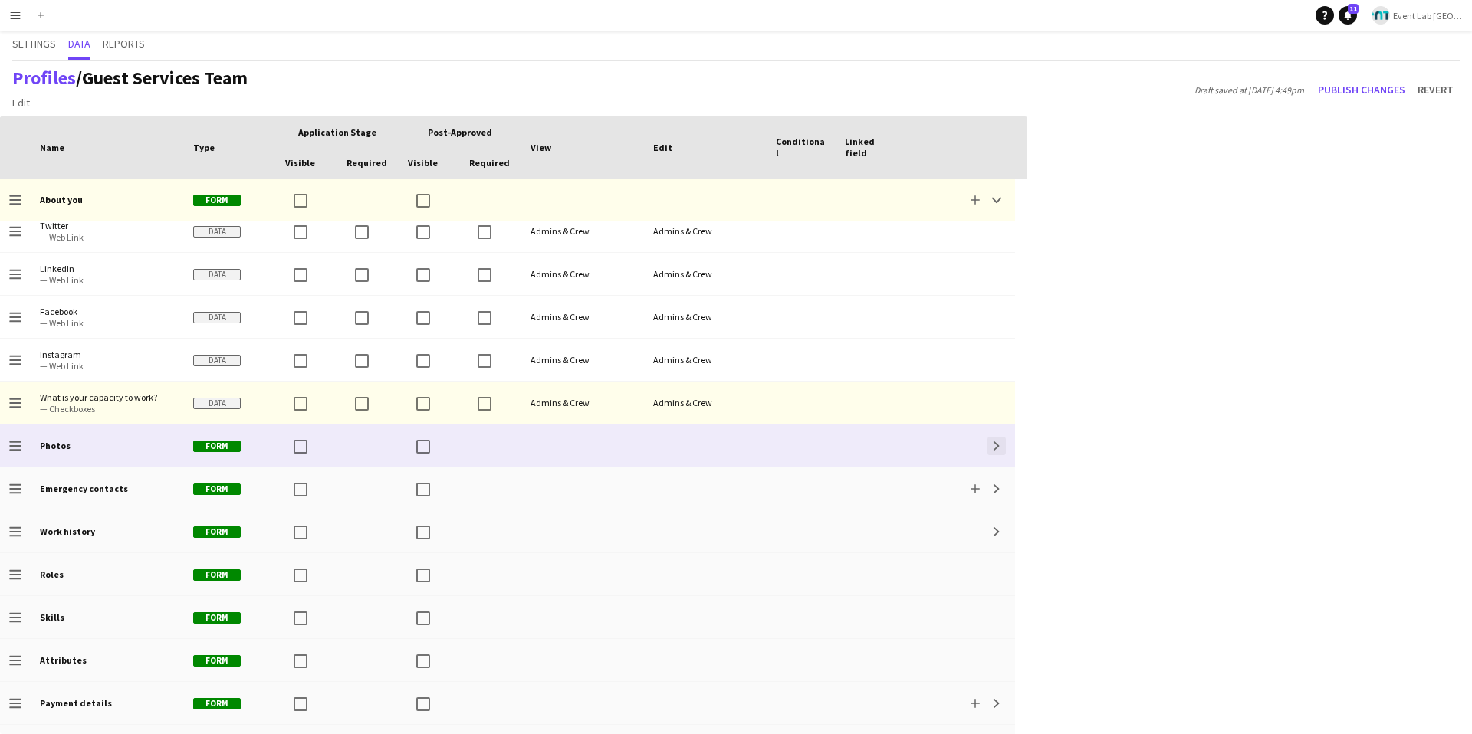
click at [994, 445] on app-icon "Expand" at bounding box center [996, 445] width 9 height 9
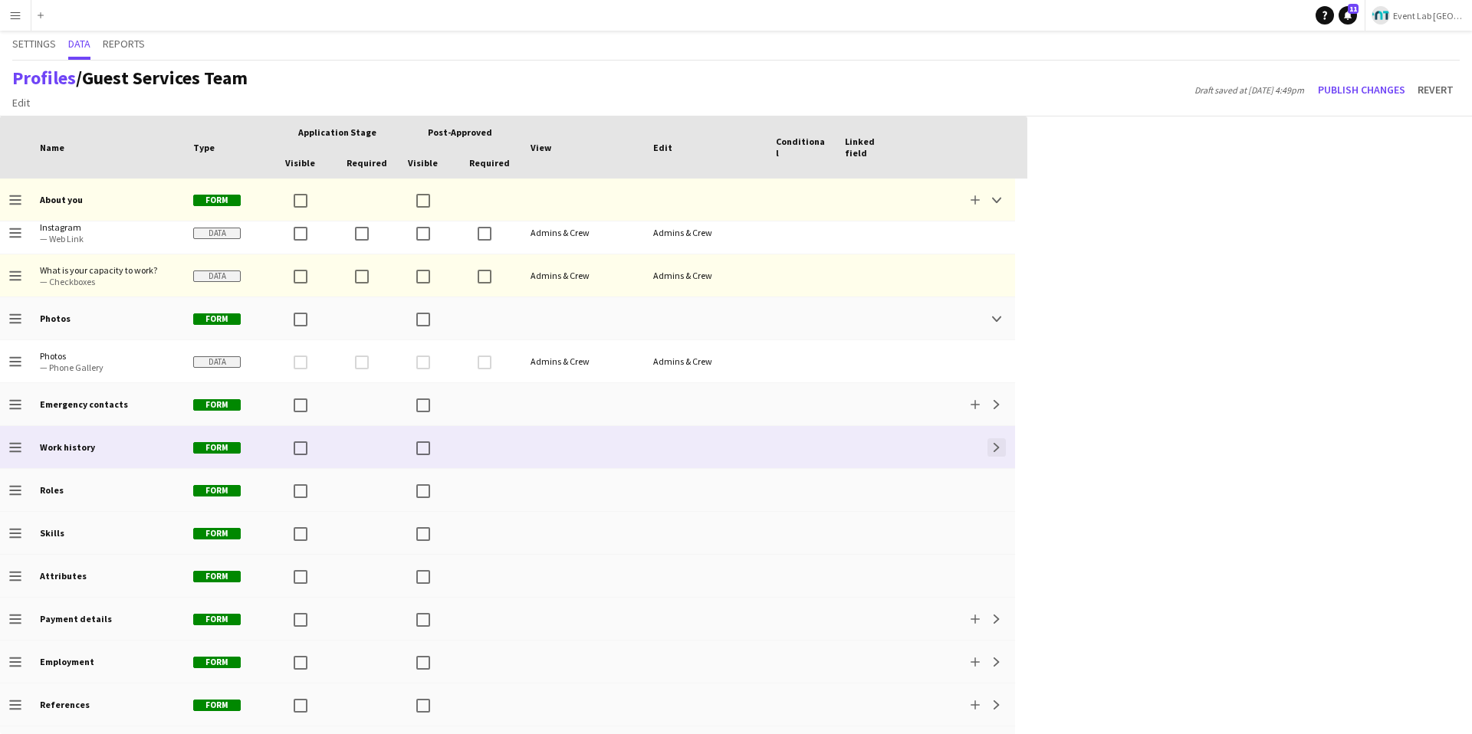
click at [995, 448] on app-icon "Expand" at bounding box center [996, 447] width 9 height 9
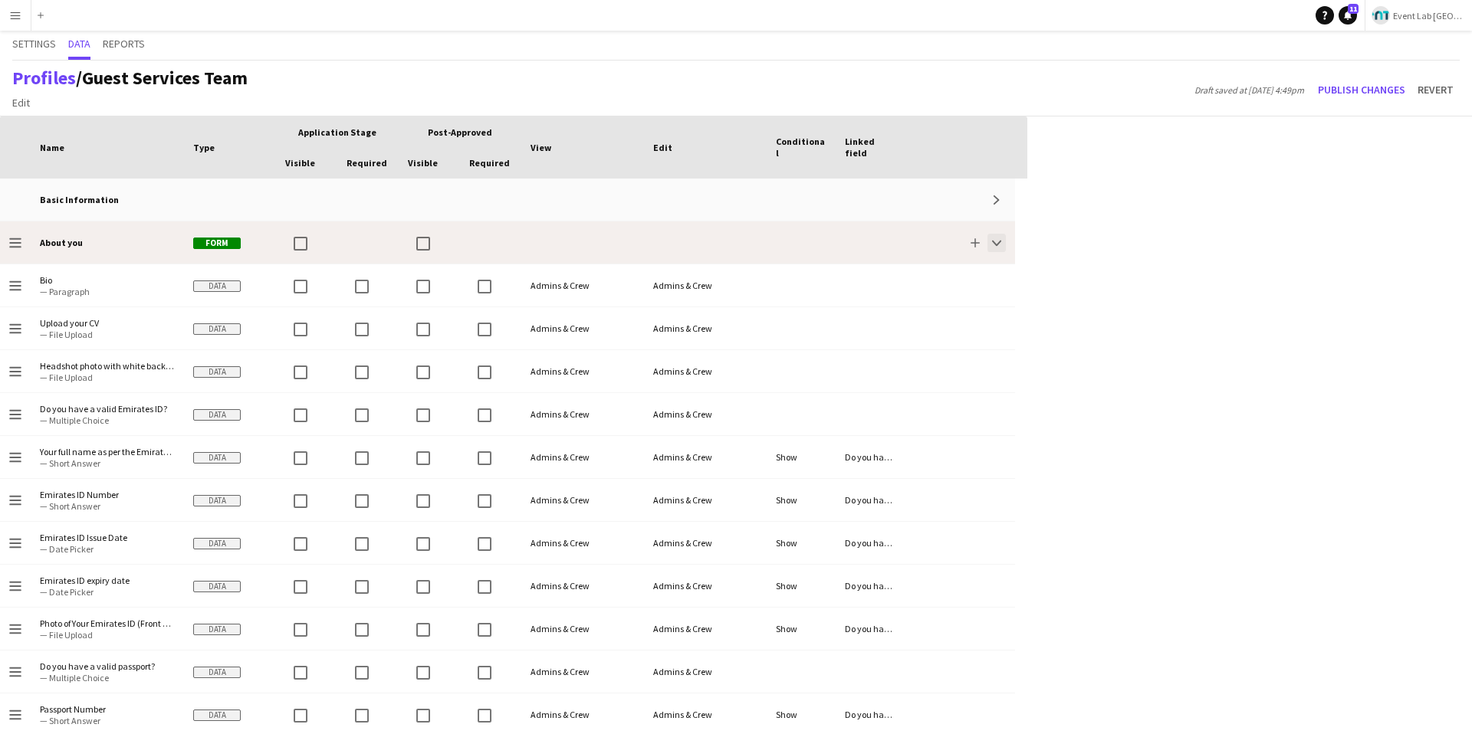
click at [997, 246] on app-icon "Collapse" at bounding box center [996, 242] width 9 height 9
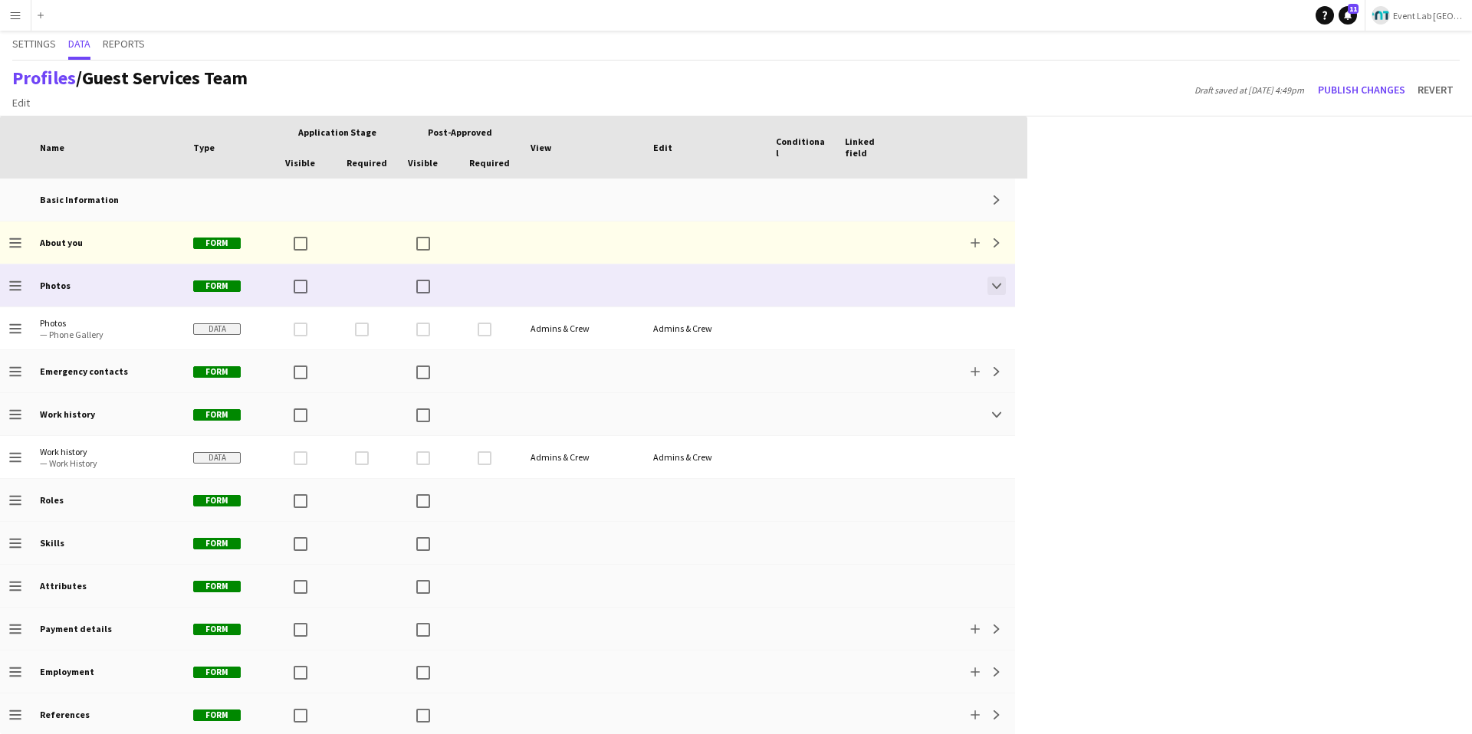
click at [996, 285] on app-icon "Collapse" at bounding box center [996, 285] width 9 height 9
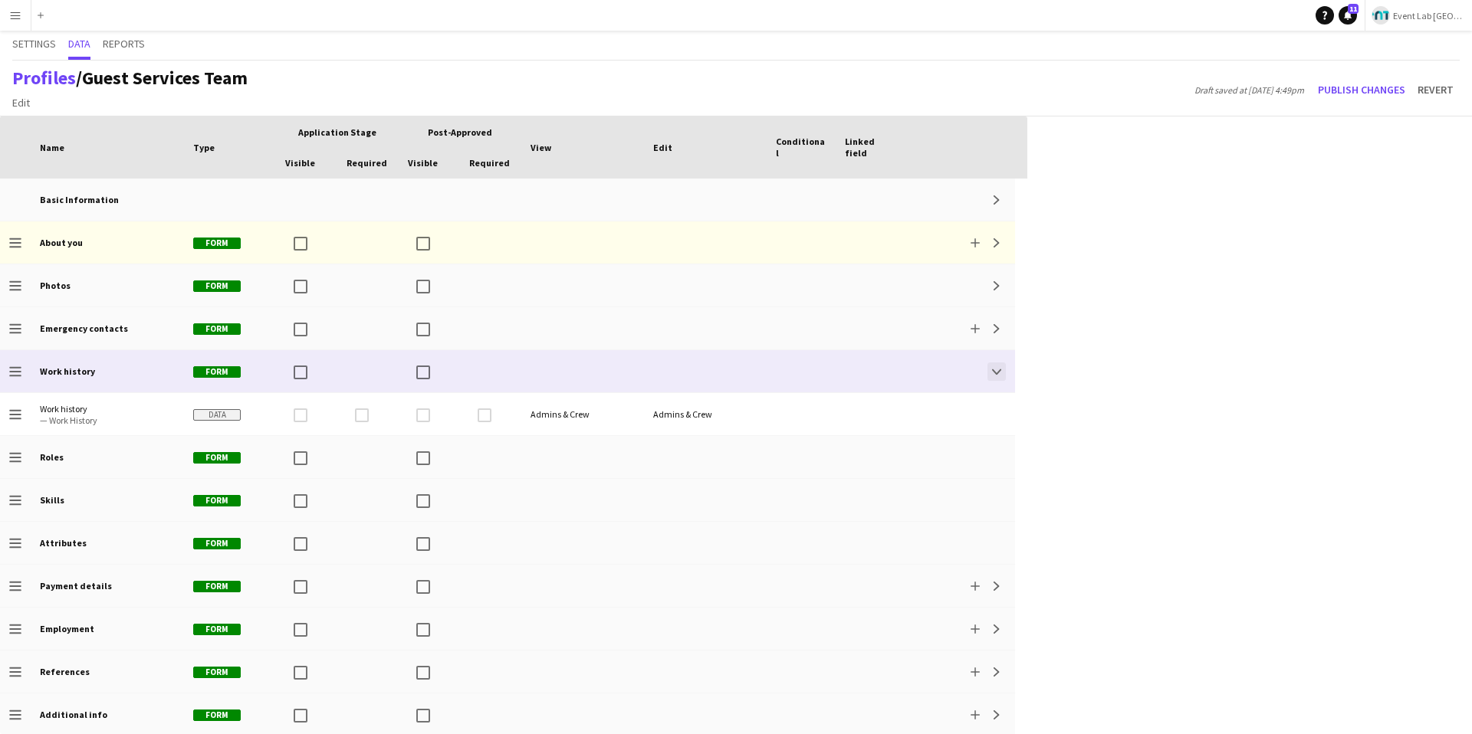
click at [993, 371] on app-icon "Collapse" at bounding box center [996, 371] width 9 height 9
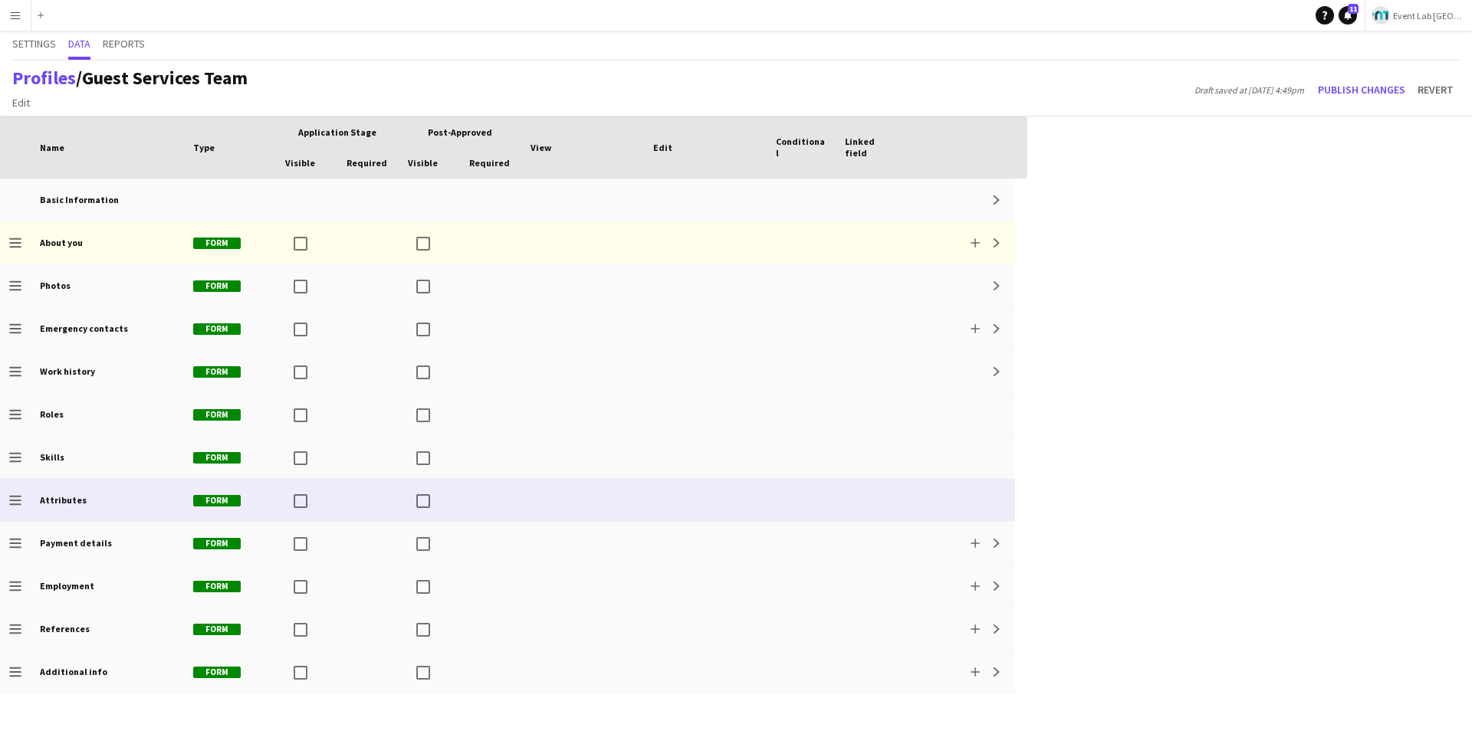
click at [945, 497] on div at bounding box center [959, 500] width 110 height 42
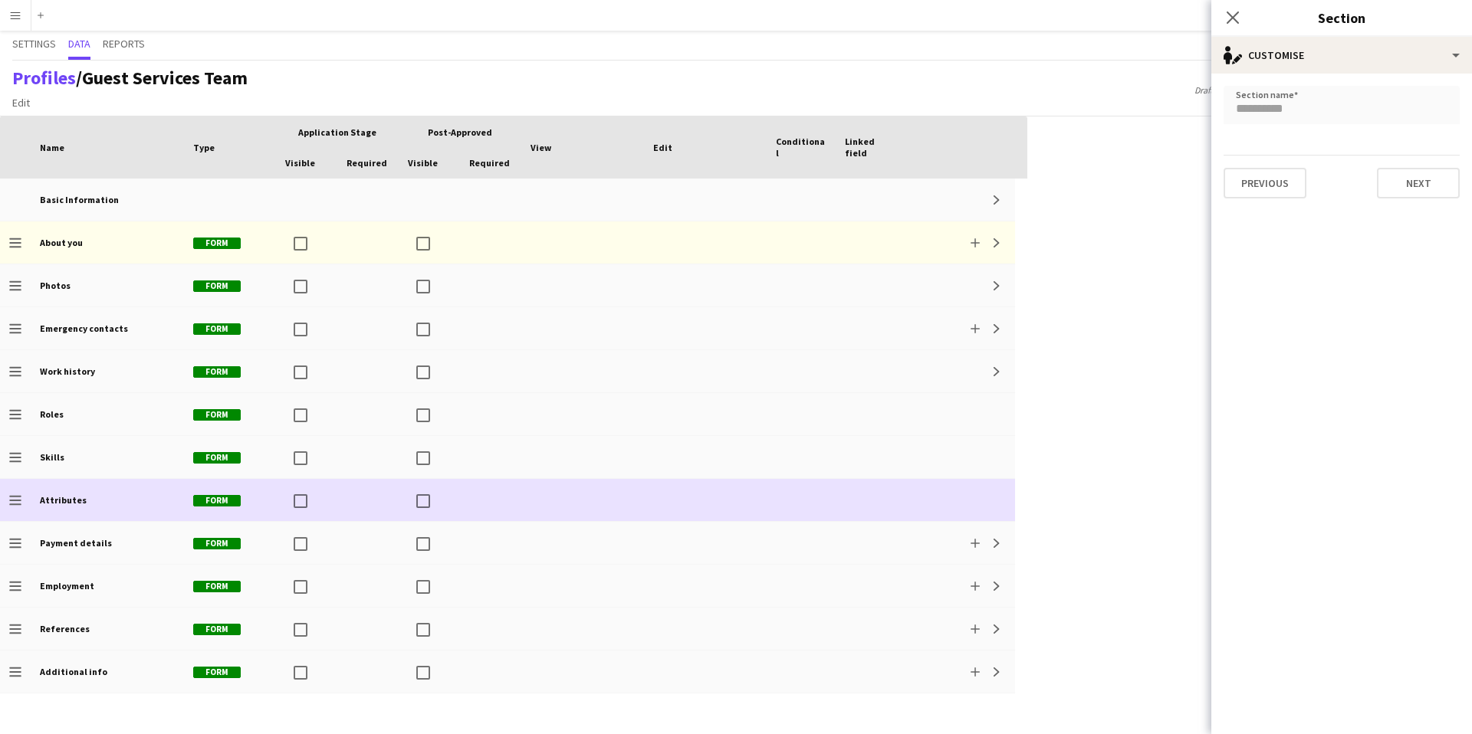
click at [945, 497] on div at bounding box center [959, 500] width 110 height 42
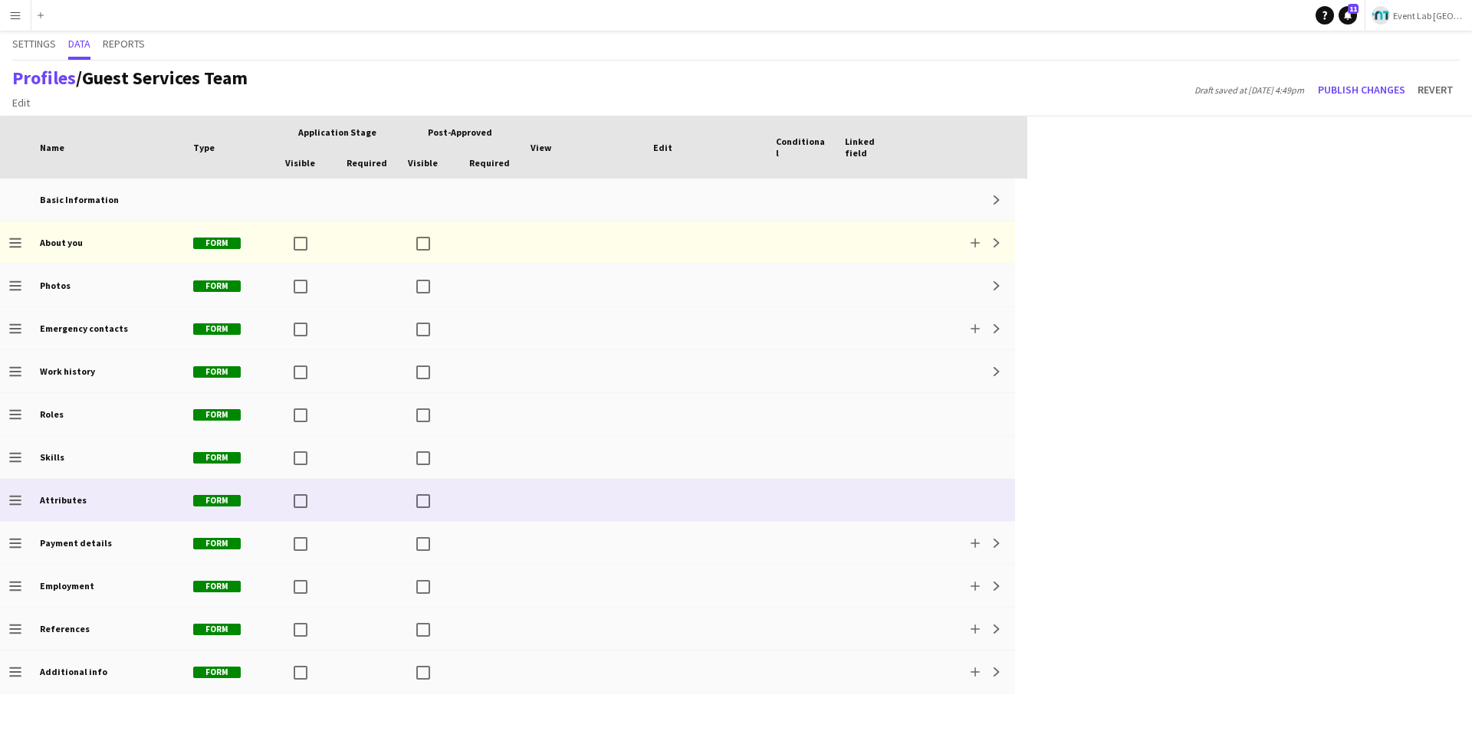
click at [238, 498] on span "Form" at bounding box center [217, 500] width 48 height 11
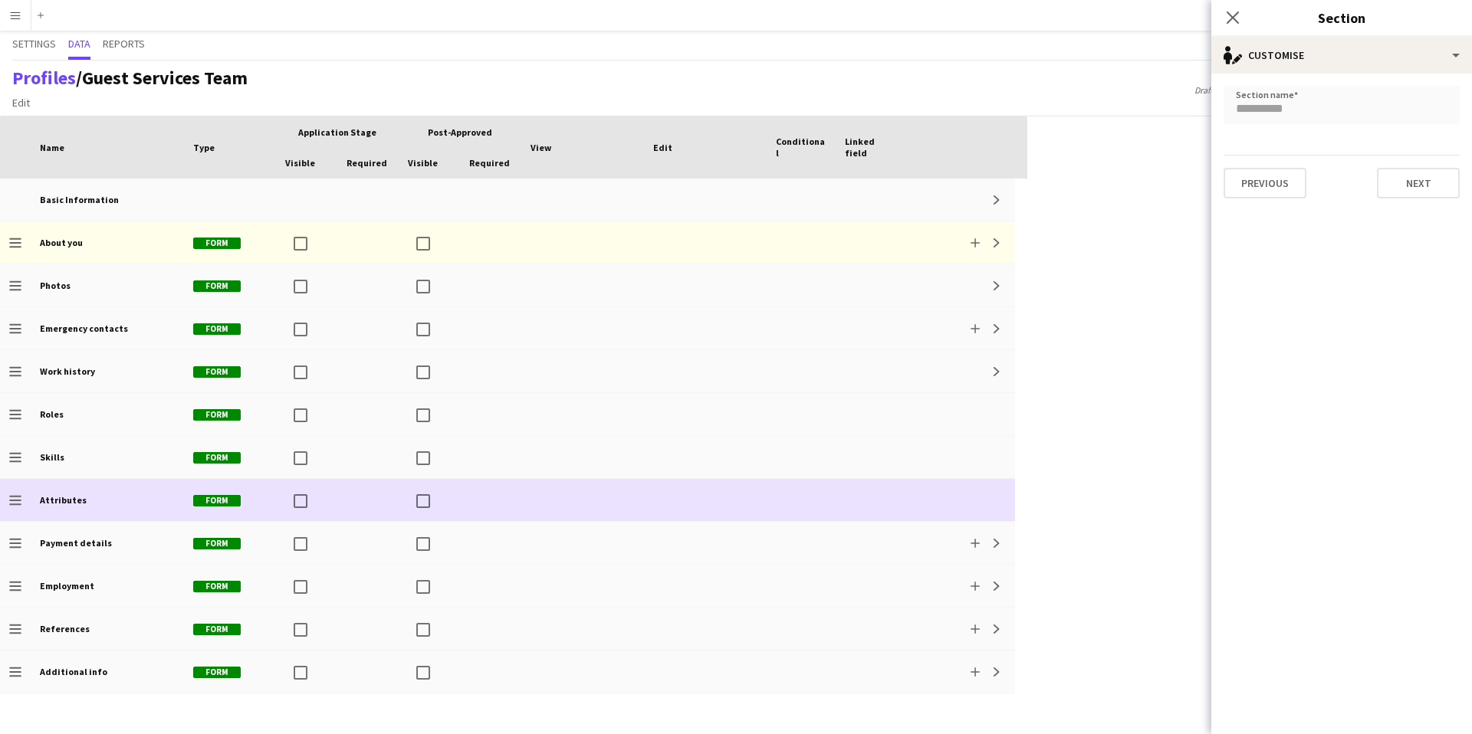
click at [258, 500] on div "Form" at bounding box center [230, 500] width 92 height 42
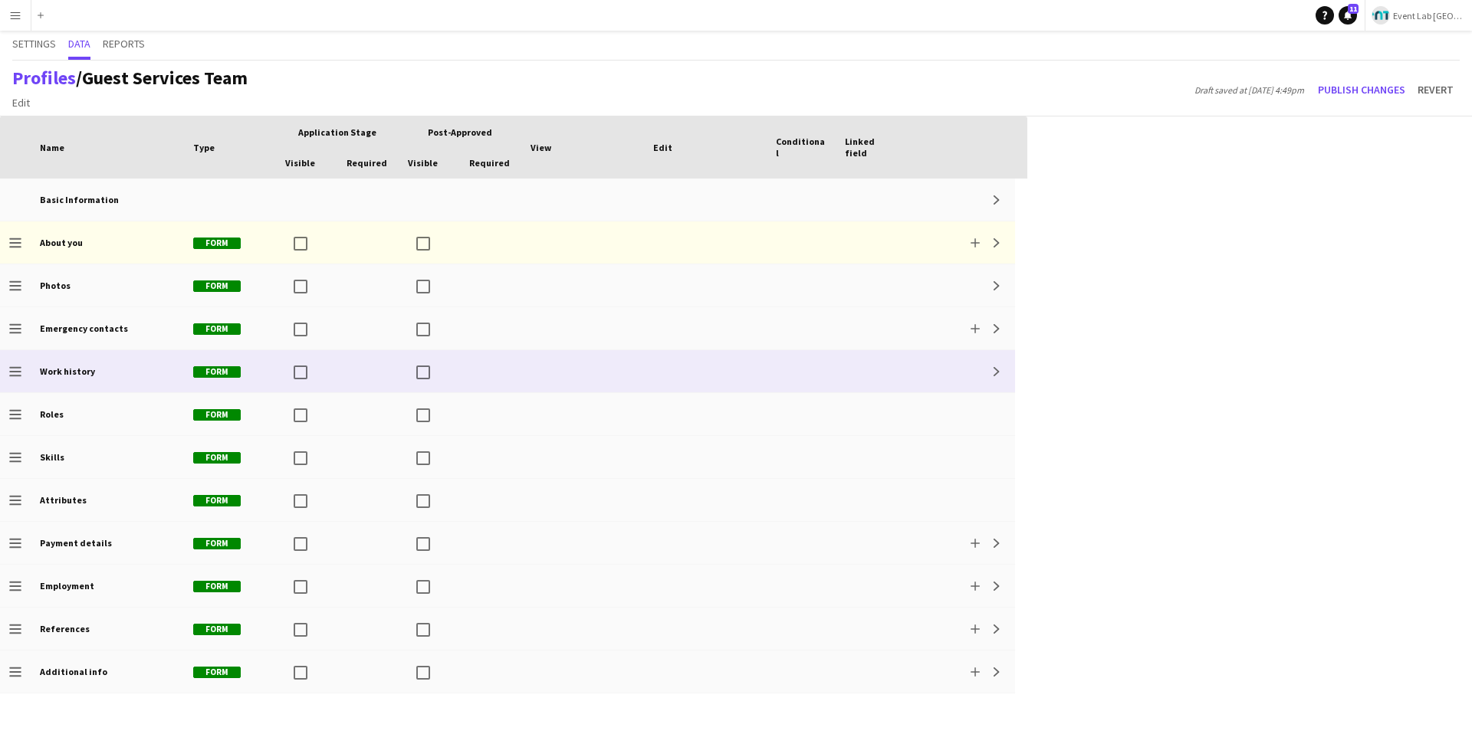
click at [550, 374] on div at bounding box center [582, 371] width 123 height 42
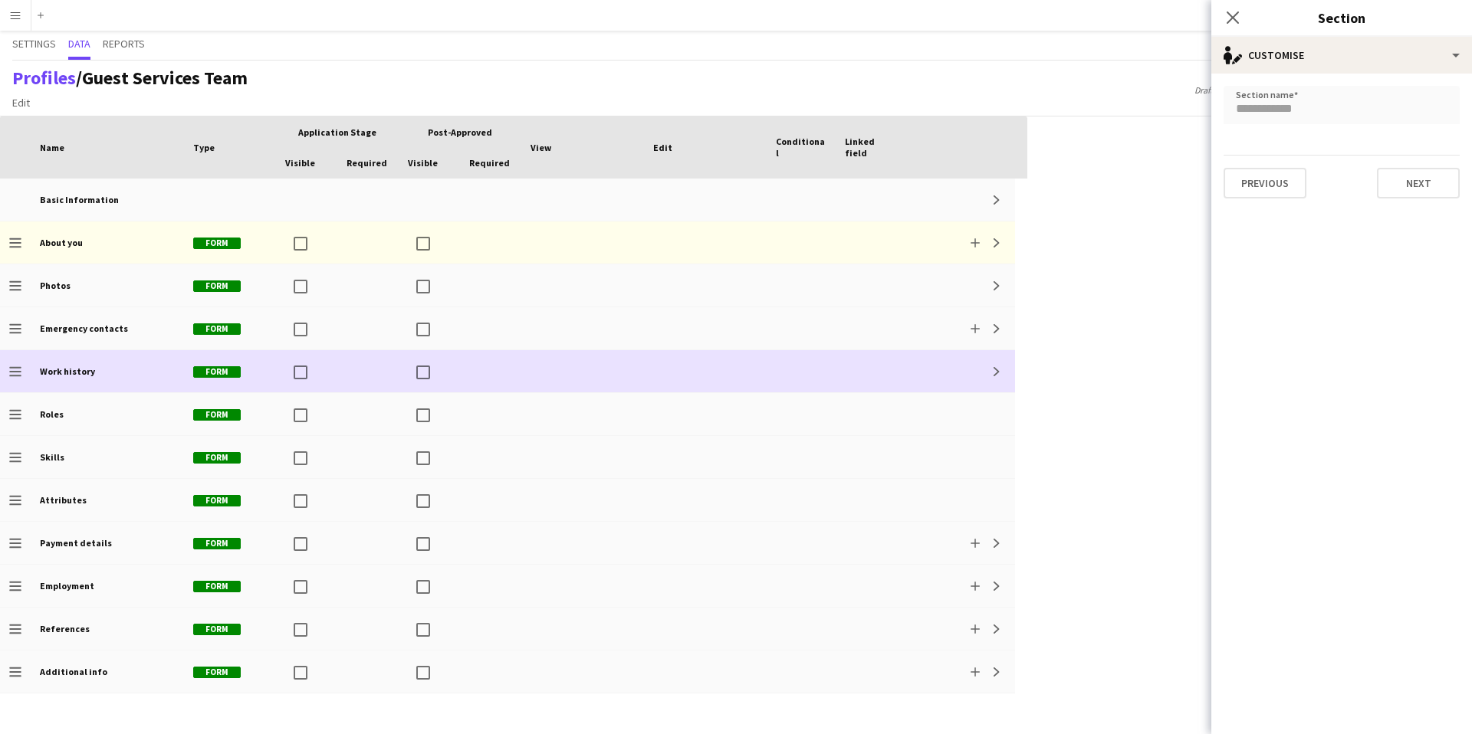
click at [550, 374] on div at bounding box center [582, 371] width 123 height 42
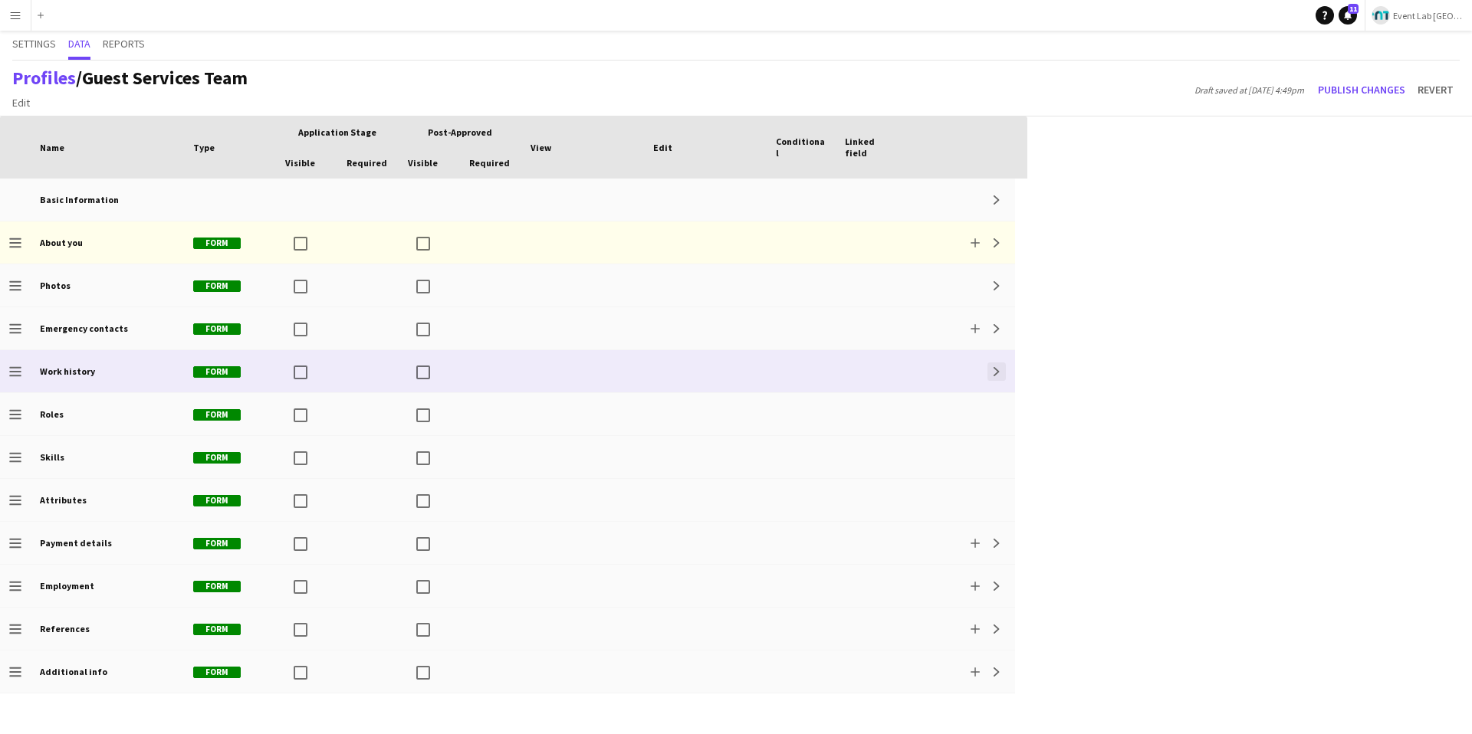
click at [995, 367] on app-icon "Expand" at bounding box center [996, 371] width 9 height 9
click at [995, 367] on app-icon "Collapse" at bounding box center [996, 371] width 9 height 9
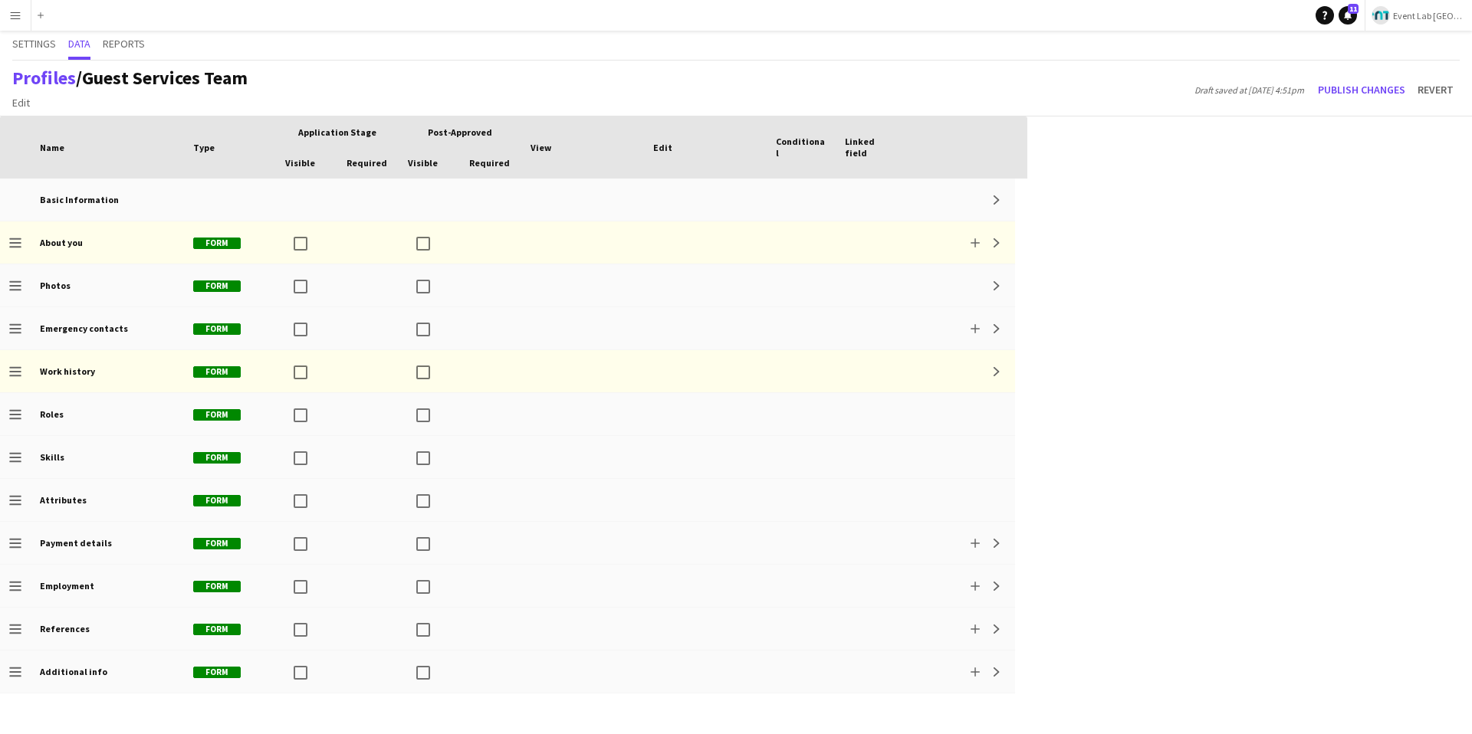
click at [1133, 327] on div "Press SPACE to select this row Drag here to set row groups Drag here to set col…" at bounding box center [736, 426] width 1472 height 618
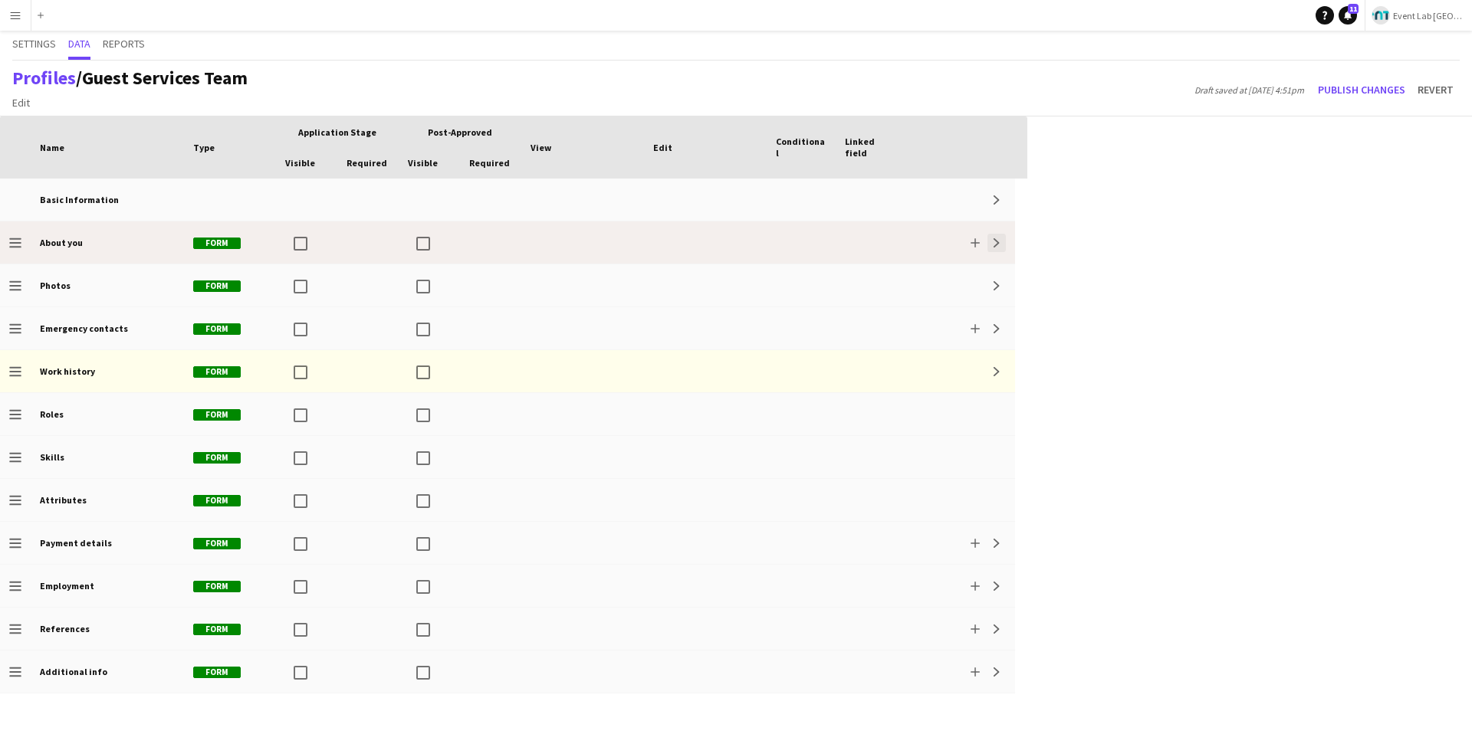
click at [1000, 241] on app-icon "Expand" at bounding box center [996, 242] width 9 height 9
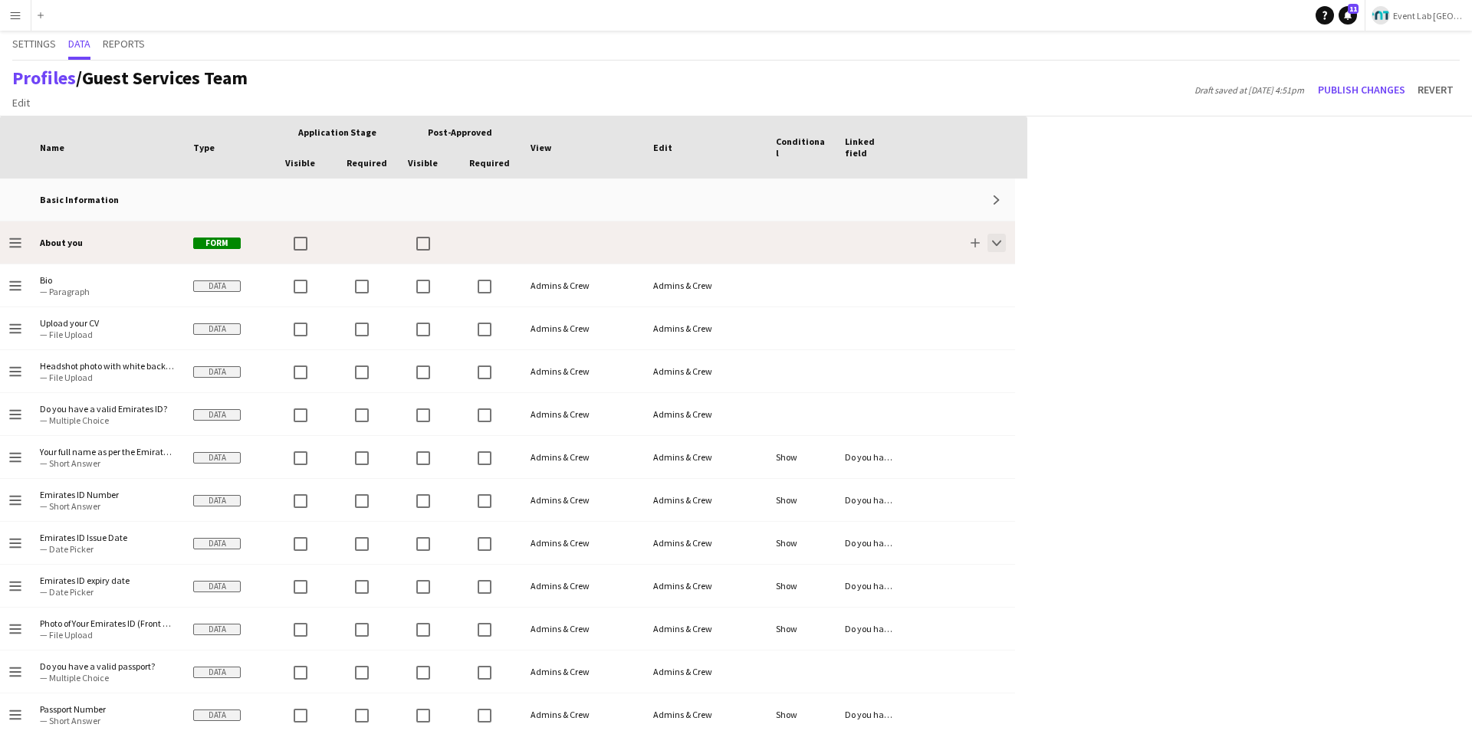
click at [1000, 241] on app-icon "Collapse" at bounding box center [996, 242] width 9 height 9
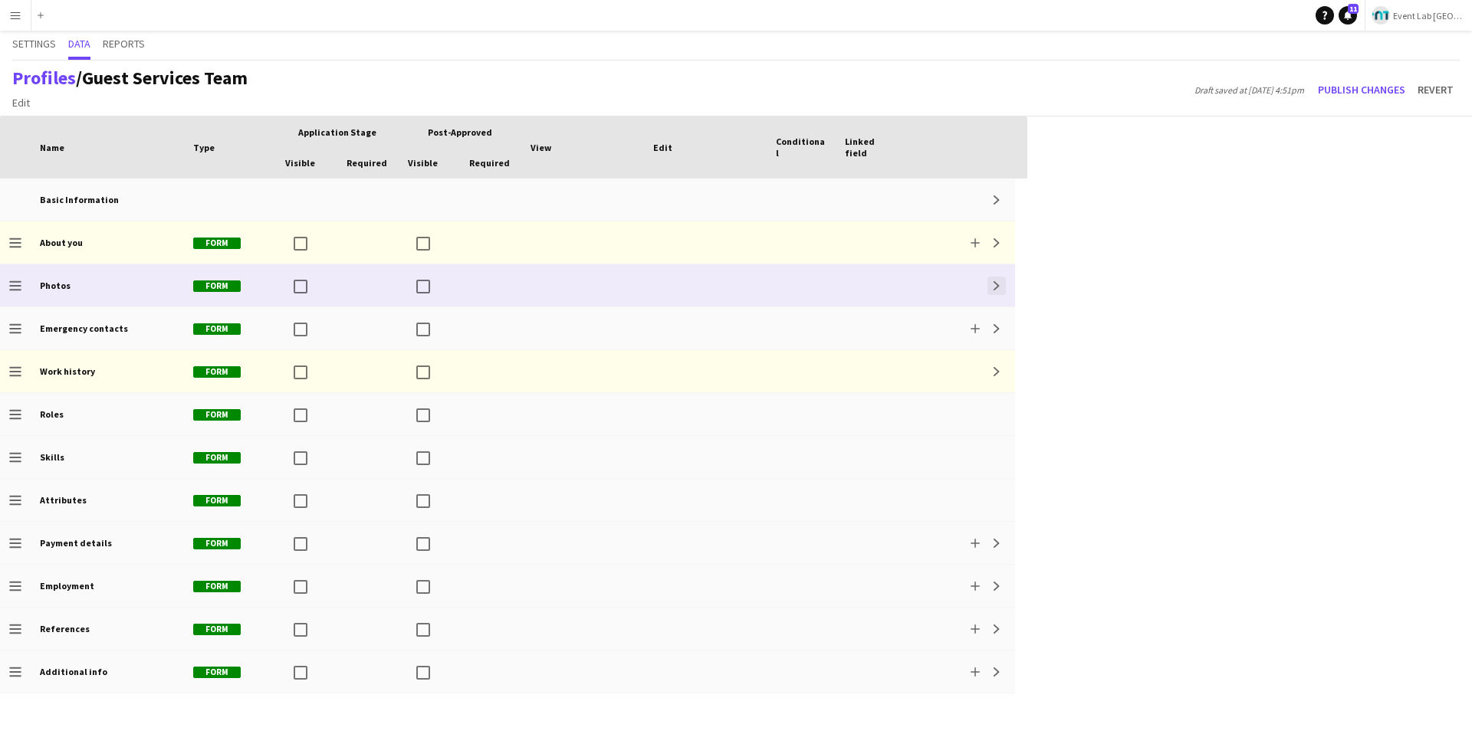
click at [994, 287] on app-icon "Expand" at bounding box center [996, 285] width 9 height 9
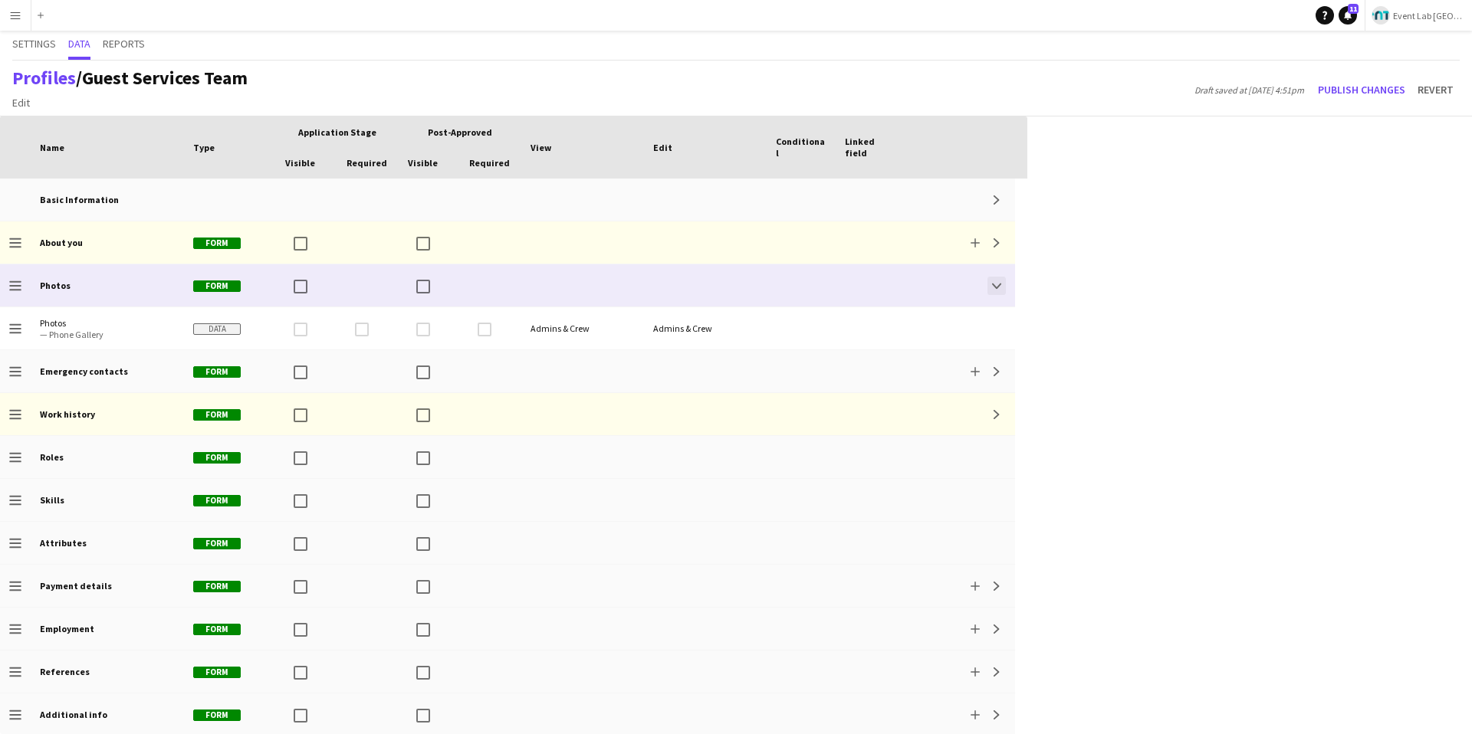
click at [994, 287] on app-icon "Collapse" at bounding box center [996, 285] width 9 height 9
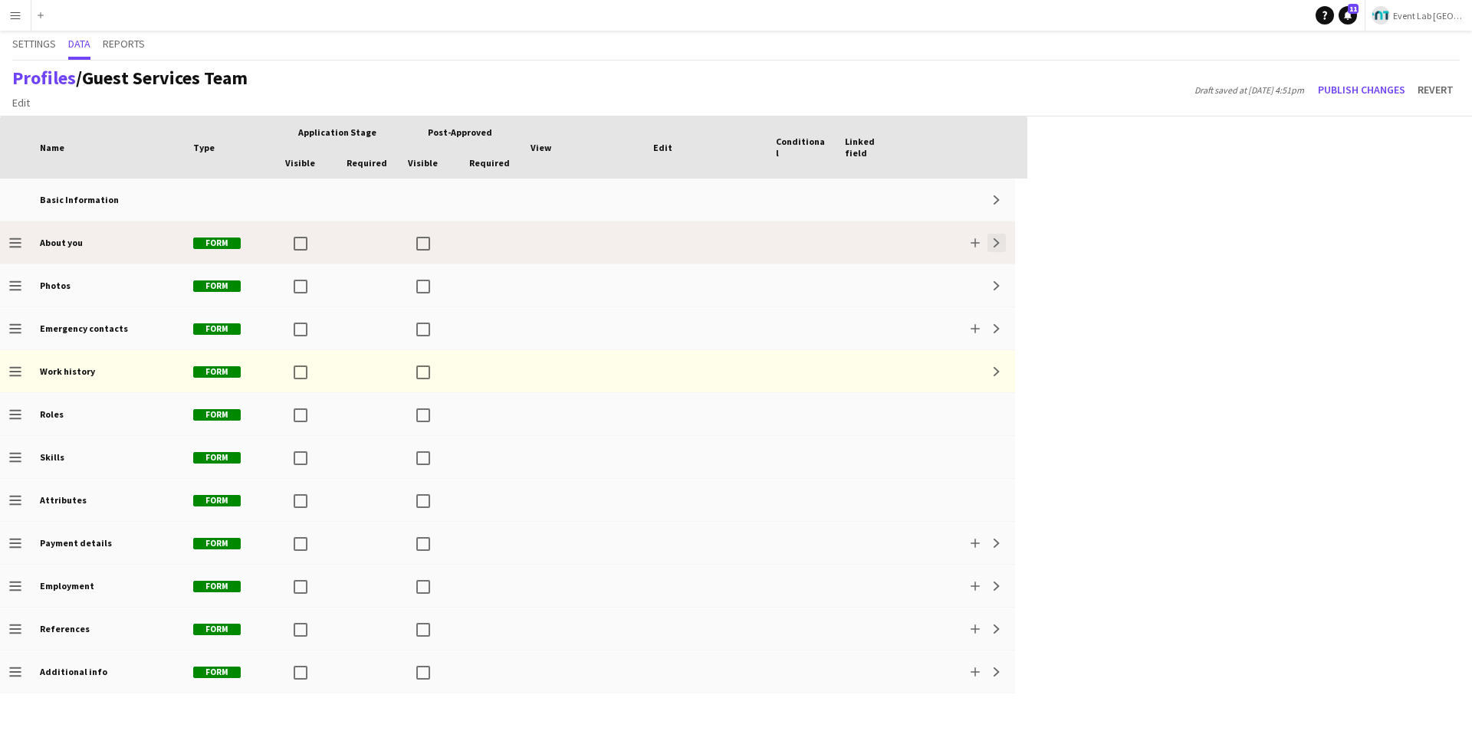
click at [1003, 243] on button "Expand" at bounding box center [996, 243] width 18 height 18
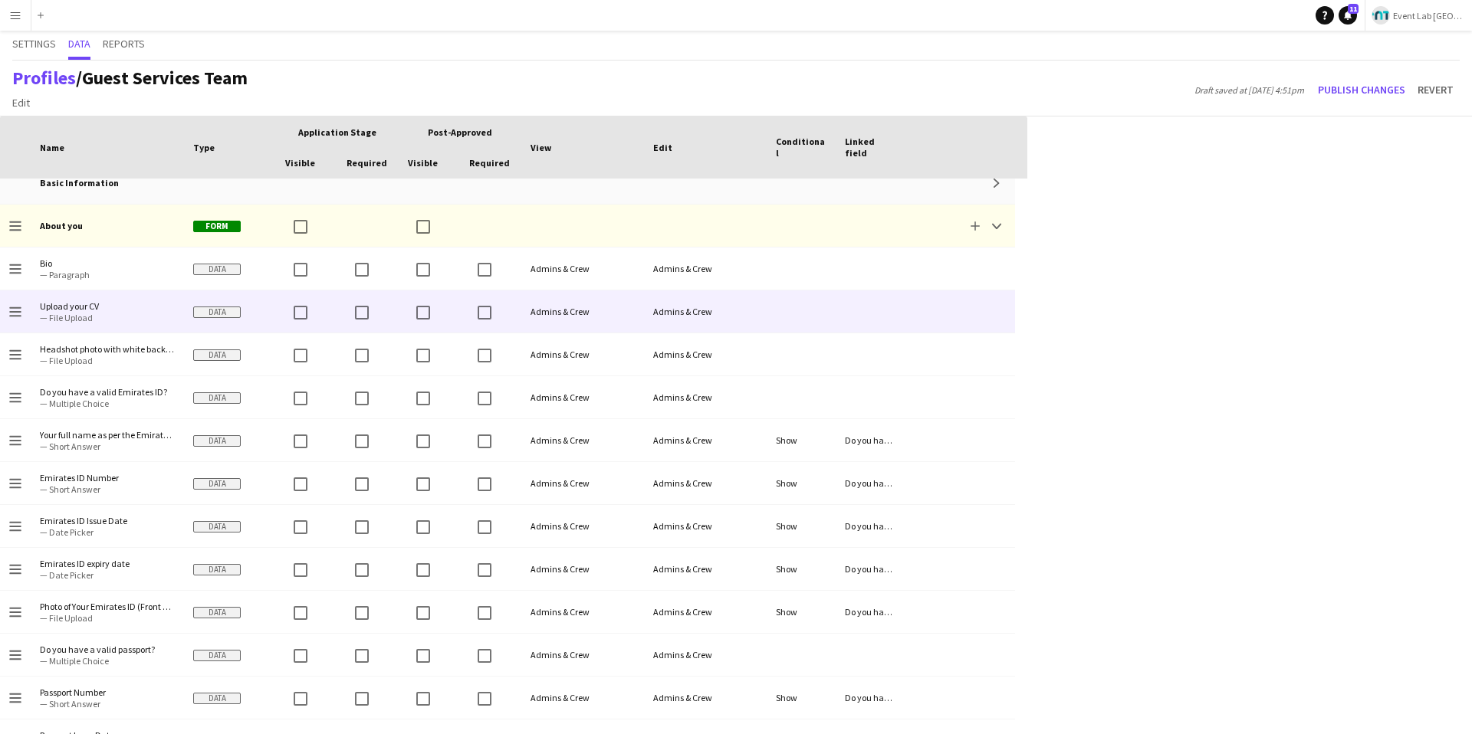
scroll to position [4, 0]
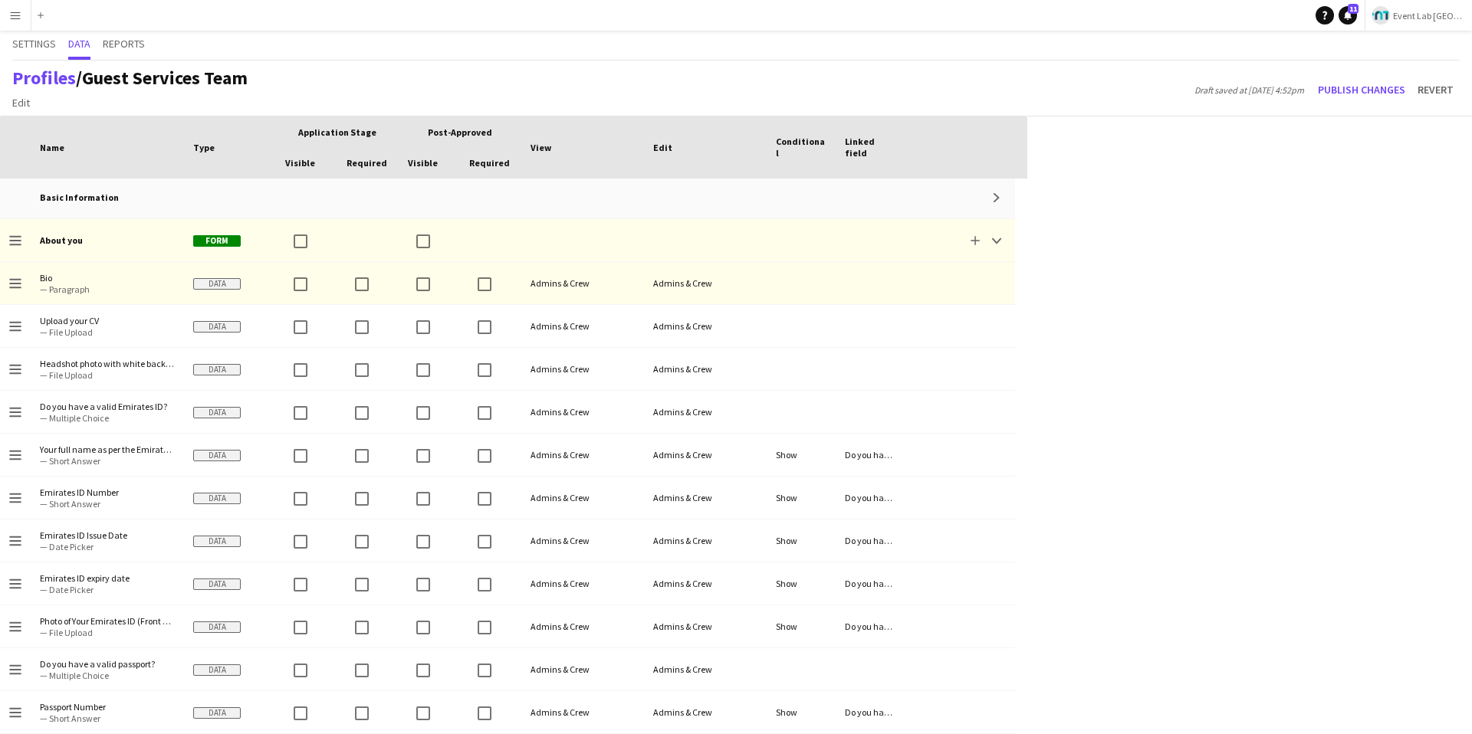
click at [1134, 278] on div "Press SPACE to select this row. Drag here to set row groups Drag here to set co…" at bounding box center [736, 426] width 1472 height 618
click at [1093, 249] on div "Press SPACE to select this row. Drag here to set row groups Drag here to set co…" at bounding box center [736, 426] width 1472 height 618
click at [1105, 323] on div "Press SPACE to select this row. Drag here to set row groups Drag here to set co…" at bounding box center [736, 426] width 1472 height 618
click at [1205, 327] on div "Press SPACE to select this row Drag here to set row groups Drag here to set col…" at bounding box center [736, 426] width 1472 height 618
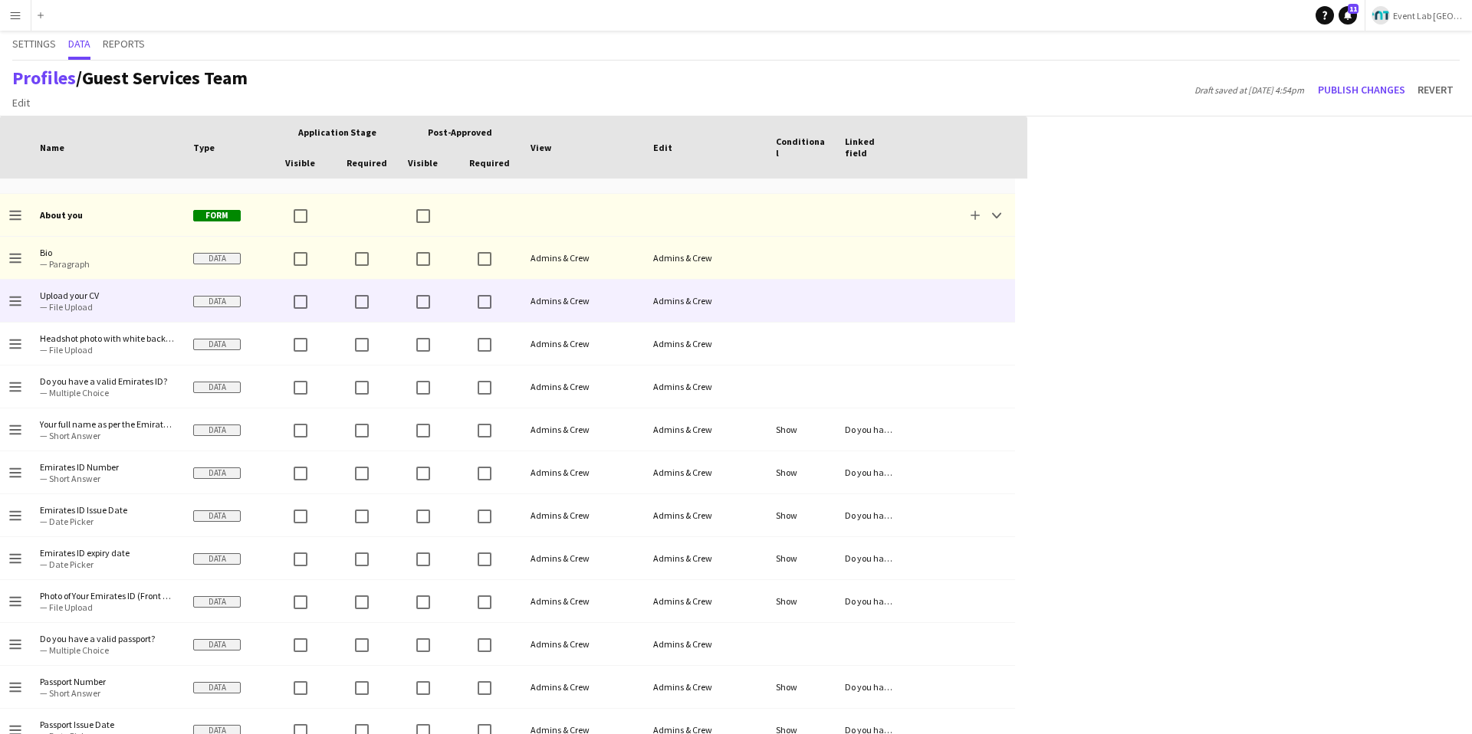
scroll to position [0, 0]
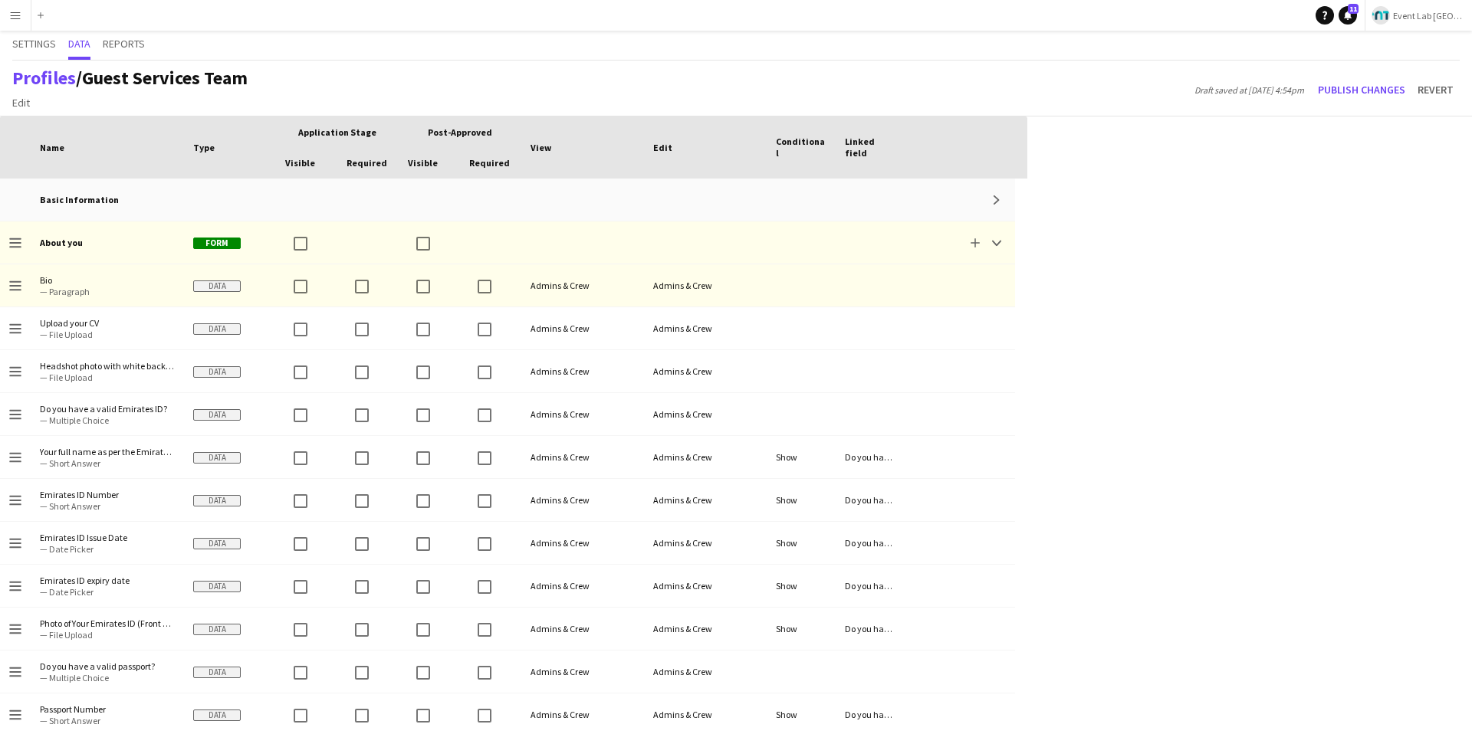
click at [1371, 359] on div "Press SPACE to select this row. Drag here to set row groups Drag here to set co…" at bounding box center [736, 426] width 1472 height 618
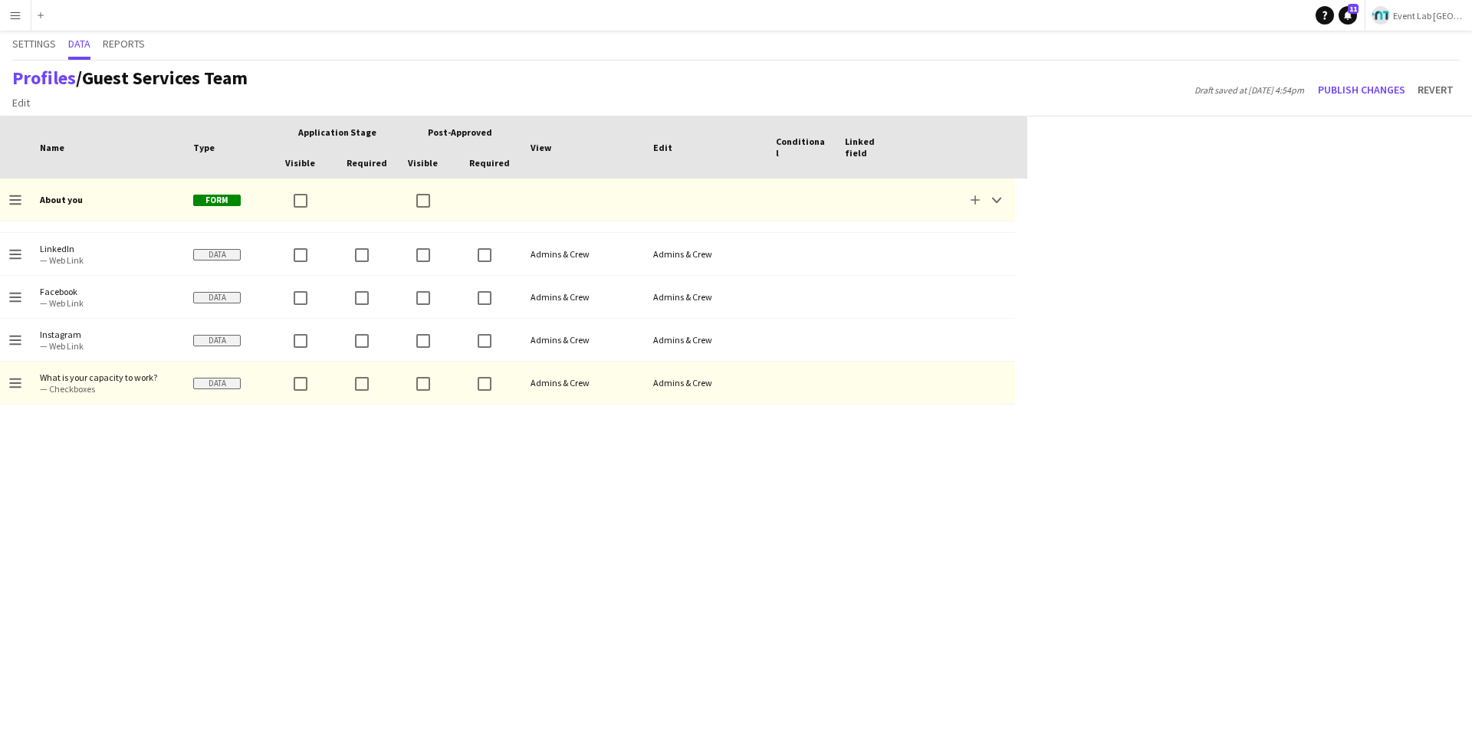
scroll to position [1204, 0]
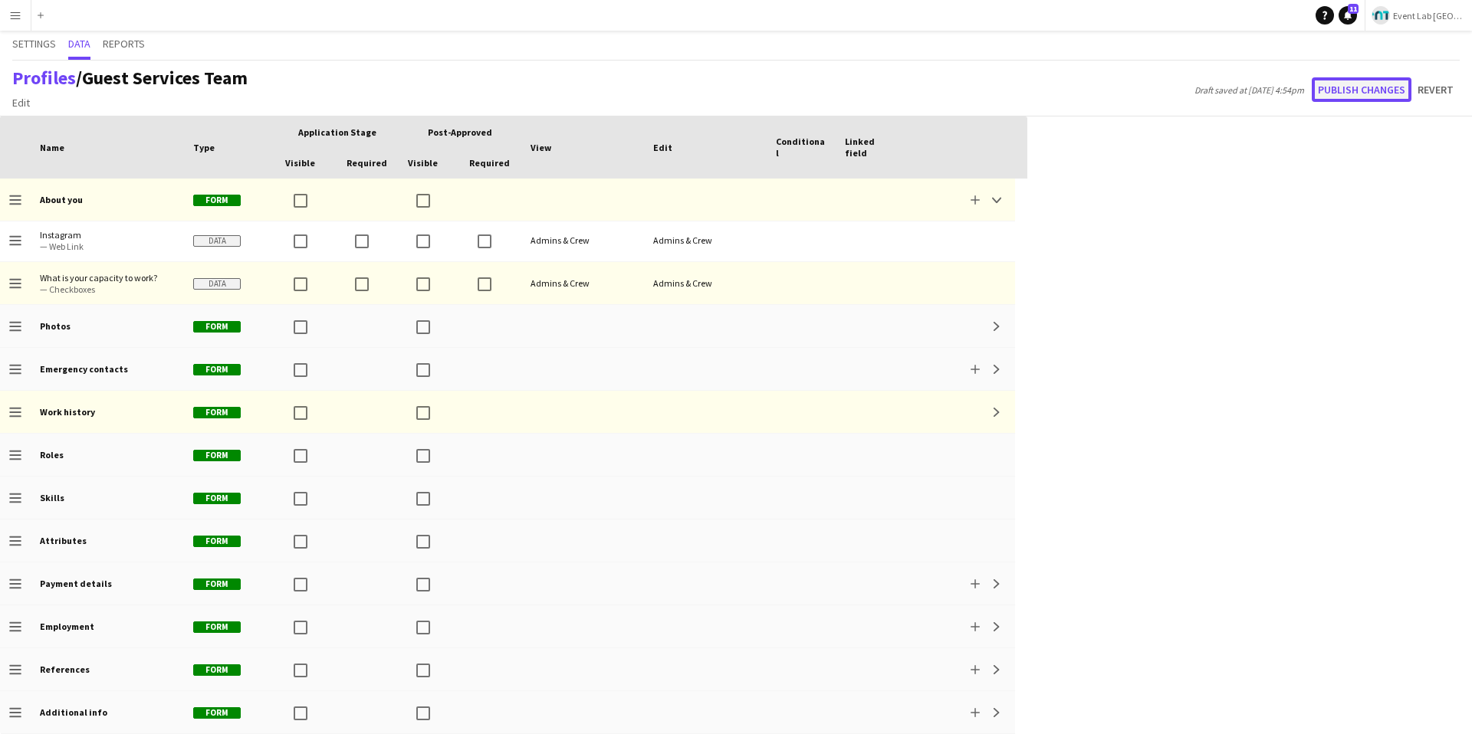
click at [1327, 98] on button "Publish changes" at bounding box center [1361, 89] width 100 height 25
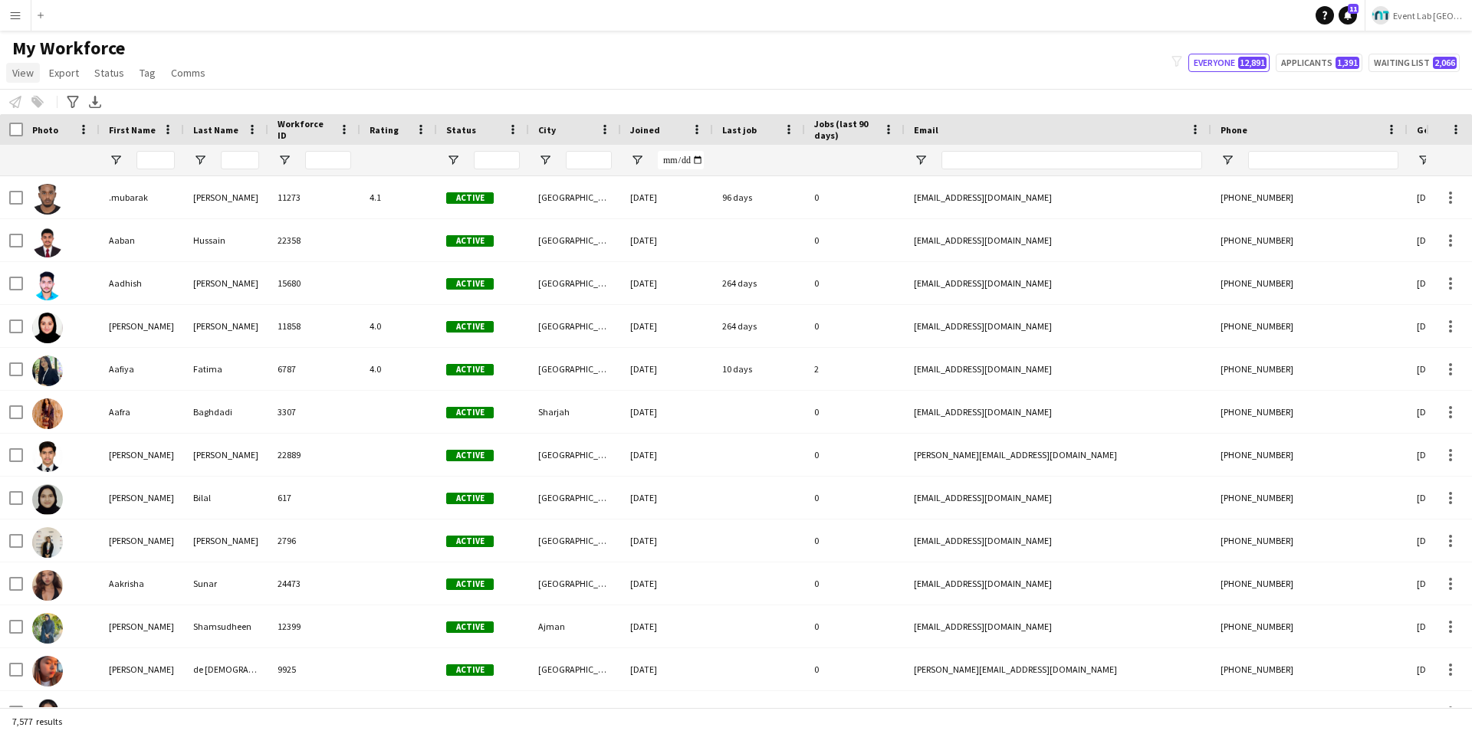
type input "**********"
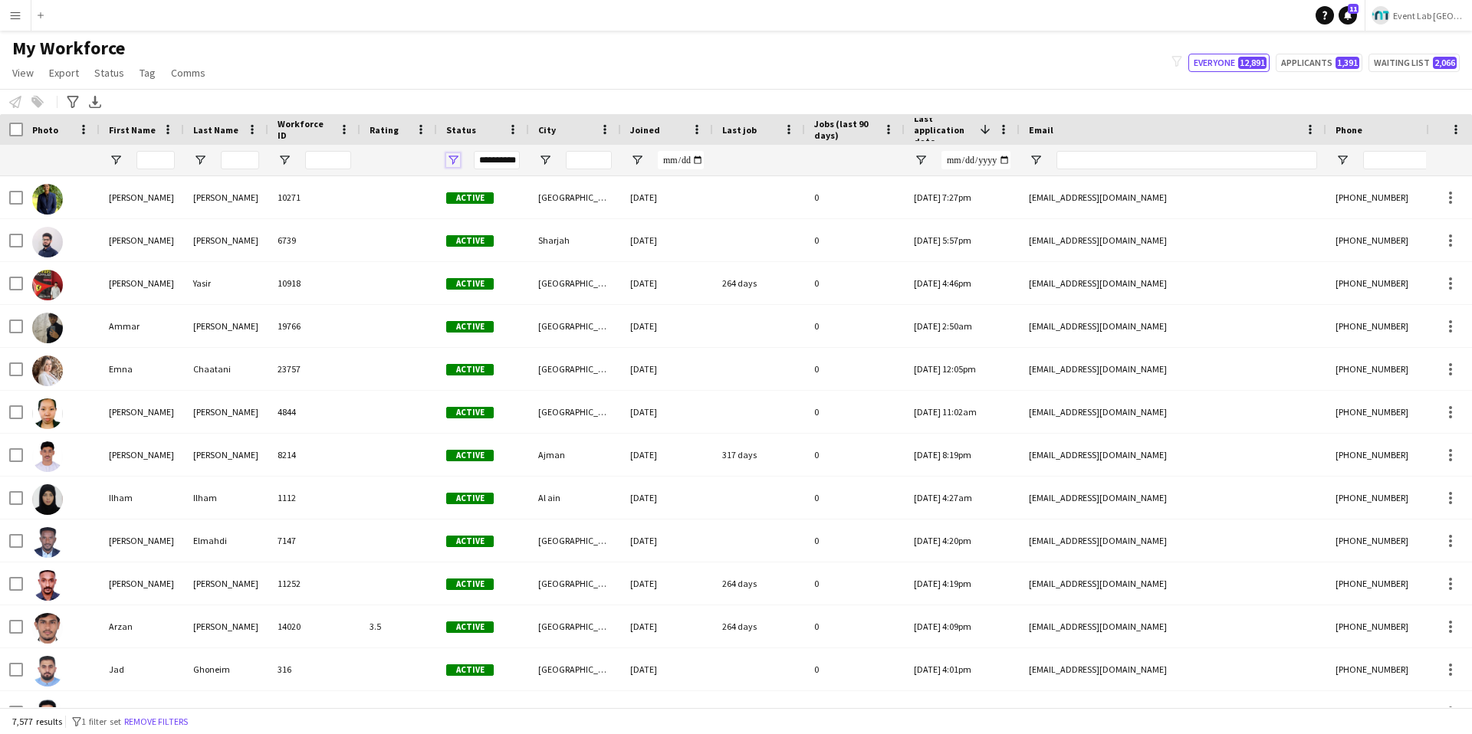
click at [448, 157] on span "Open Filter Menu" at bounding box center [453, 160] width 14 height 14
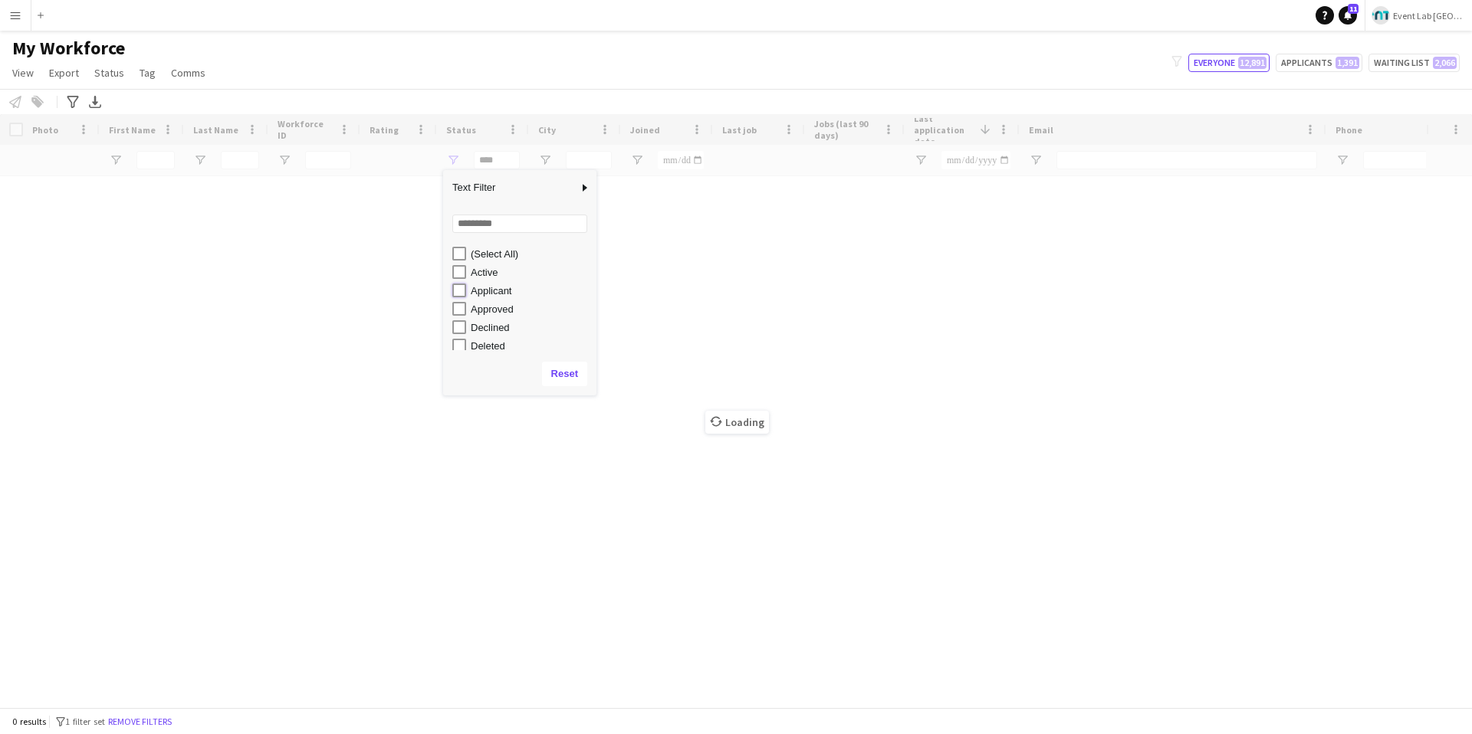
type input "**********"
click at [660, 52] on div "My Workforce View Views Default view New view Update view Delete view Edit name…" at bounding box center [736, 63] width 1472 height 52
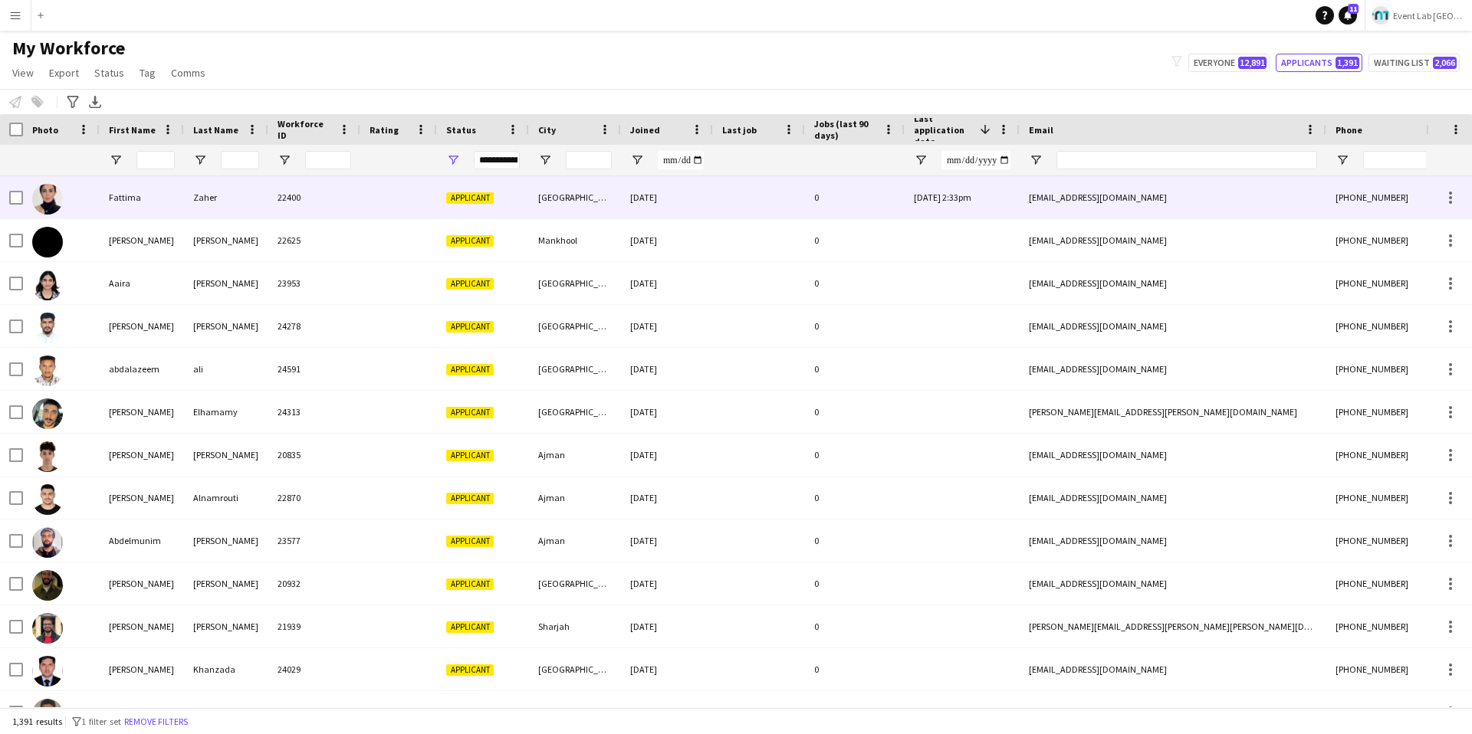
click at [550, 212] on div "[GEOGRAPHIC_DATA]" at bounding box center [575, 197] width 92 height 42
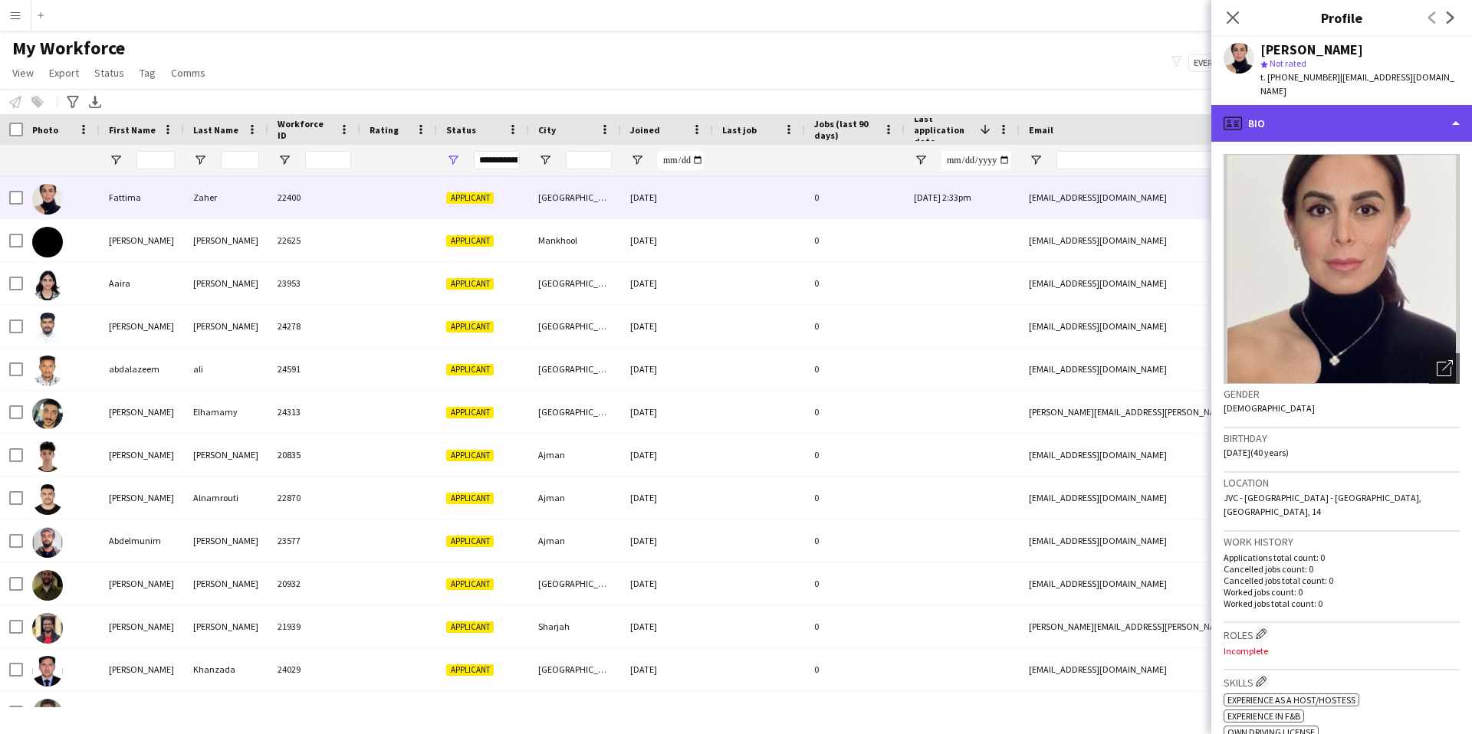
click at [1361, 105] on div "profile Bio" at bounding box center [1341, 123] width 261 height 37
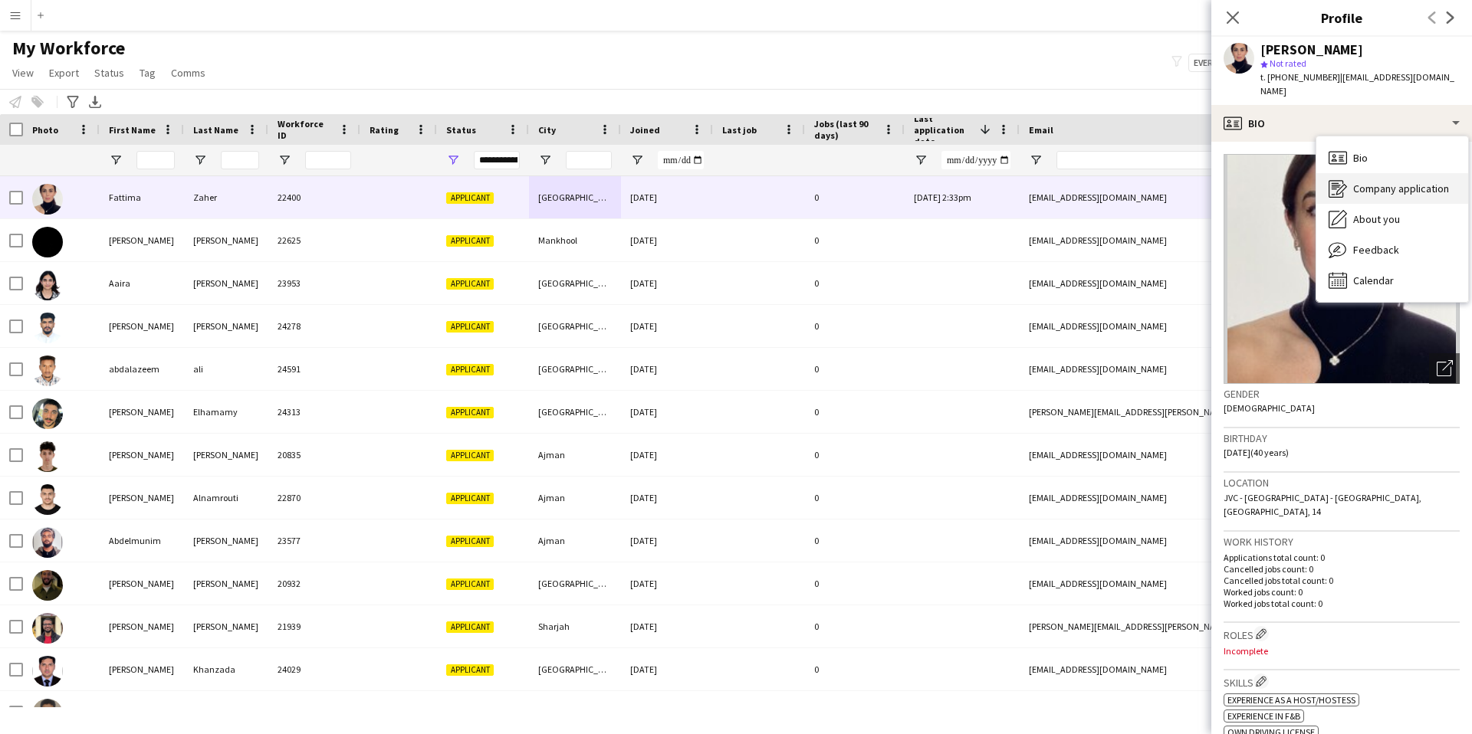
click at [1367, 173] on div "Company application Company application" at bounding box center [1392, 188] width 152 height 31
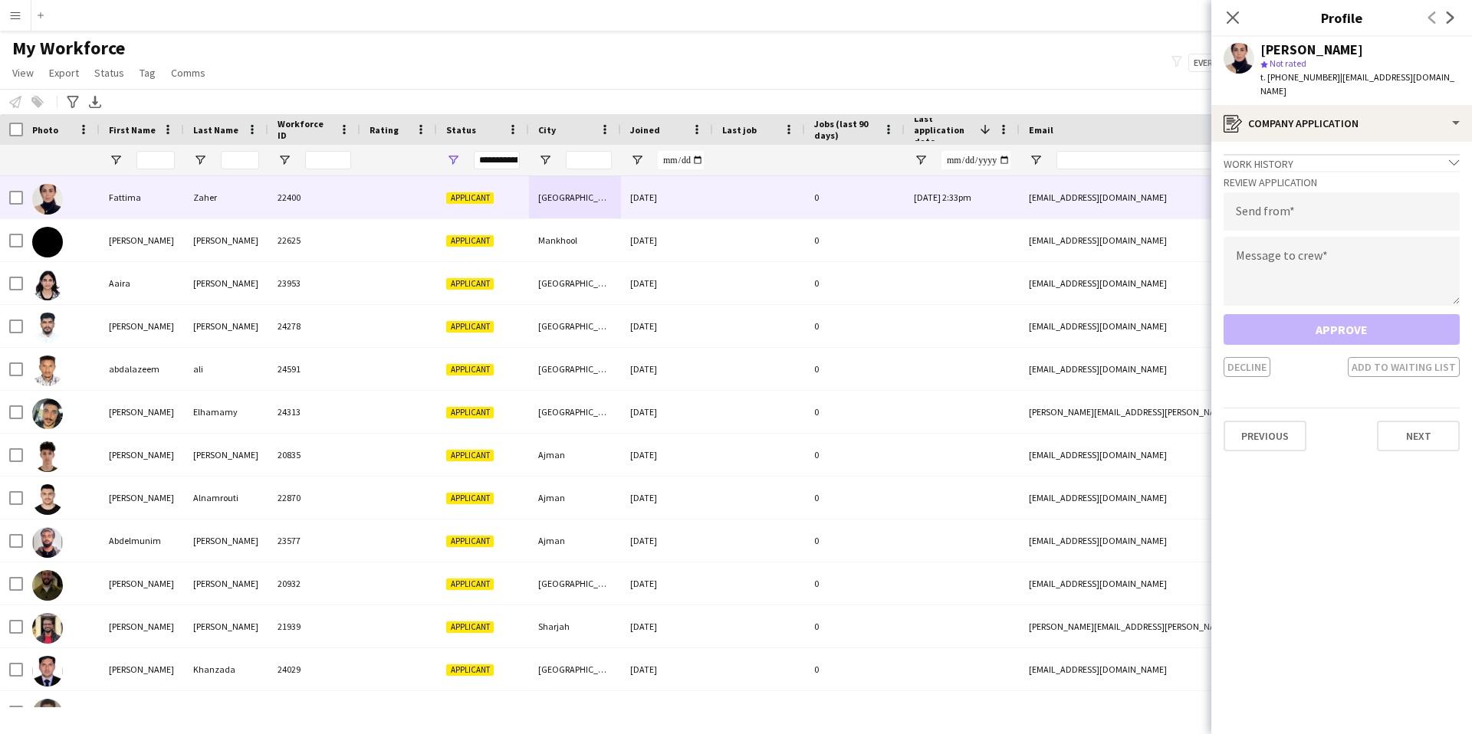
click at [1338, 154] on div "Work history chevron-down" at bounding box center [1341, 162] width 236 height 17
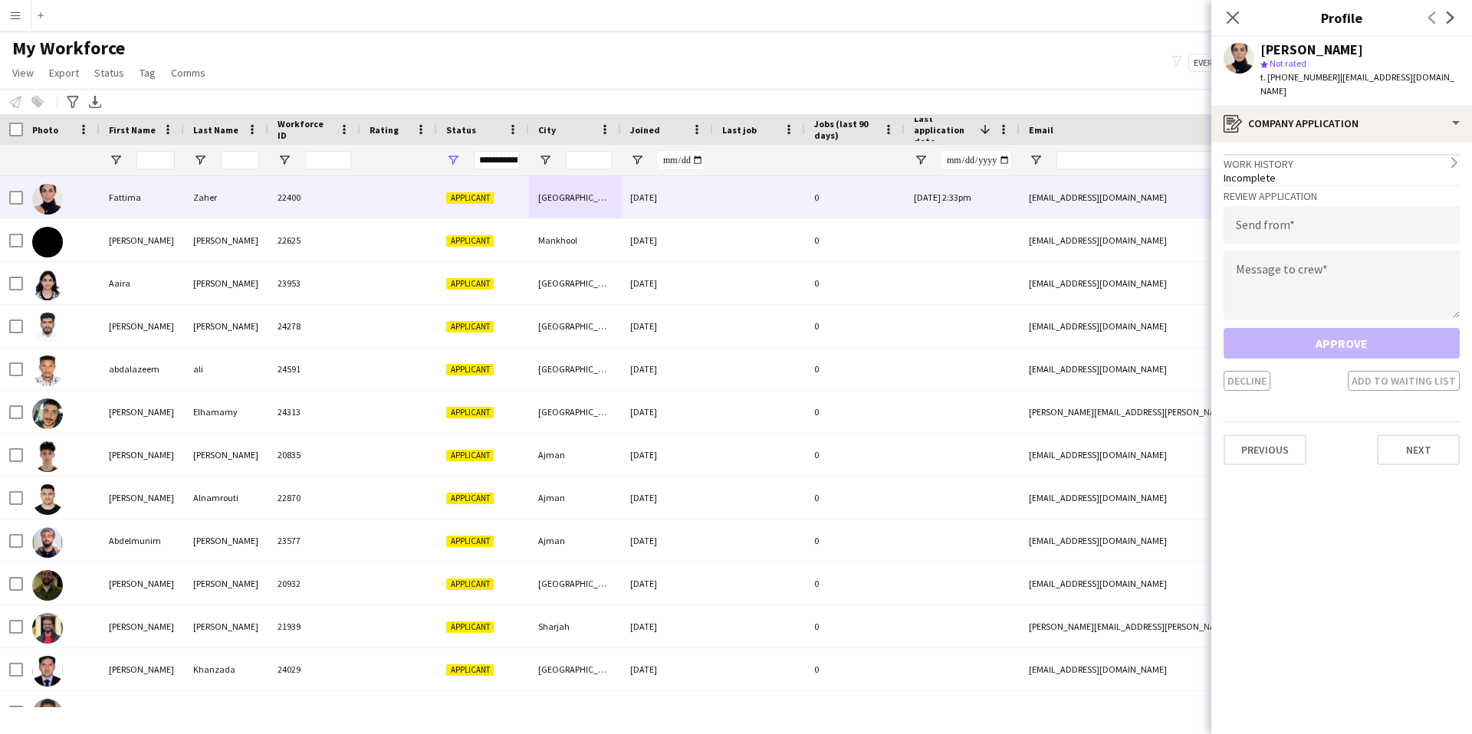
click at [1338, 154] on div "Work history chevron-right" at bounding box center [1341, 162] width 236 height 17
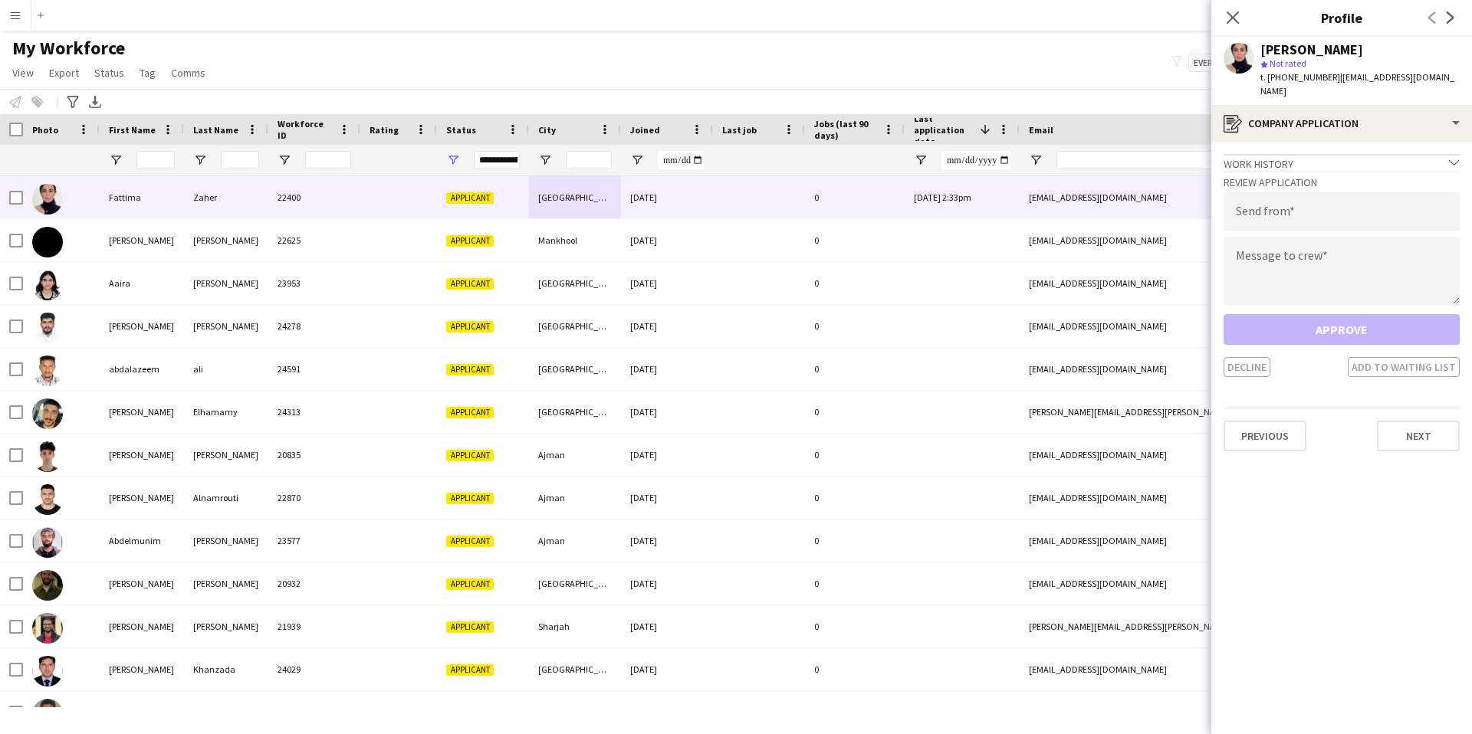
click at [1320, 154] on div "Work history chevron-down" at bounding box center [1341, 162] width 236 height 17
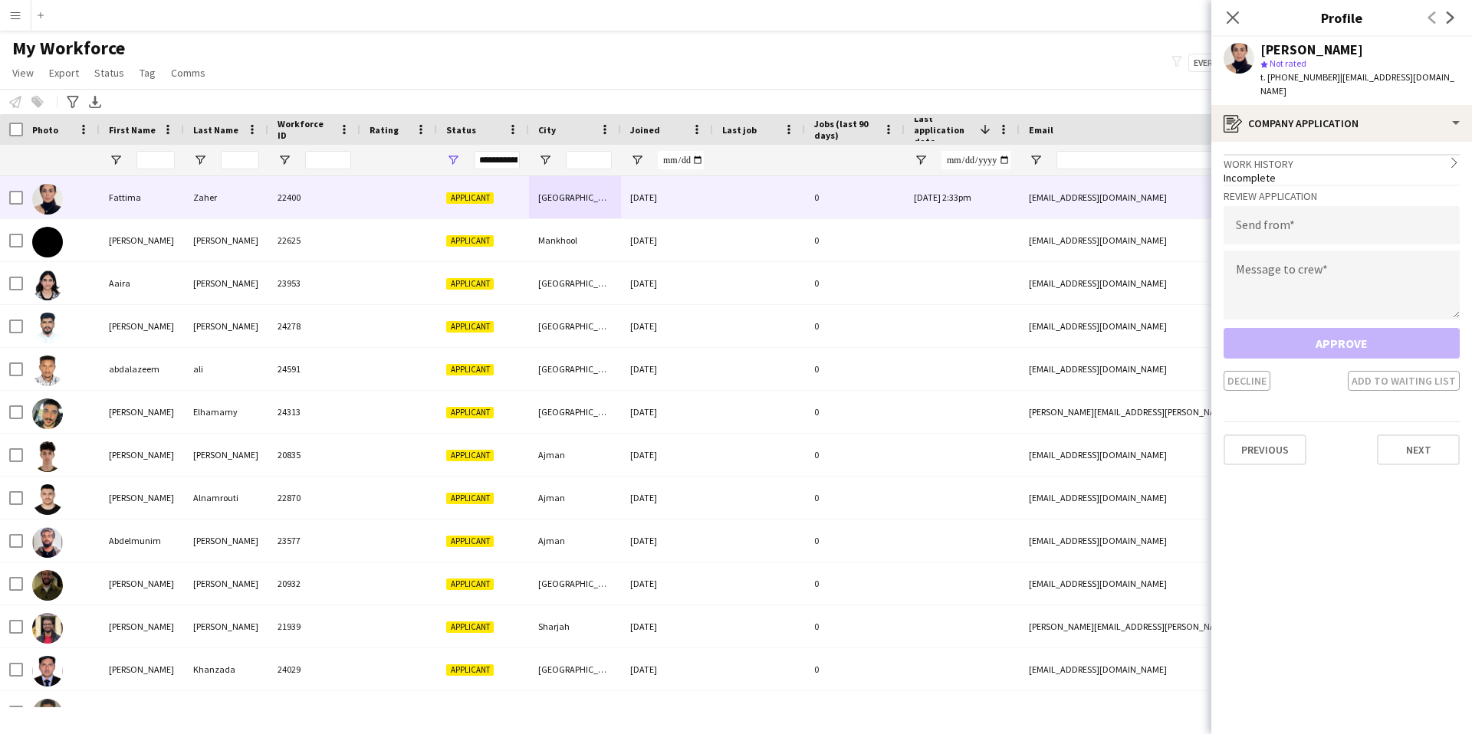
click at [1320, 154] on div "Work history chevron-right" at bounding box center [1341, 162] width 236 height 17
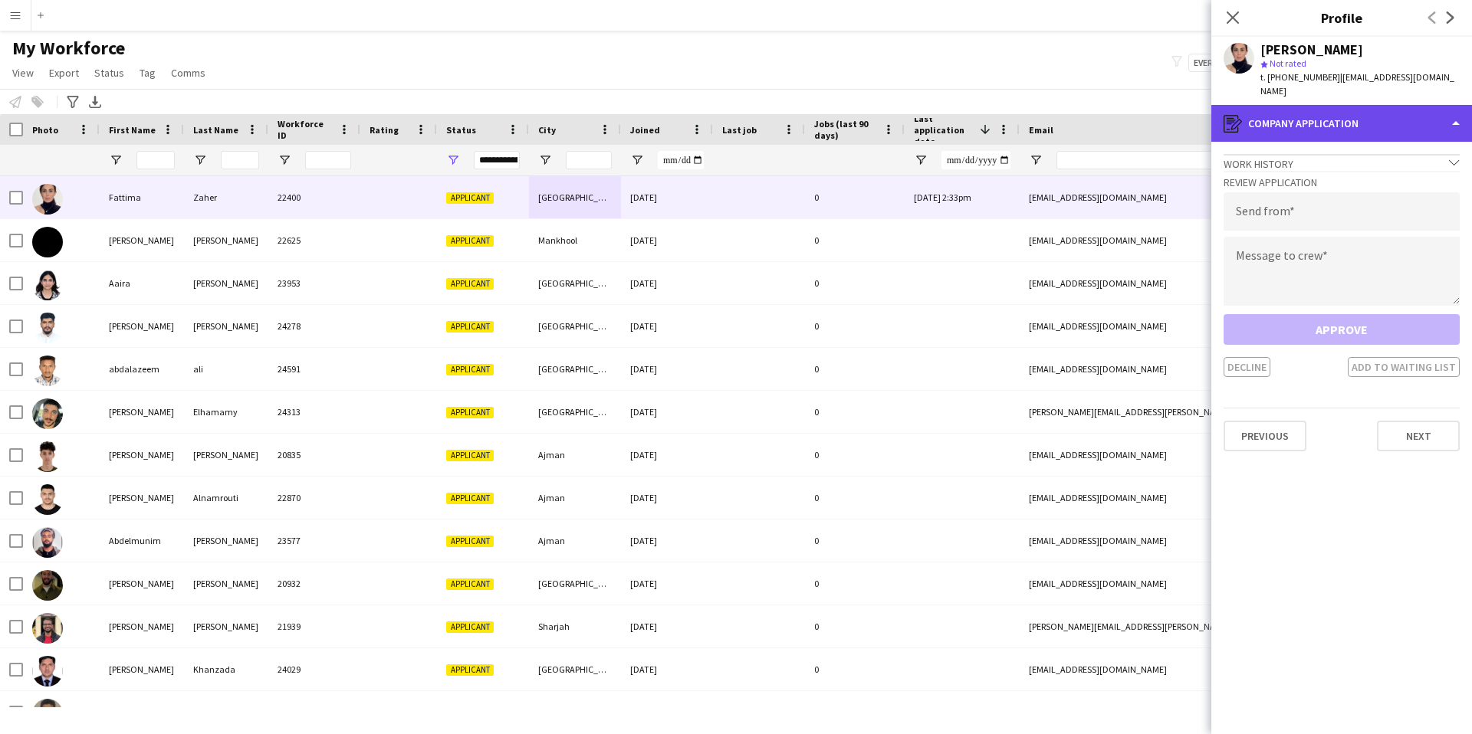
click at [1341, 119] on div "register Company application" at bounding box center [1341, 123] width 261 height 37
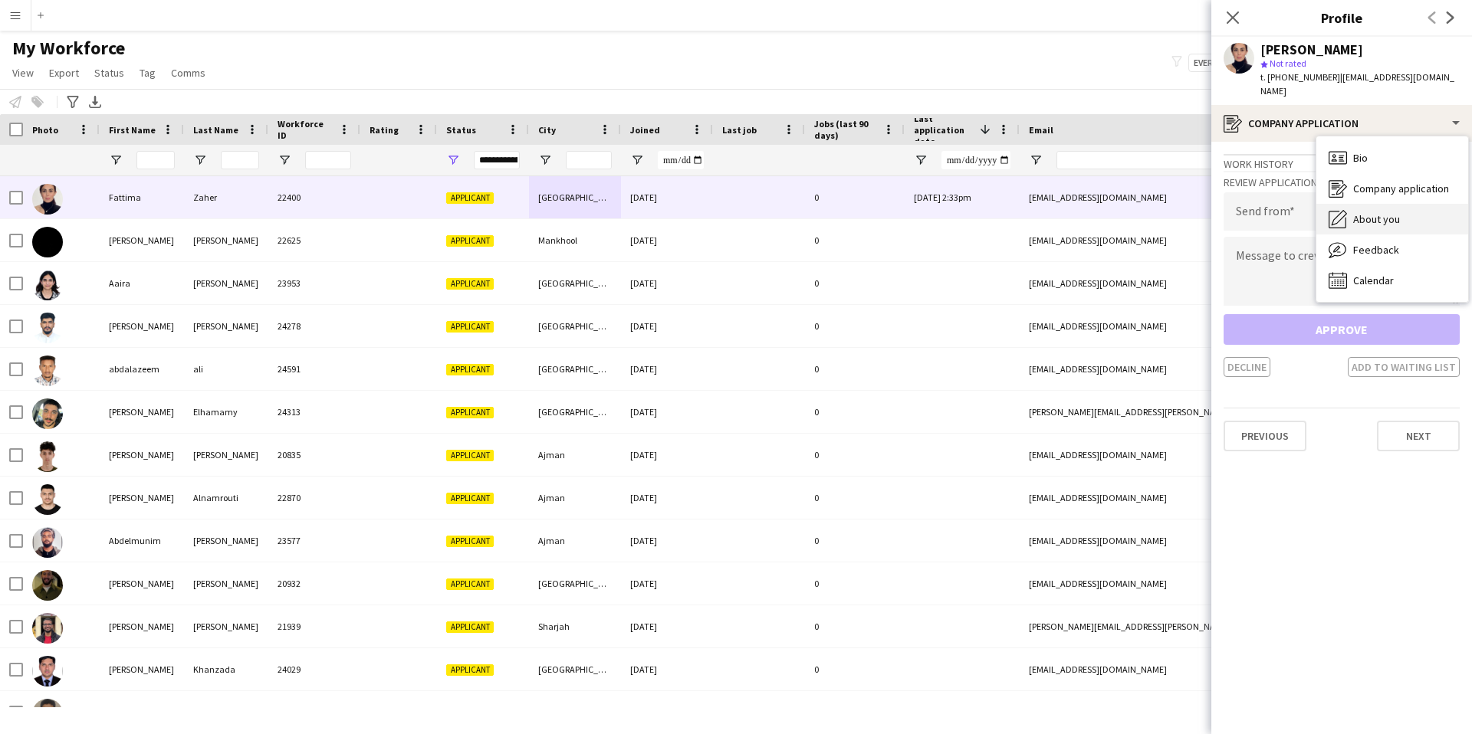
click at [1350, 207] on div "About you About you" at bounding box center [1392, 219] width 152 height 31
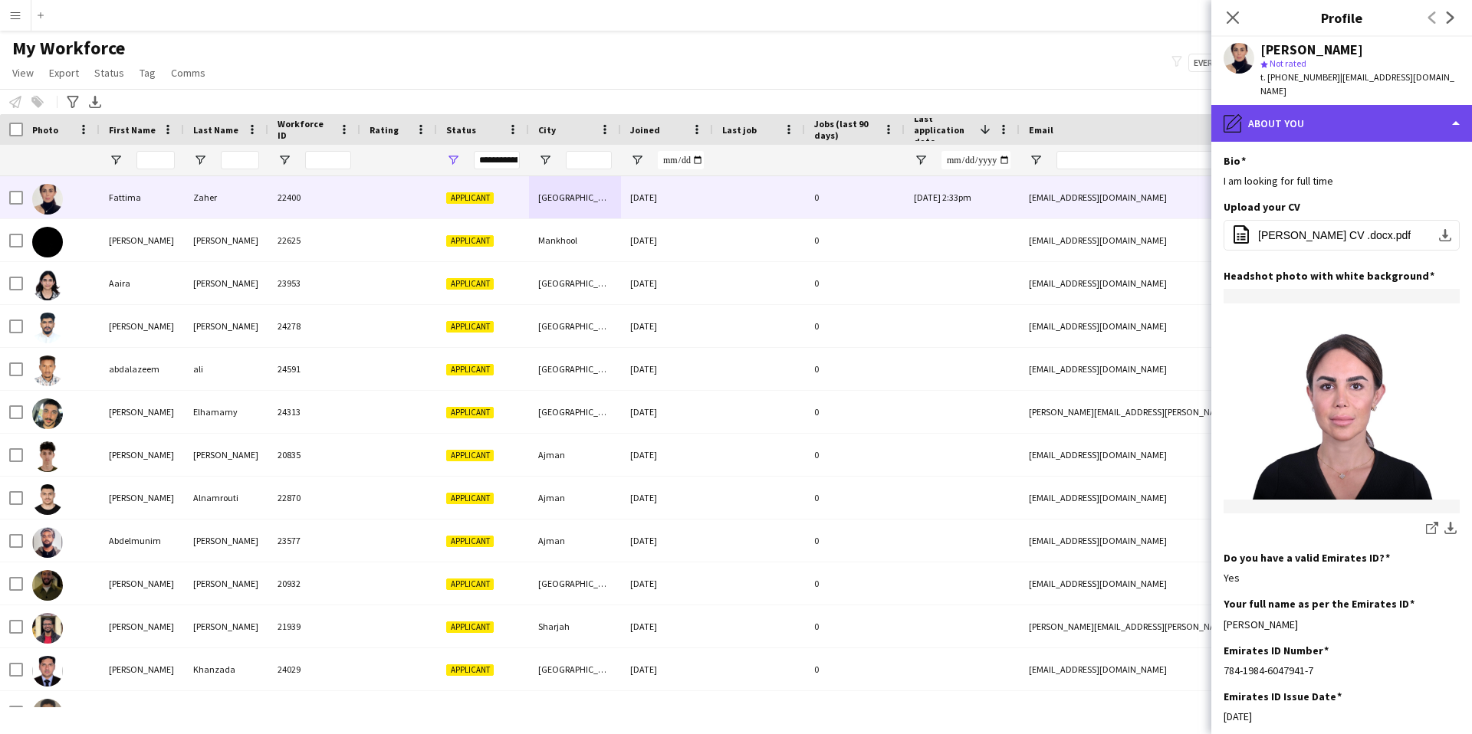
click at [1322, 105] on div "pencil4 About you" at bounding box center [1341, 123] width 261 height 37
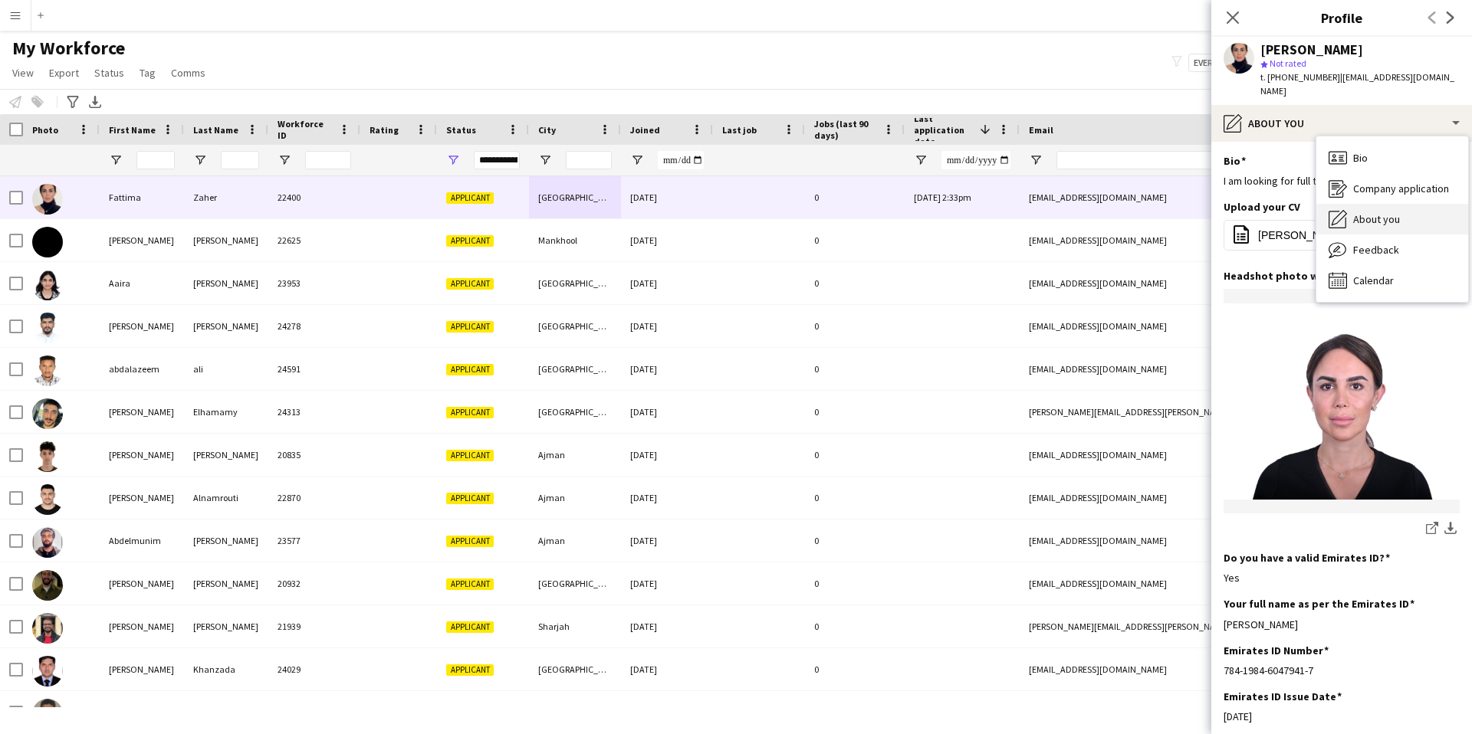
click at [1344, 210] on icon "About you" at bounding box center [1337, 219] width 18 height 18
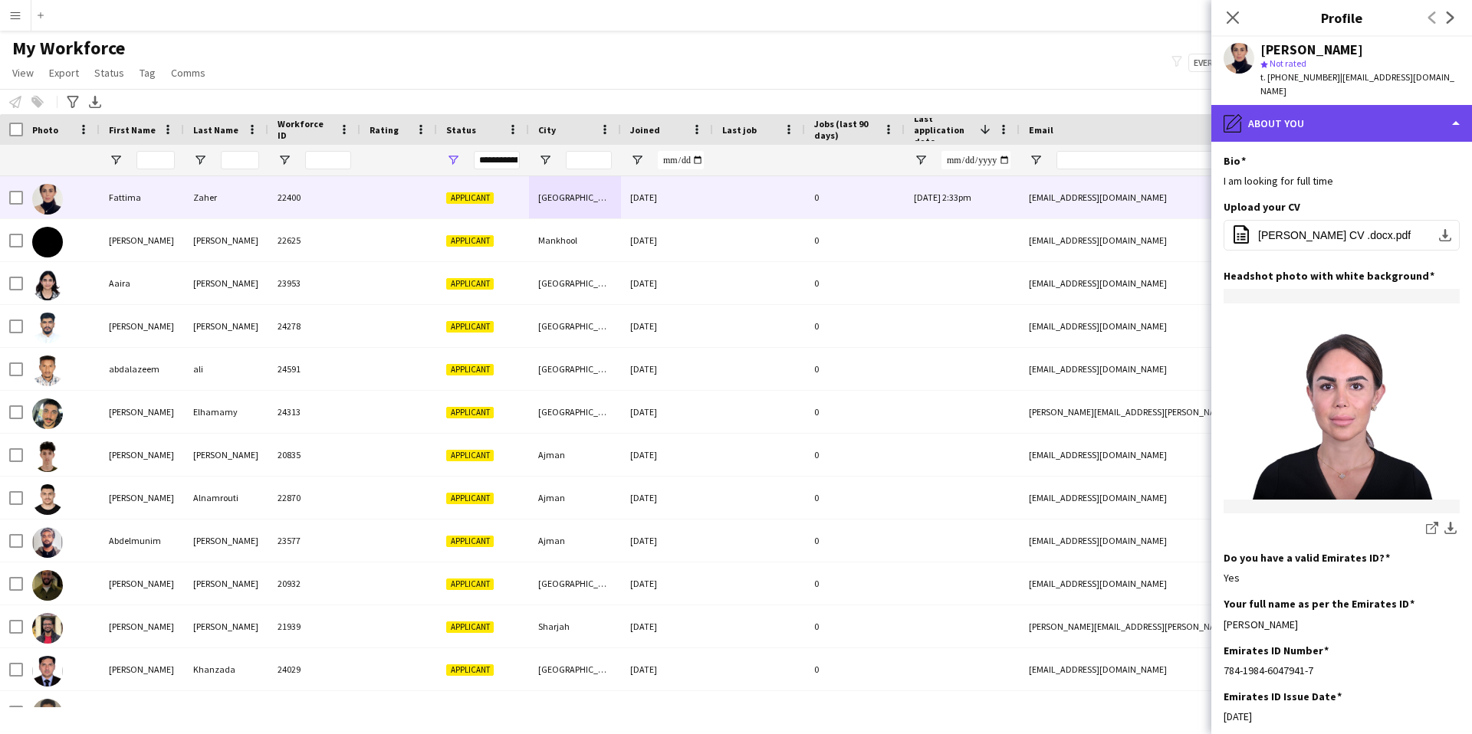
click at [1335, 114] on div "pencil4 About you" at bounding box center [1341, 123] width 261 height 37
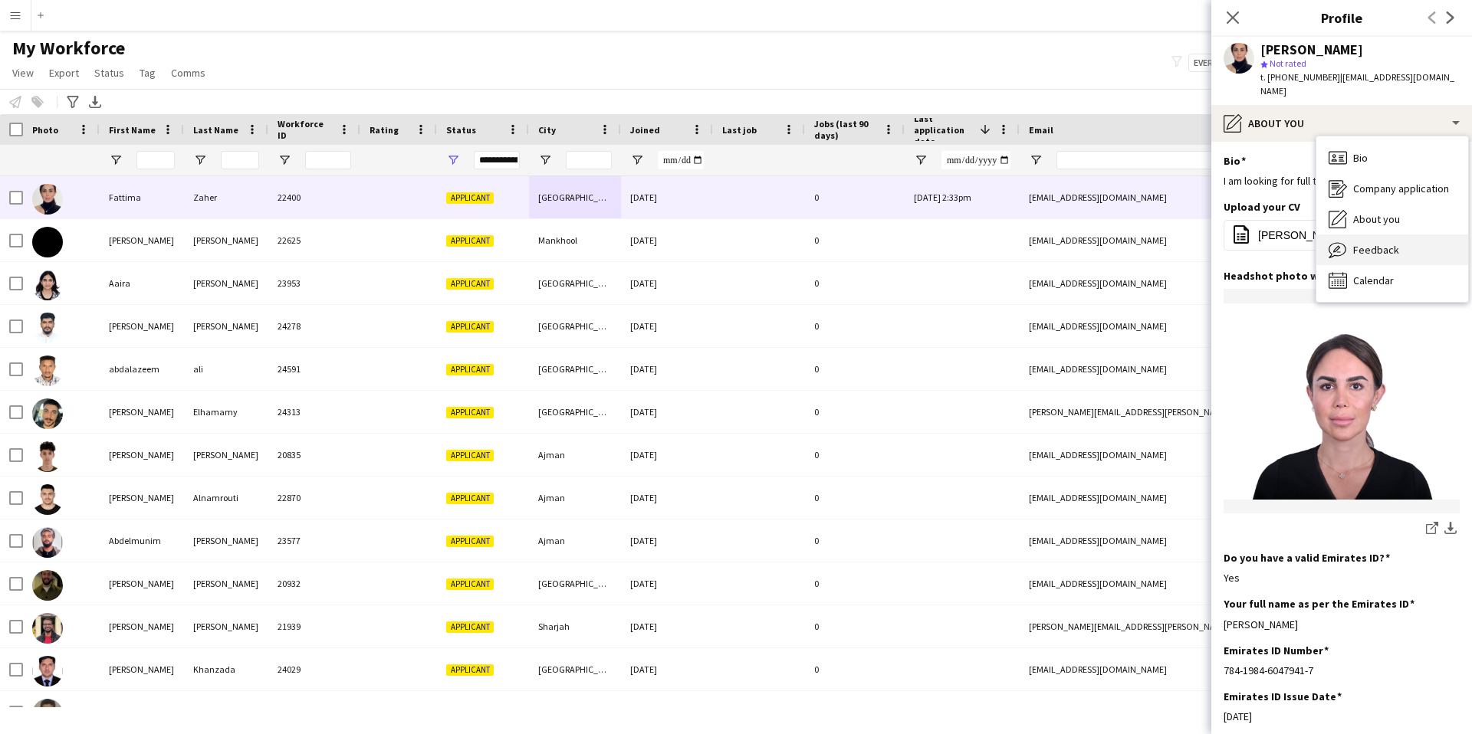
click at [1380, 243] on span "Feedback" at bounding box center [1376, 250] width 46 height 14
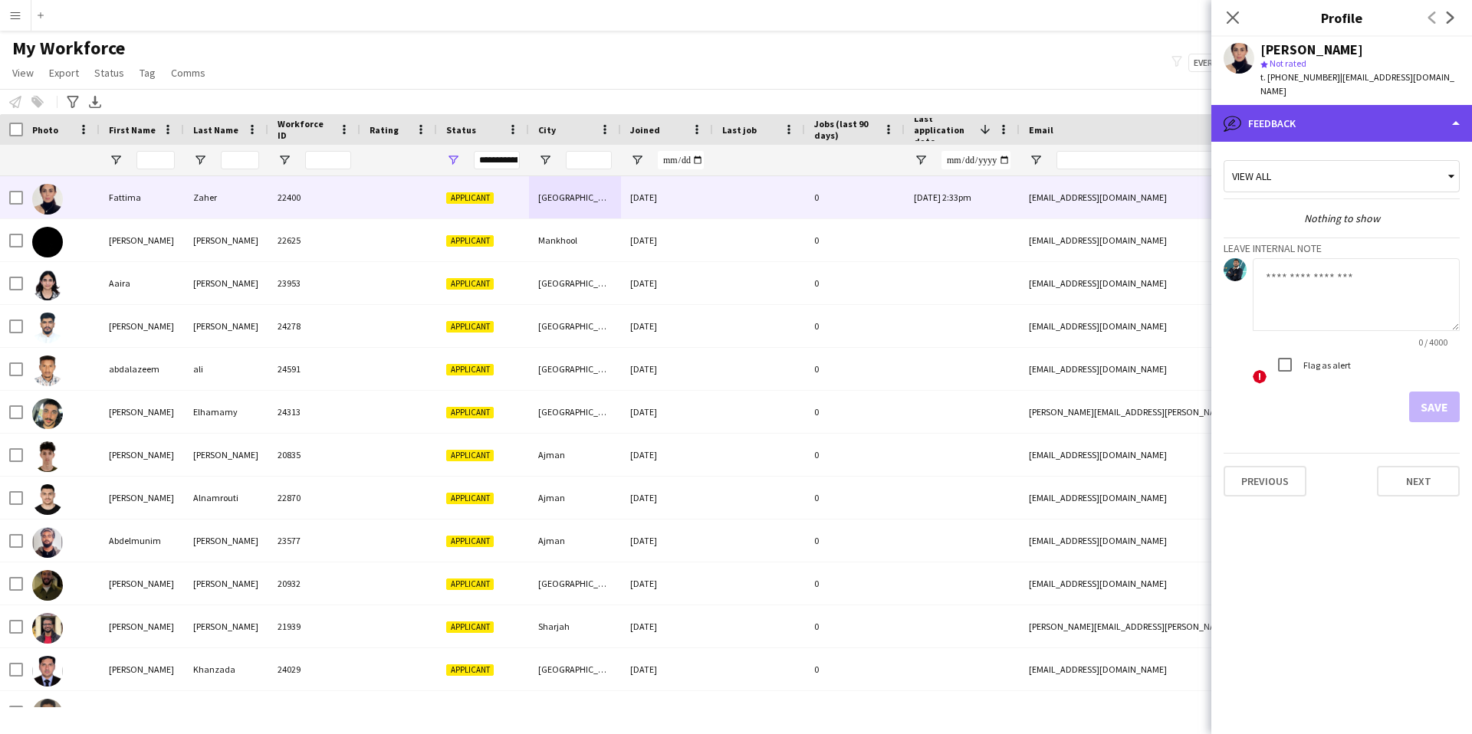
click at [1339, 118] on div "bubble-pencil Feedback" at bounding box center [1341, 123] width 261 height 37
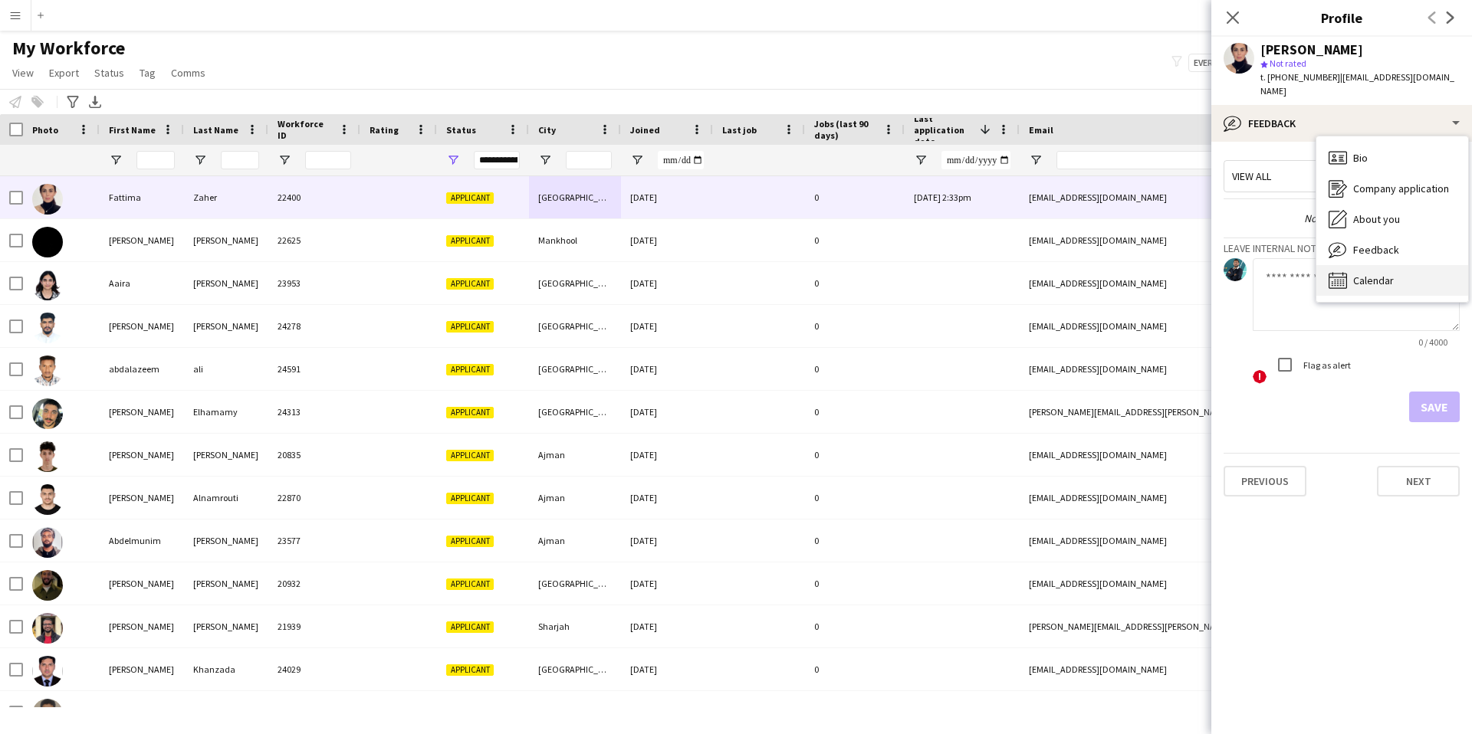
click at [1364, 265] on div "Calendar Calendar" at bounding box center [1392, 280] width 152 height 31
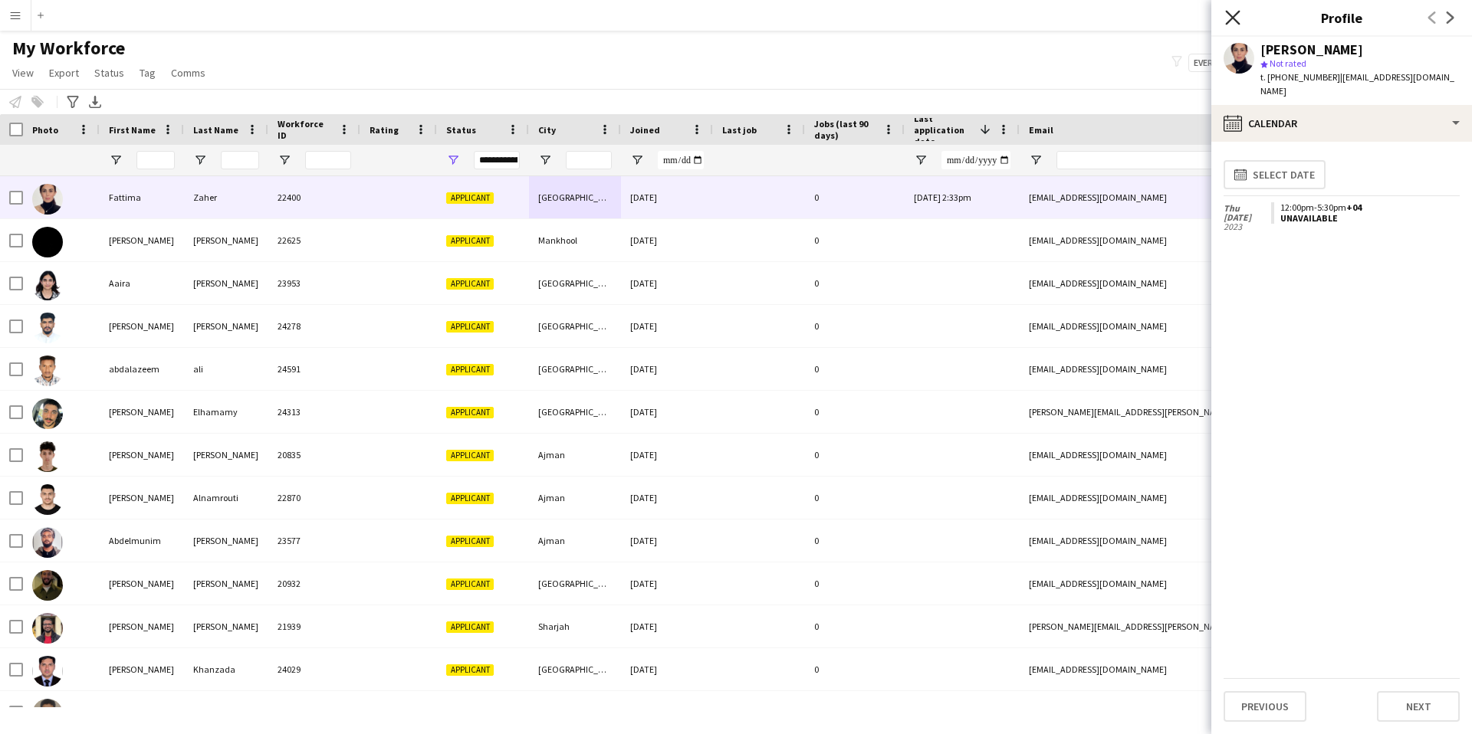
click at [1233, 23] on icon "Close pop-in" at bounding box center [1232, 17] width 15 height 15
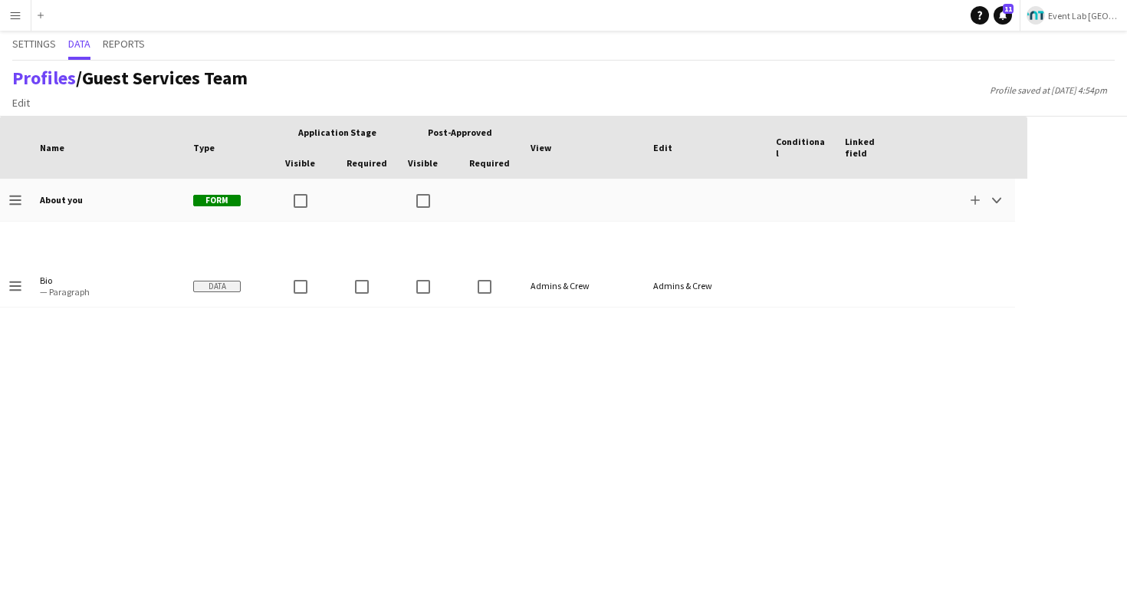
scroll to position [1204, 0]
